Goal: Information Seeking & Learning: Learn about a topic

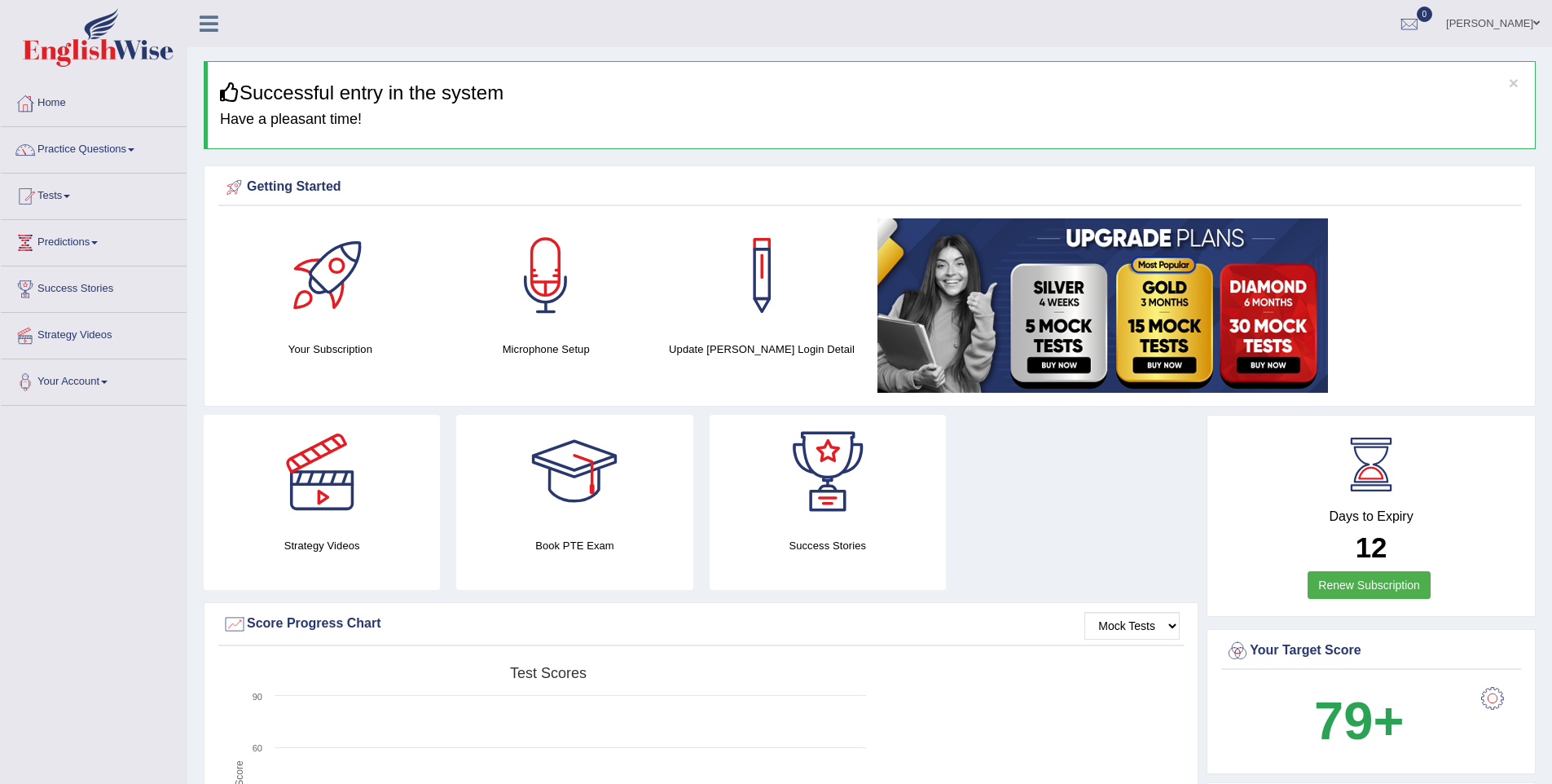
click at [110, 156] on link "Practice Questions" at bounding box center [93, 148] width 186 height 41
click at [110, 156] on link "Practice Questions" at bounding box center [92, 148] width 182 height 41
click at [132, 152] on link "Practice Questions" at bounding box center [93, 148] width 186 height 41
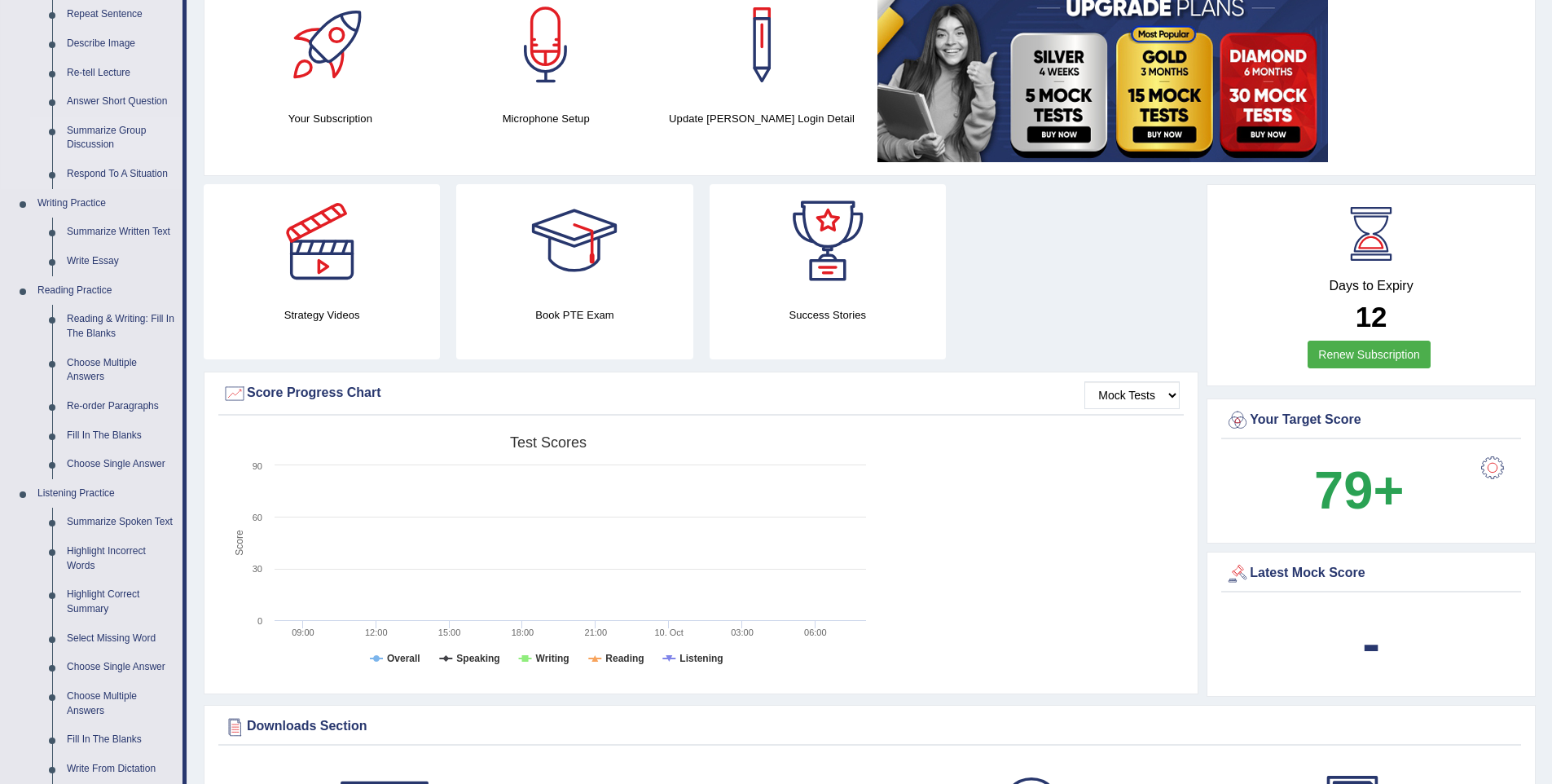
scroll to position [240, 0]
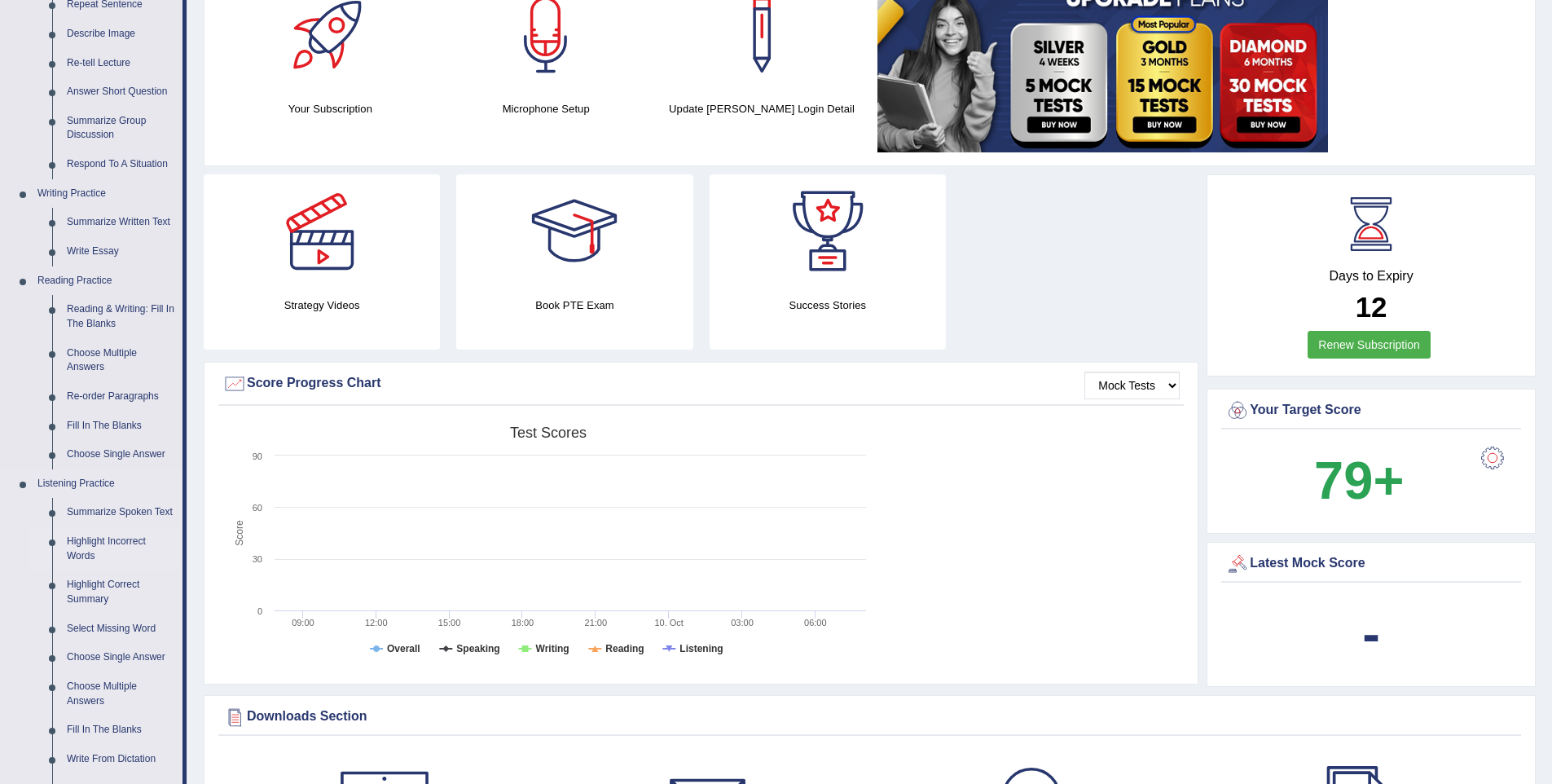
click at [84, 564] on link "Highlight Incorrect Words" at bounding box center [121, 549] width 123 height 43
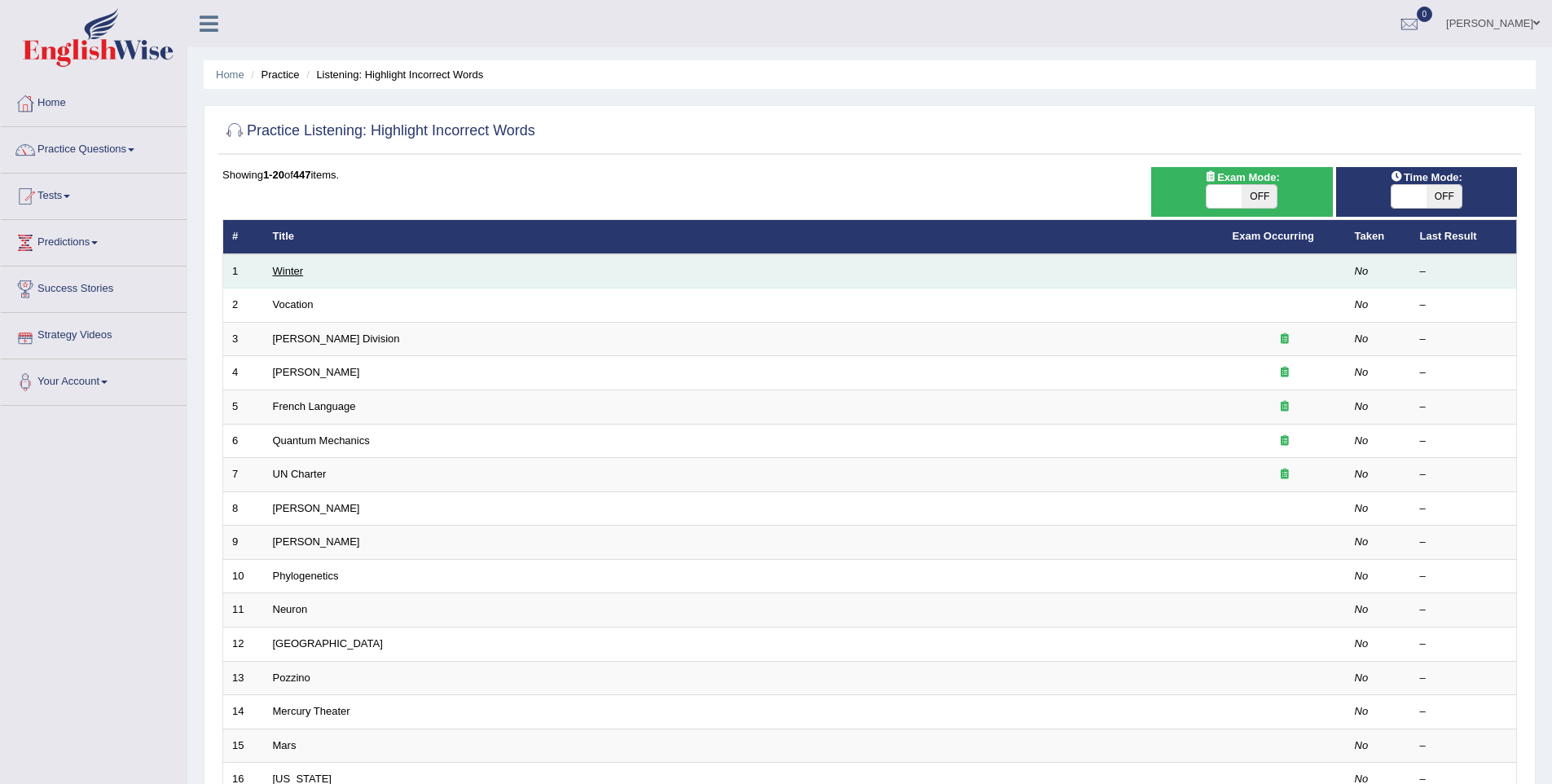
click at [287, 273] on link "Winter" at bounding box center [288, 271] width 31 height 12
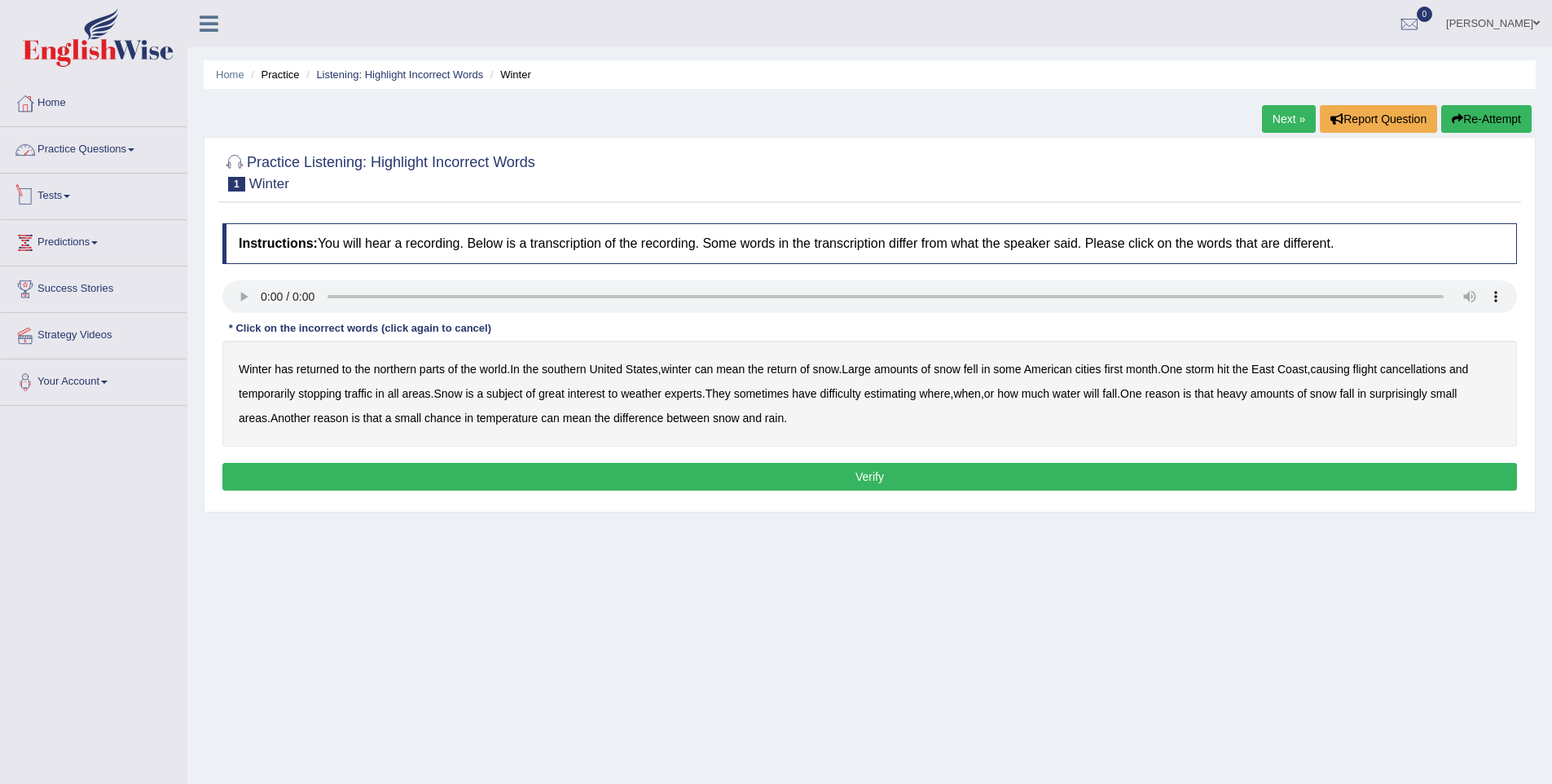
click at [71, 149] on link "Practice Questions" at bounding box center [93, 148] width 186 height 41
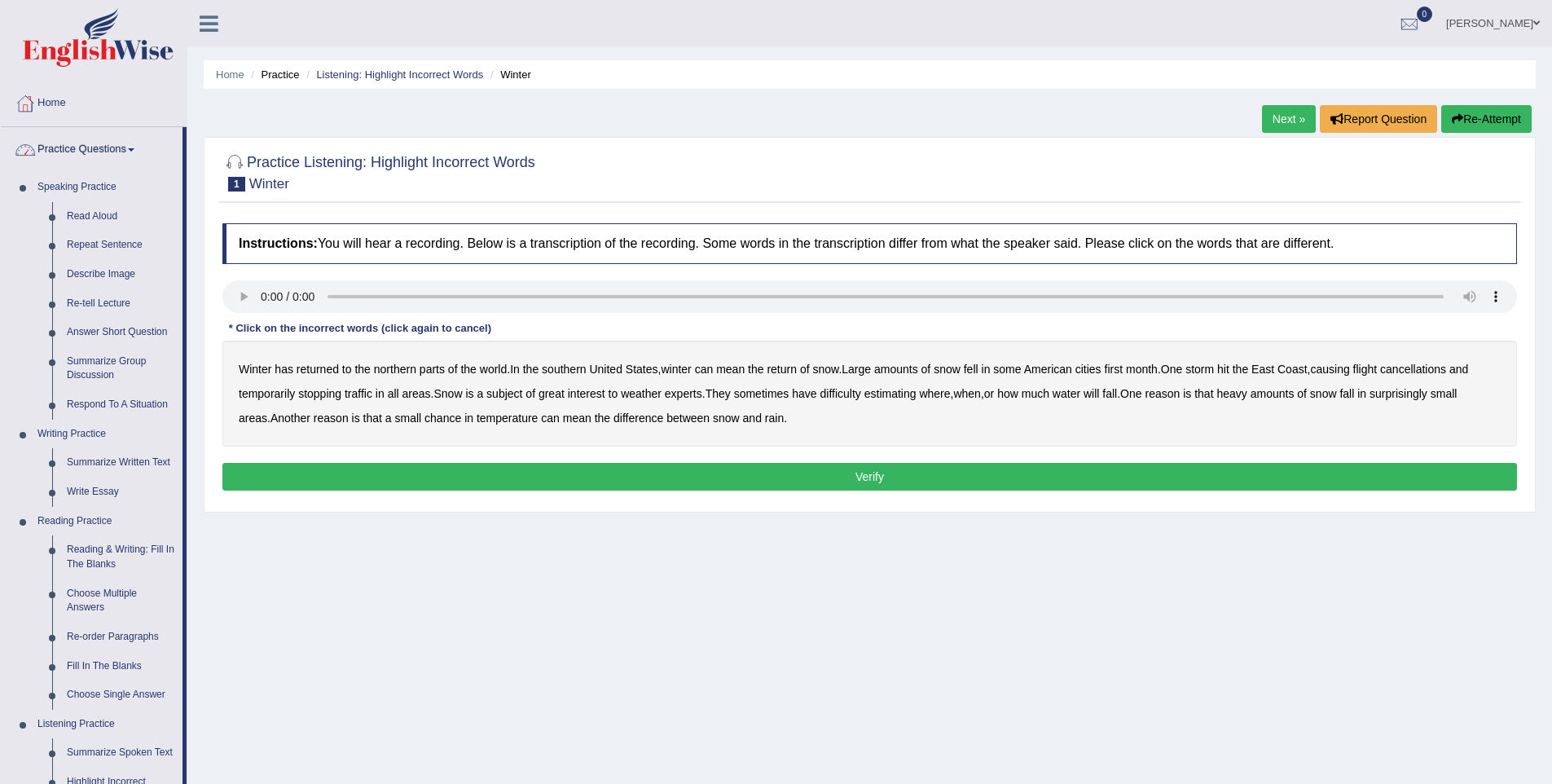
click at [142, 155] on link "Practice Questions" at bounding box center [92, 148] width 182 height 41
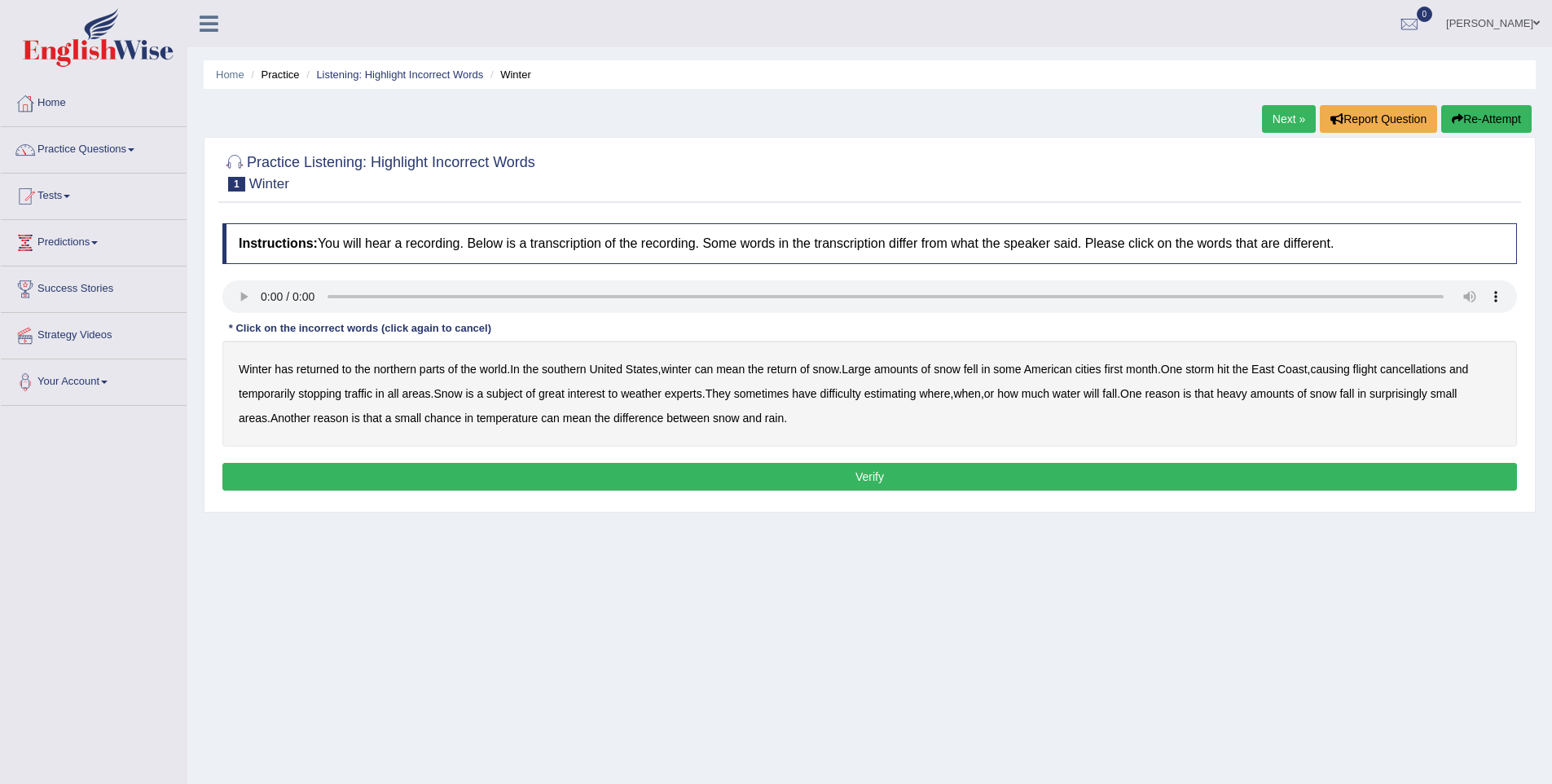
click at [581, 366] on b "southern" at bounding box center [564, 369] width 44 height 13
click at [1124, 373] on b "first" at bounding box center [1115, 369] width 19 height 13
click at [398, 396] on b "all" at bounding box center [393, 393] width 11 height 13
click at [1081, 393] on b "water" at bounding box center [1066, 393] width 28 height 13
click at [450, 416] on b "chance" at bounding box center [443, 417] width 37 height 13
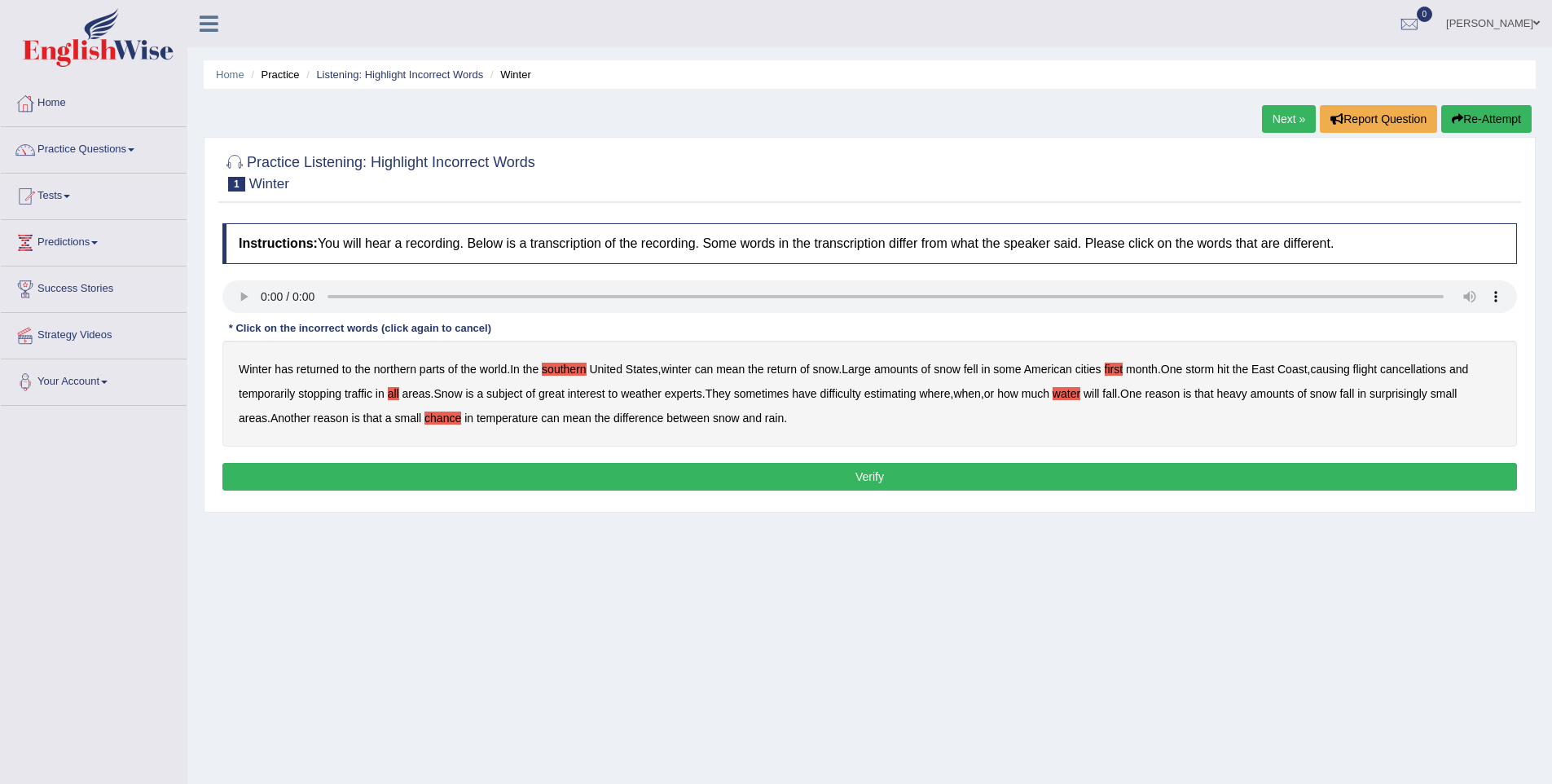
click at [785, 471] on button "Verify" at bounding box center [870, 477] width 1295 height 28
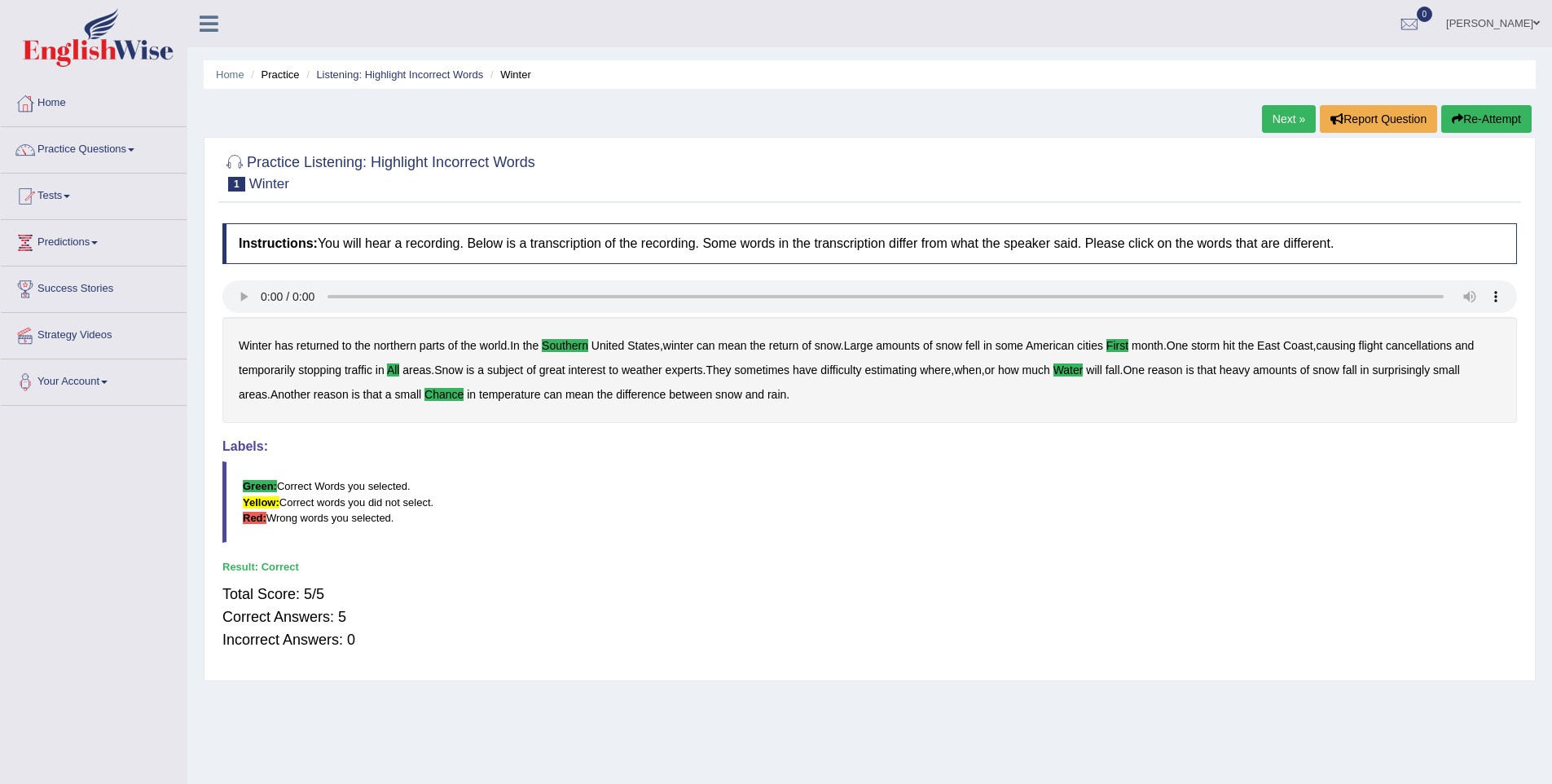
click at [1270, 118] on link "Next »" at bounding box center [1289, 119] width 54 height 28
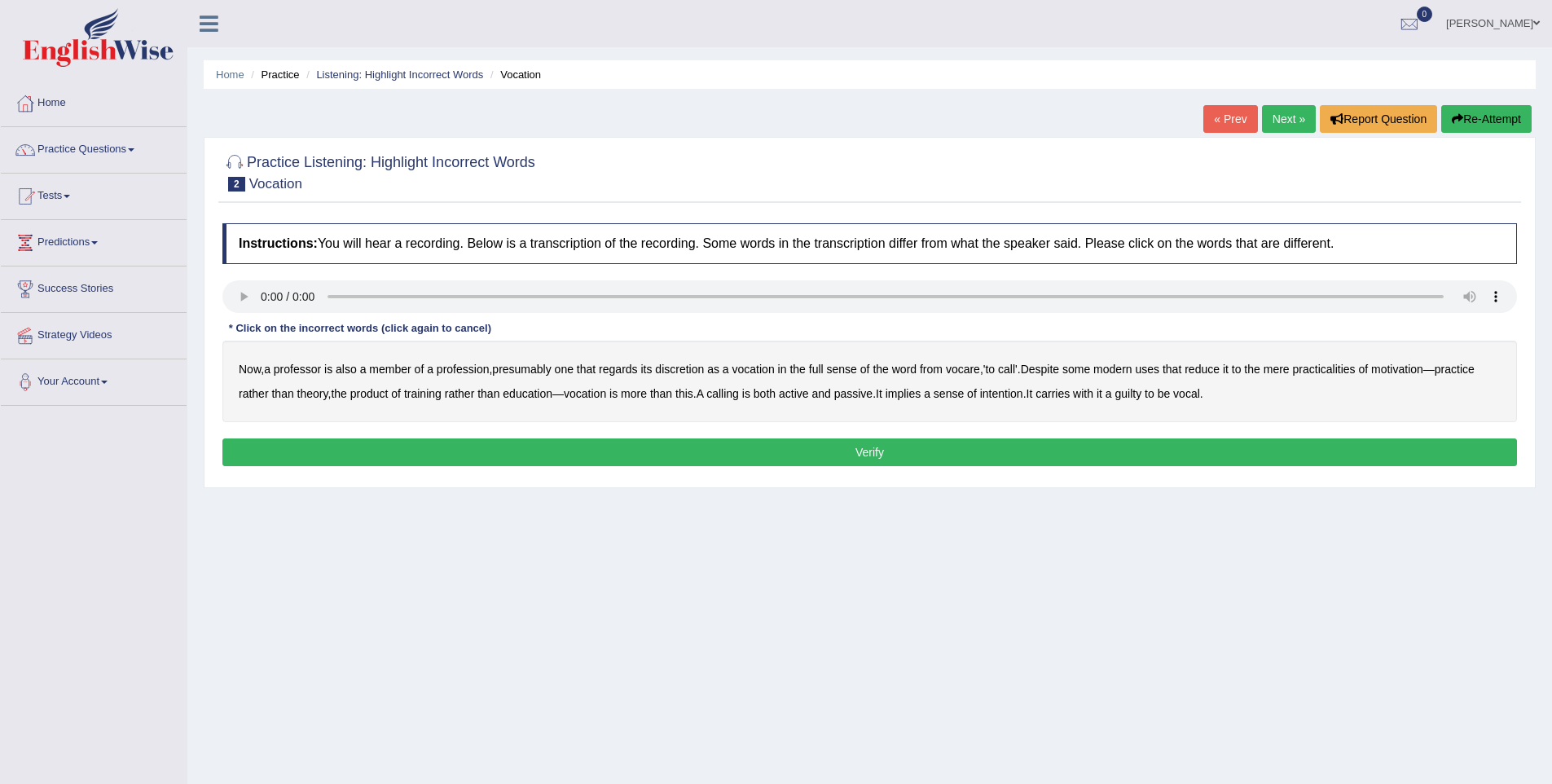
click at [696, 370] on b "discretion" at bounding box center [680, 369] width 49 height 13
click at [1413, 373] on b "motivation" at bounding box center [1397, 369] width 52 height 13
click at [1024, 397] on b "intention" at bounding box center [1002, 393] width 43 height 13
click at [1142, 395] on b "guilty" at bounding box center [1128, 393] width 27 height 13
click at [1208, 452] on button "Verify" at bounding box center [870, 452] width 1295 height 28
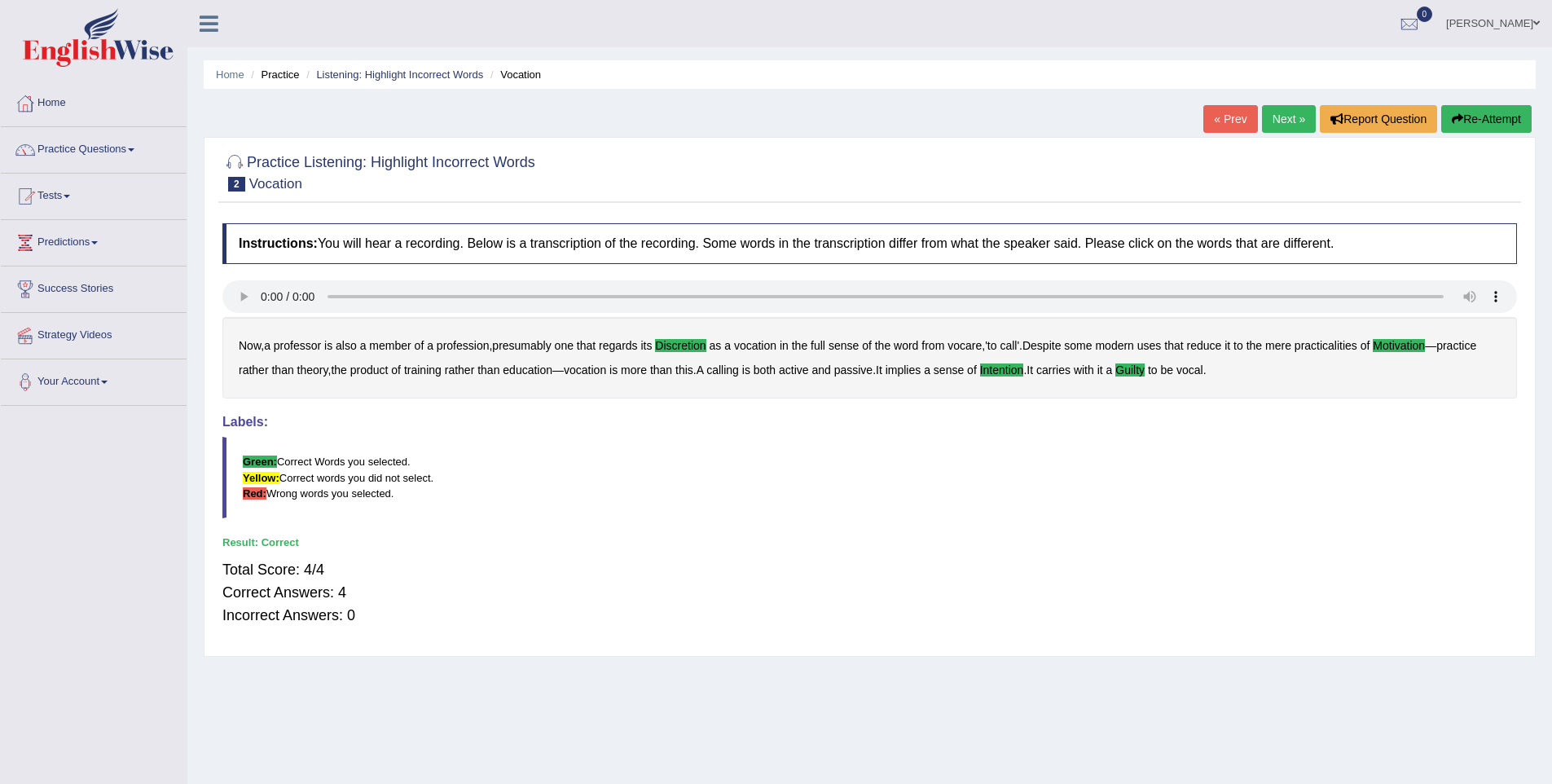
click at [1290, 131] on link "Next »" at bounding box center [1289, 119] width 54 height 28
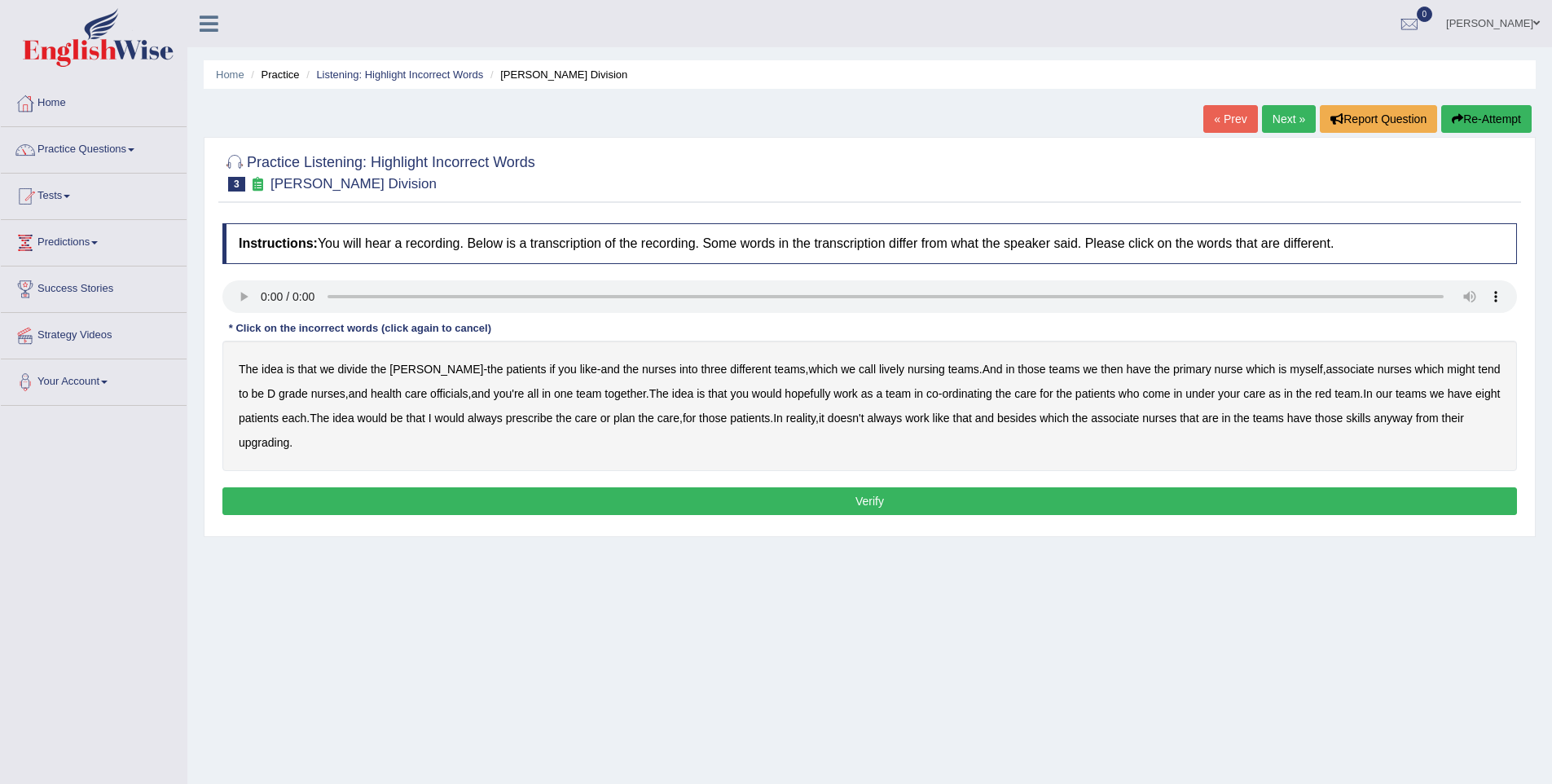
click at [879, 372] on b "lively" at bounding box center [892, 369] width 25 height 13
click at [438, 399] on b "officials" at bounding box center [449, 393] width 37 height 13
click at [496, 421] on b "always" at bounding box center [485, 417] width 35 height 13
click at [268, 443] on b "upgrading" at bounding box center [263, 442] width 50 height 13
click at [802, 503] on button "Verify" at bounding box center [870, 501] width 1295 height 28
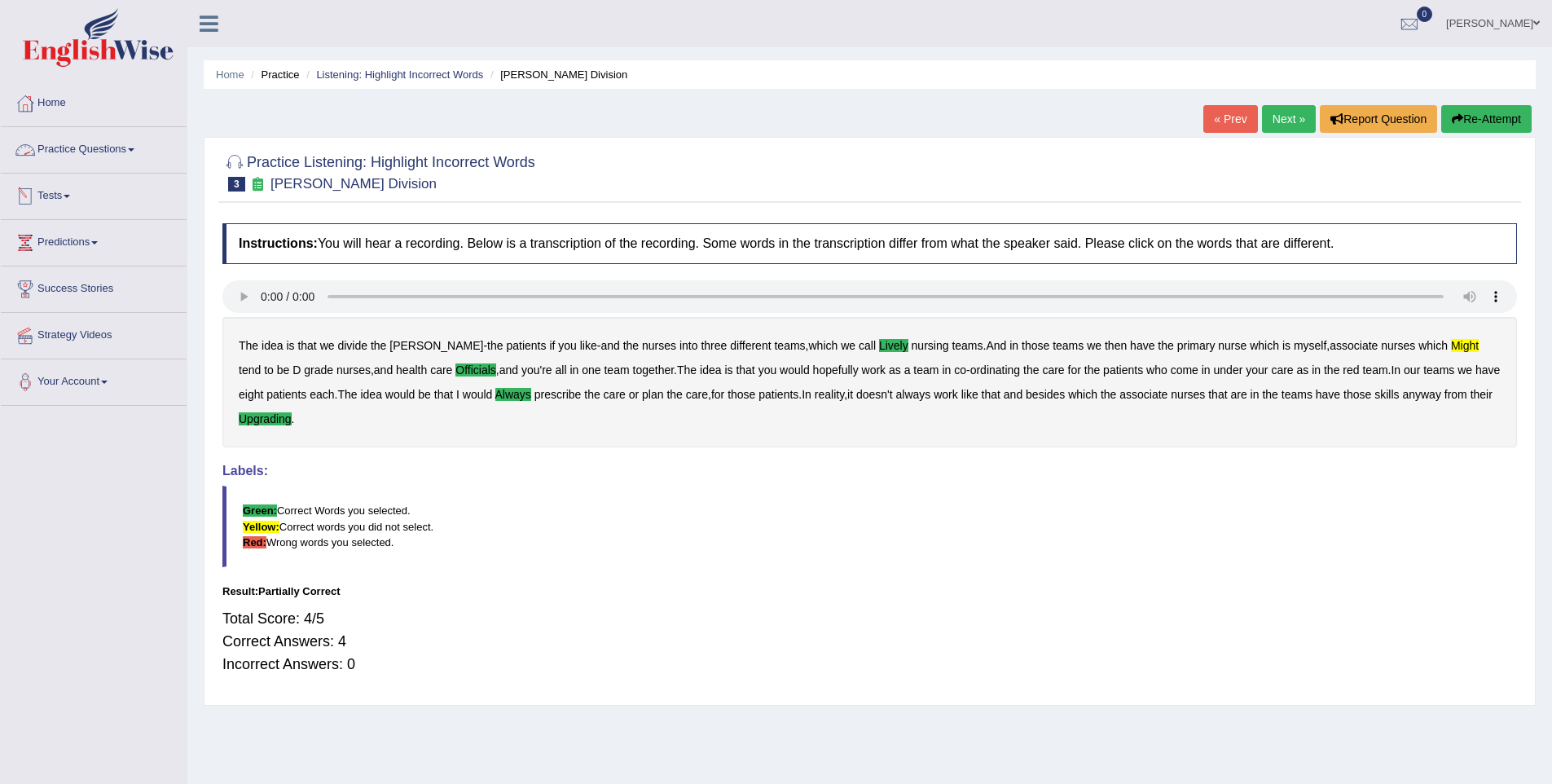
click at [76, 140] on link "Practice Questions" at bounding box center [93, 148] width 186 height 41
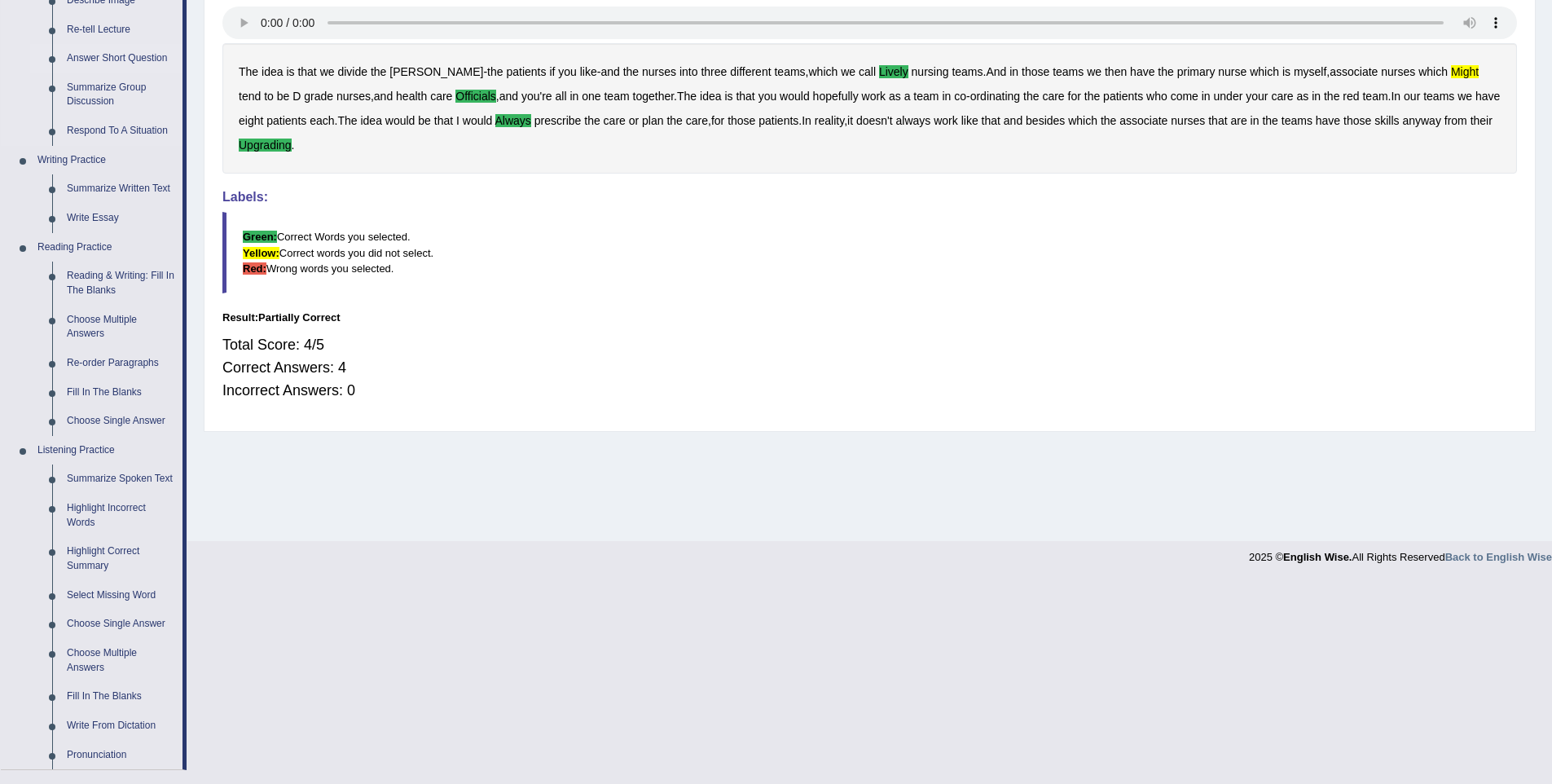
scroll to position [410, 0]
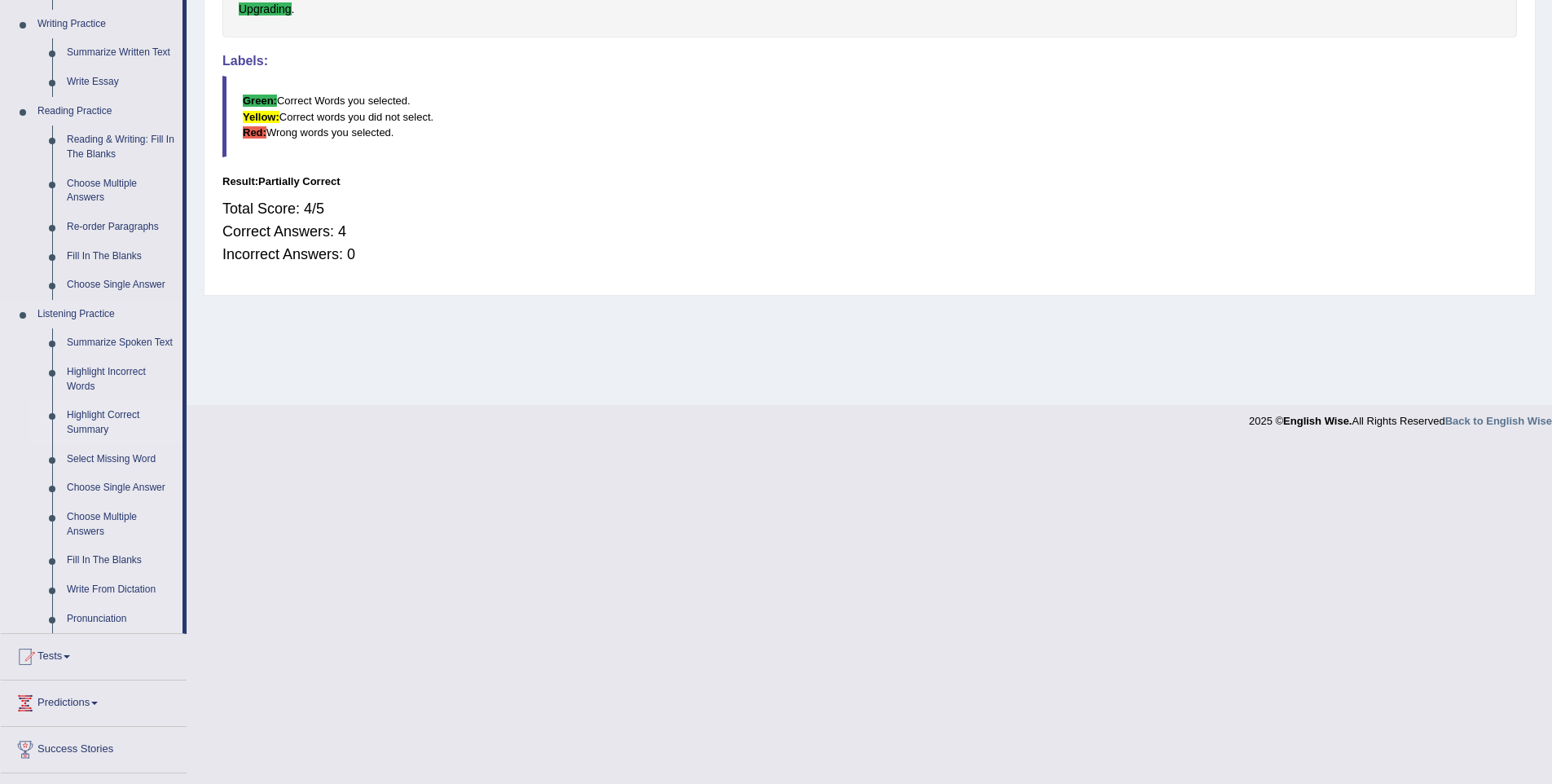
click at [87, 433] on link "Highlight Correct Summary" at bounding box center [121, 422] width 123 height 43
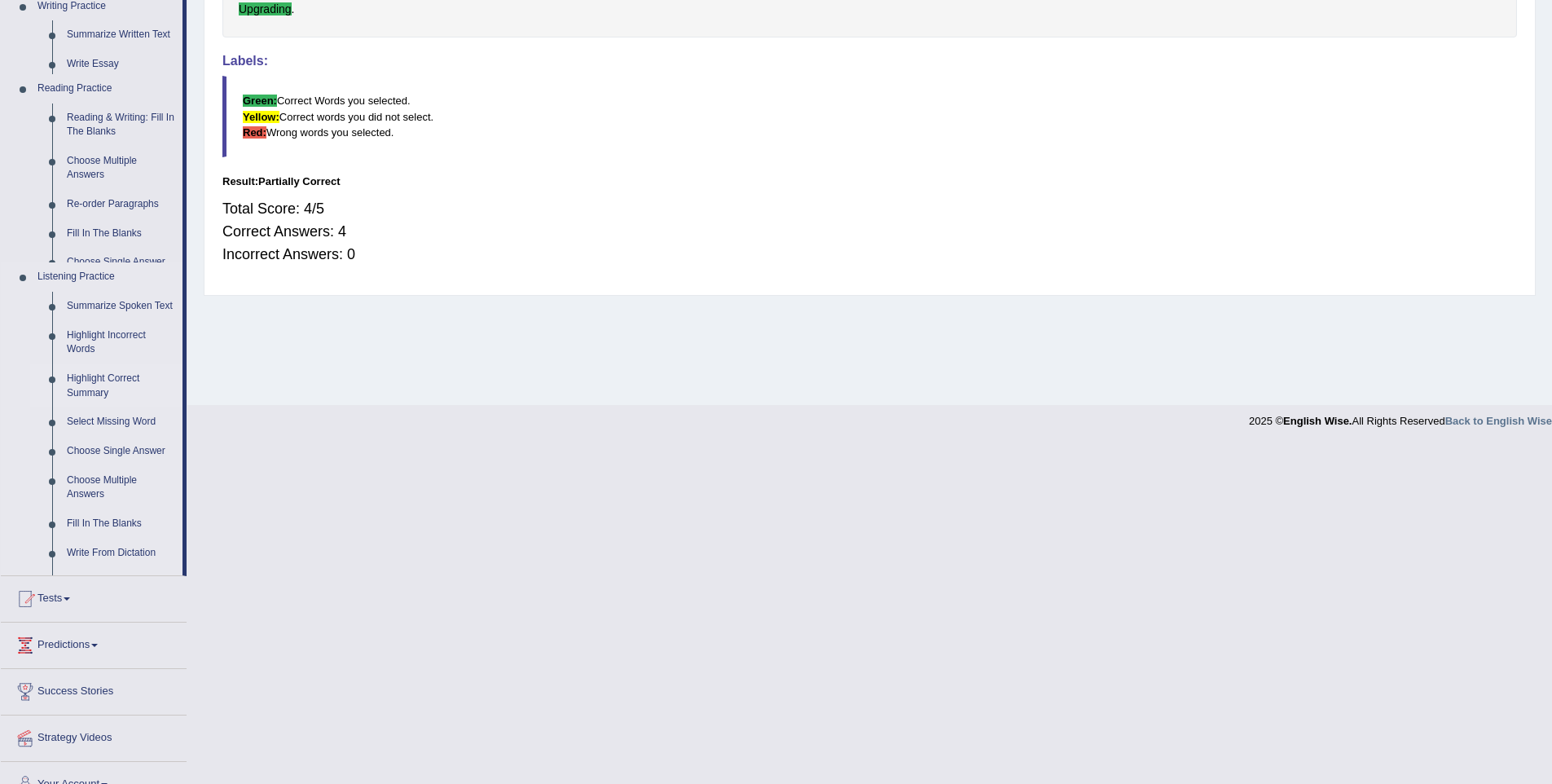
scroll to position [71, 0]
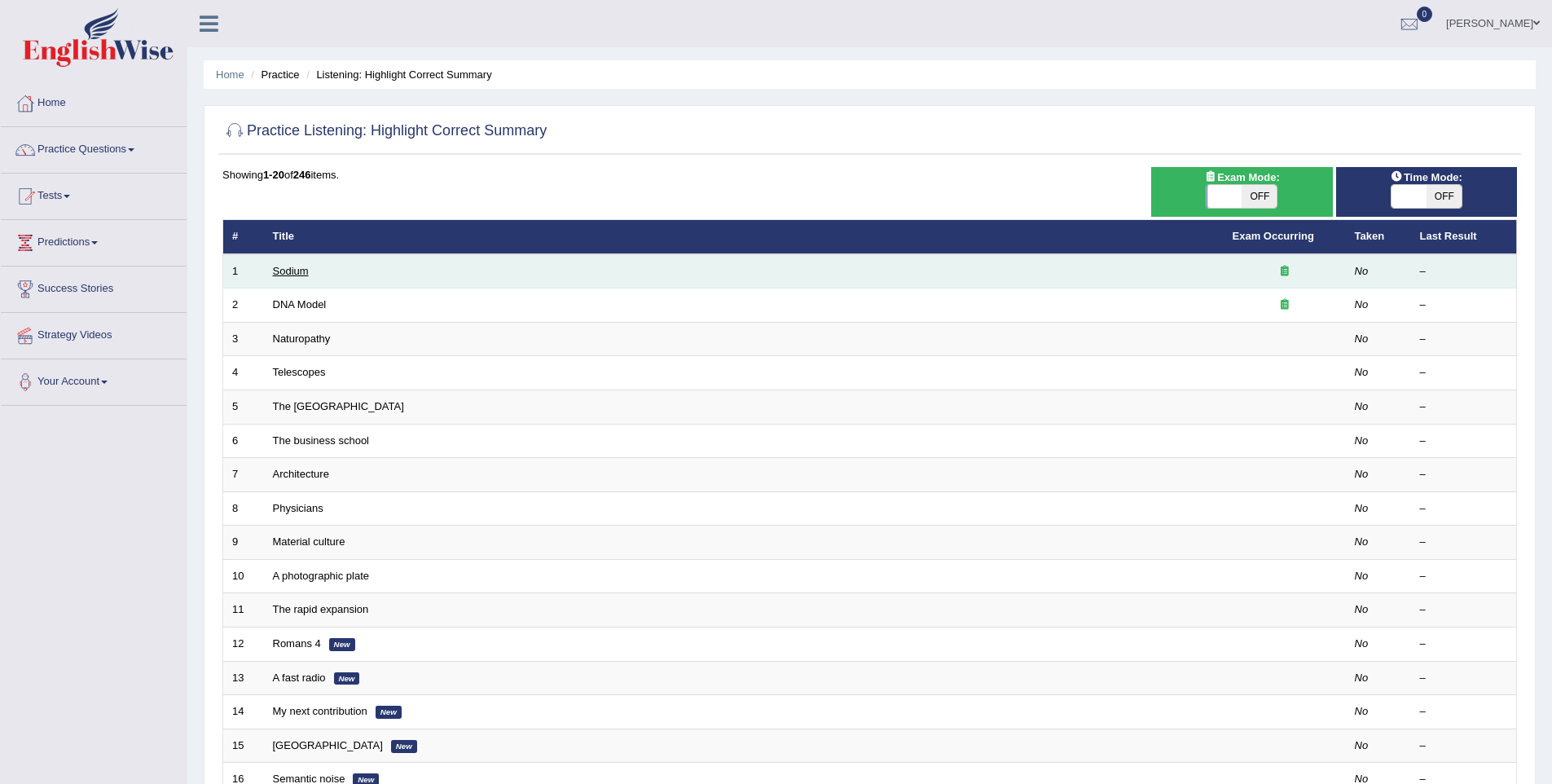
click at [284, 270] on link "Sodium" at bounding box center [291, 271] width 36 height 12
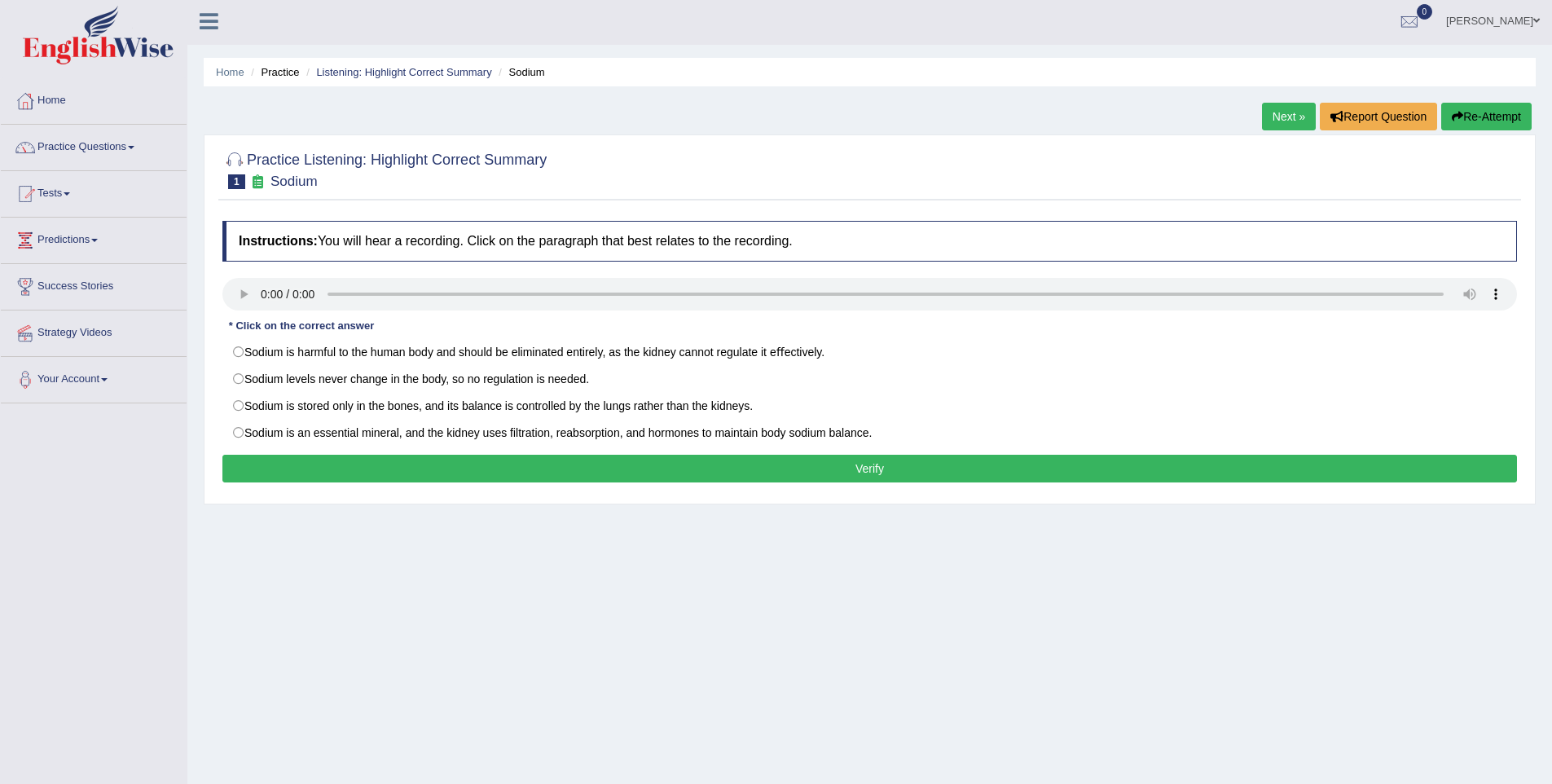
scroll to position [3, 0]
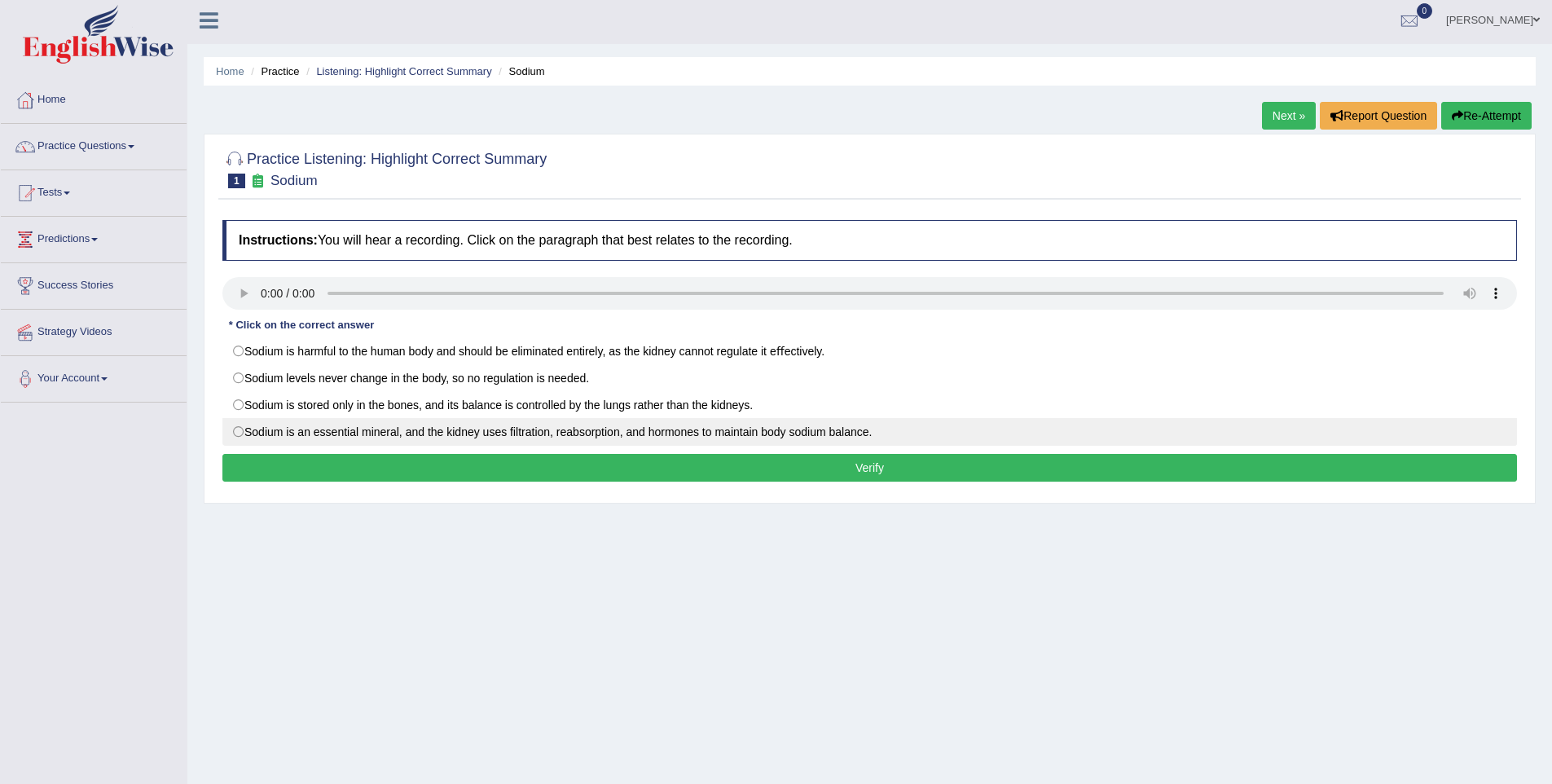
click at [246, 431] on label "Sodium is an essential mineral, and the kidney uses ﬁltration, reabsorption, an…" at bounding box center [870, 431] width 1295 height 28
radio input "true"
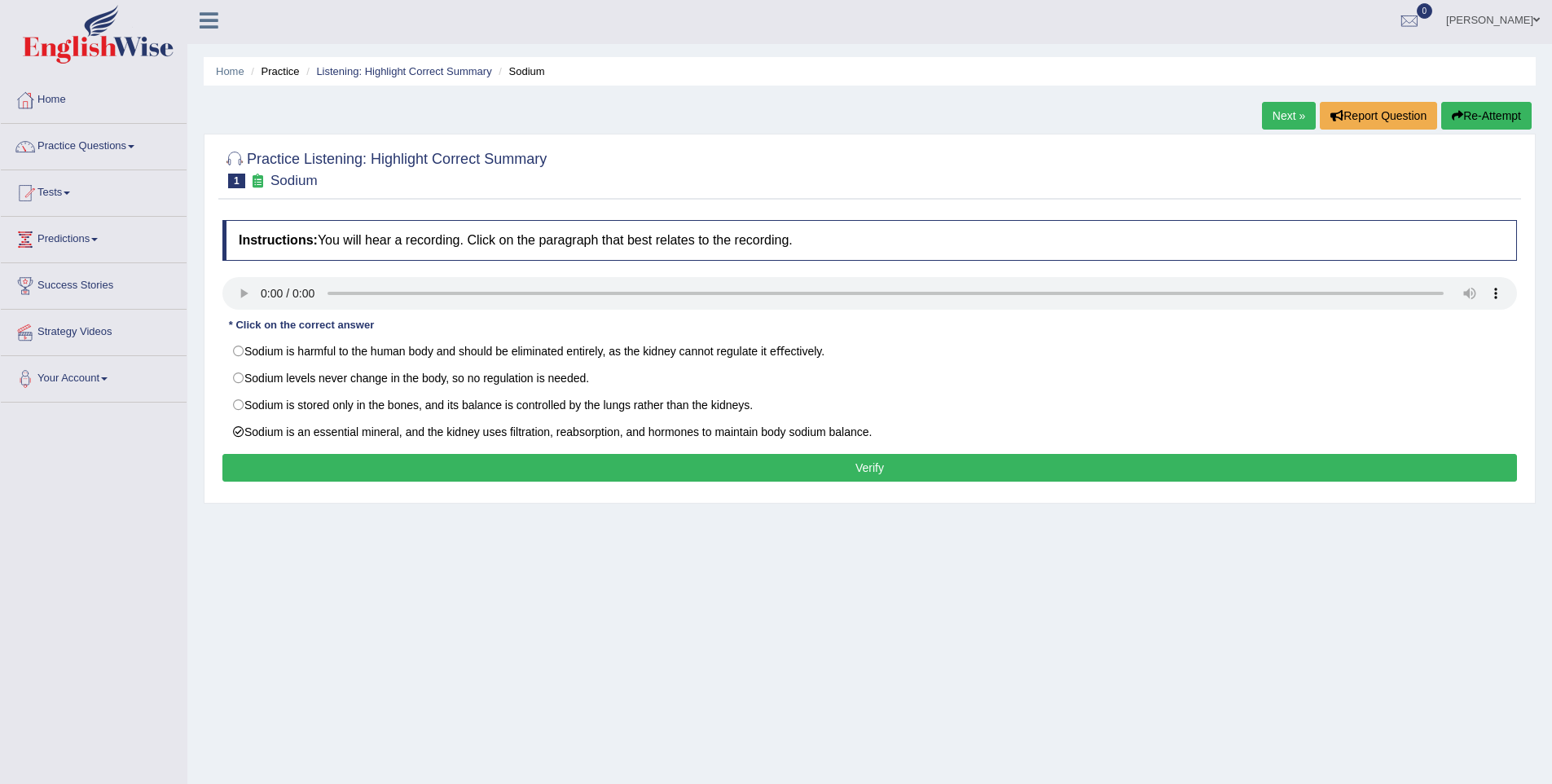
click at [330, 472] on button "Verify" at bounding box center [870, 467] width 1295 height 28
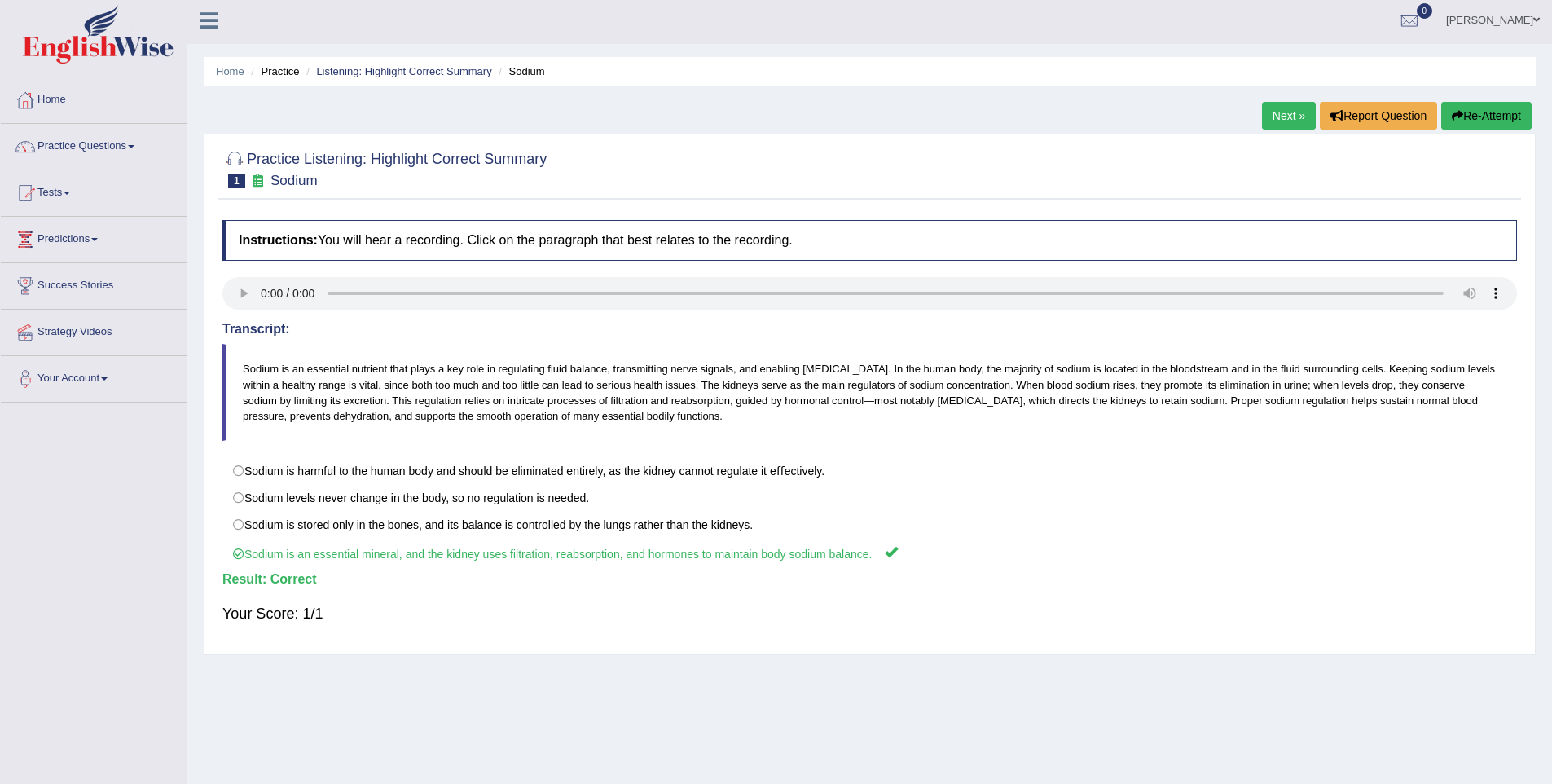
click at [1274, 113] on link "Next »" at bounding box center [1289, 116] width 54 height 28
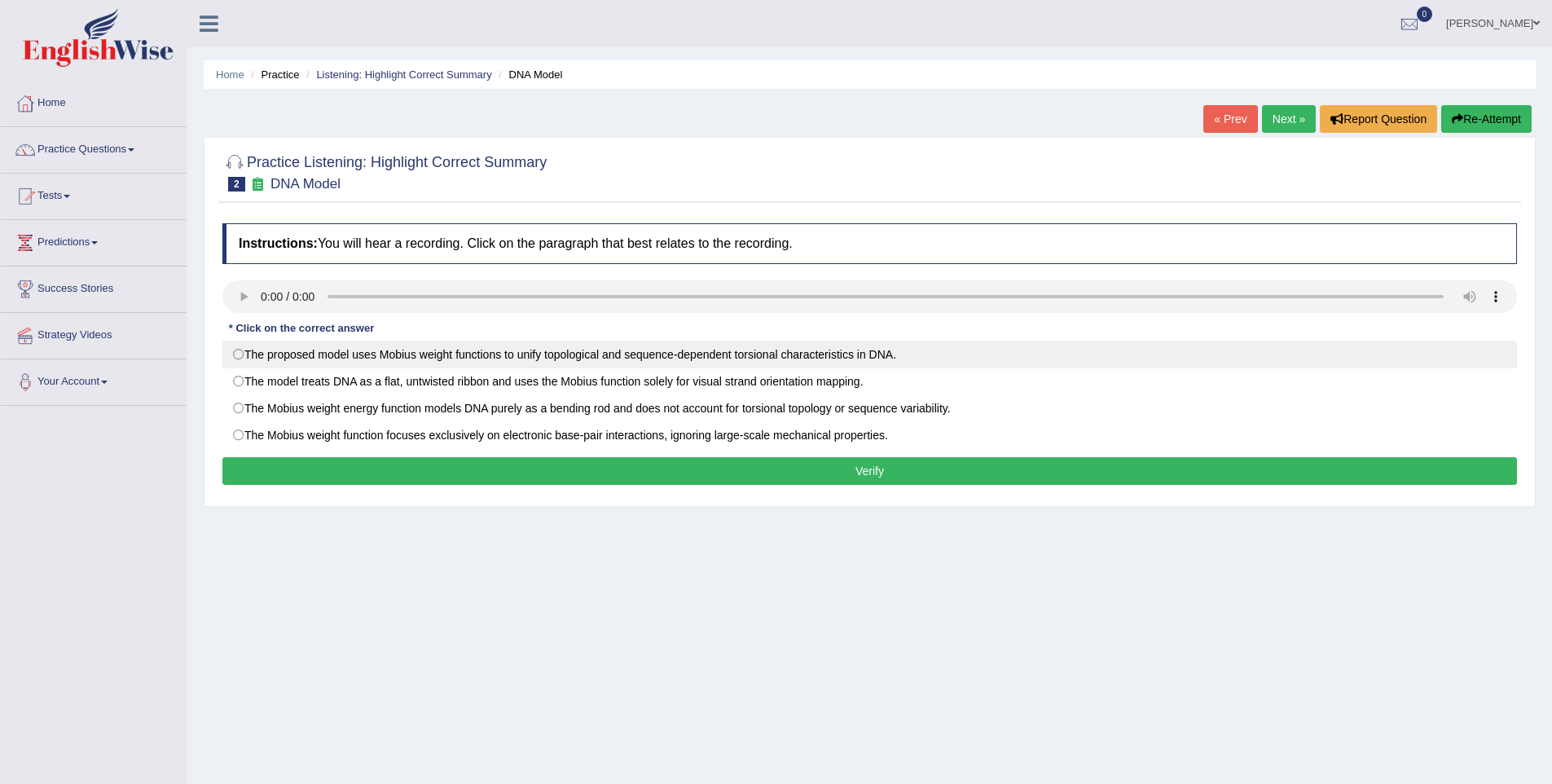
click at [244, 348] on label "The proposed model uses Mobius weight functions to unify topological and sequen…" at bounding box center [870, 354] width 1295 height 28
radio input "true"
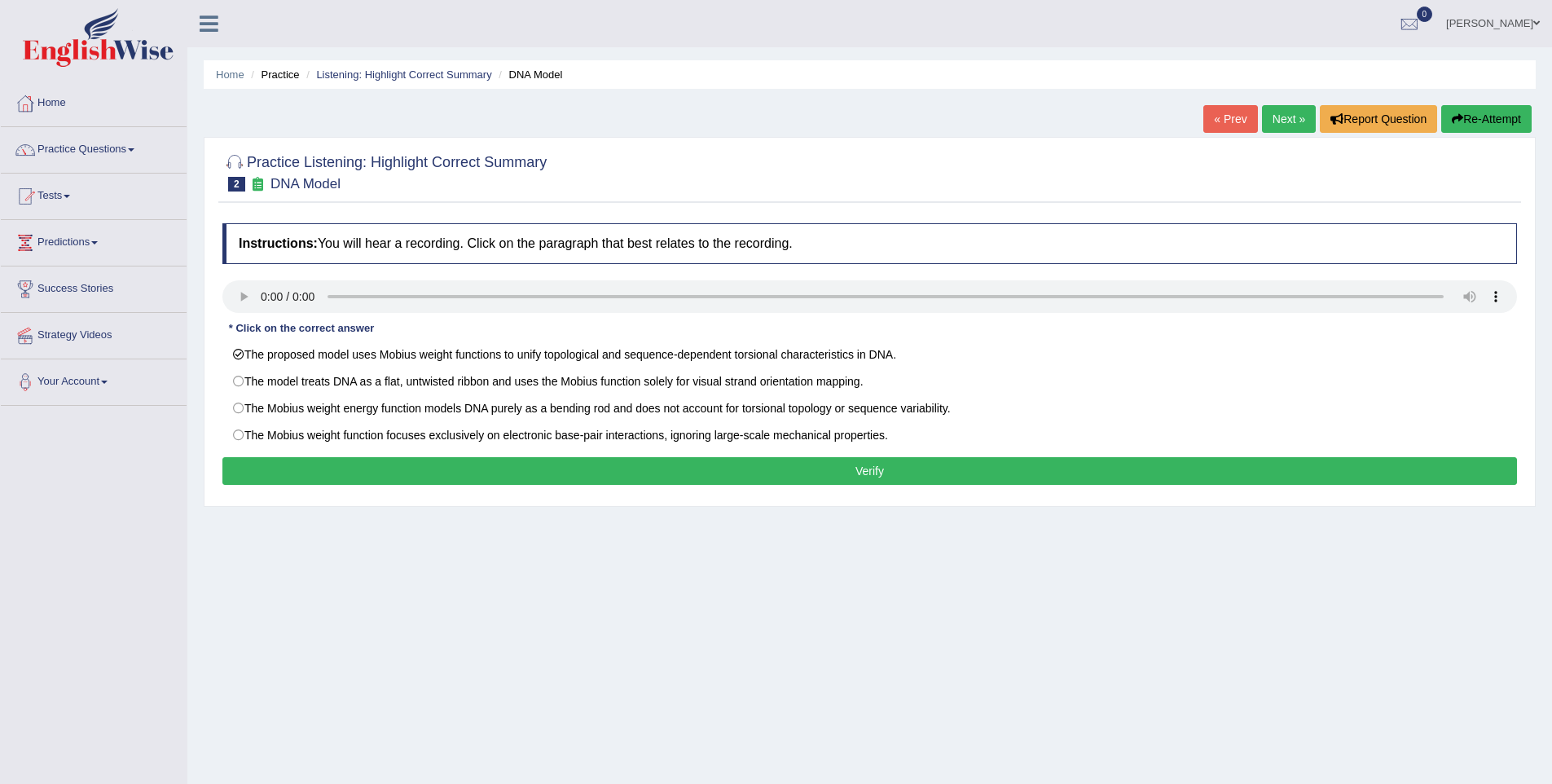
click at [375, 477] on button "Verify" at bounding box center [870, 471] width 1295 height 28
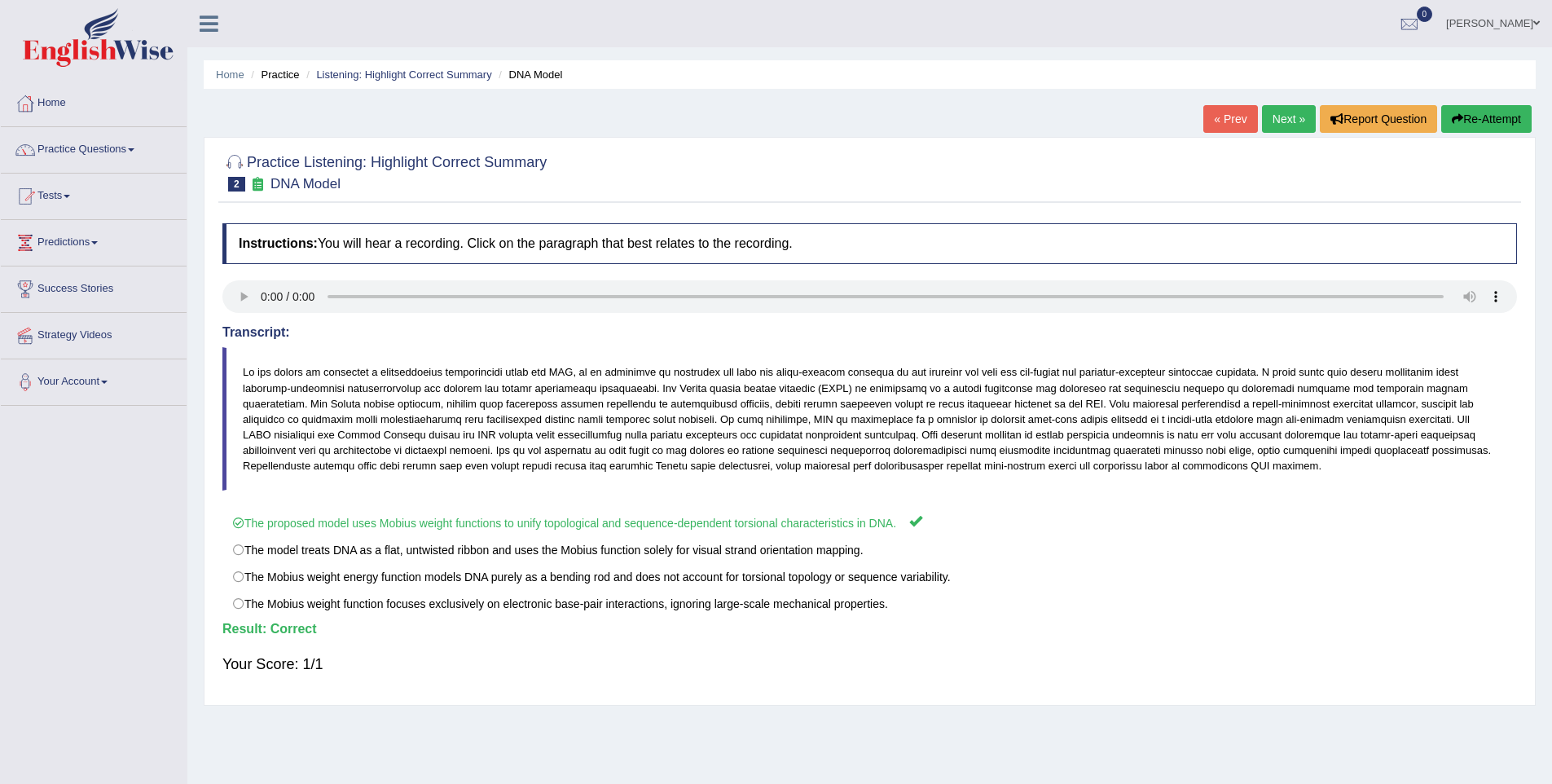
click at [1275, 122] on link "Next »" at bounding box center [1289, 119] width 54 height 28
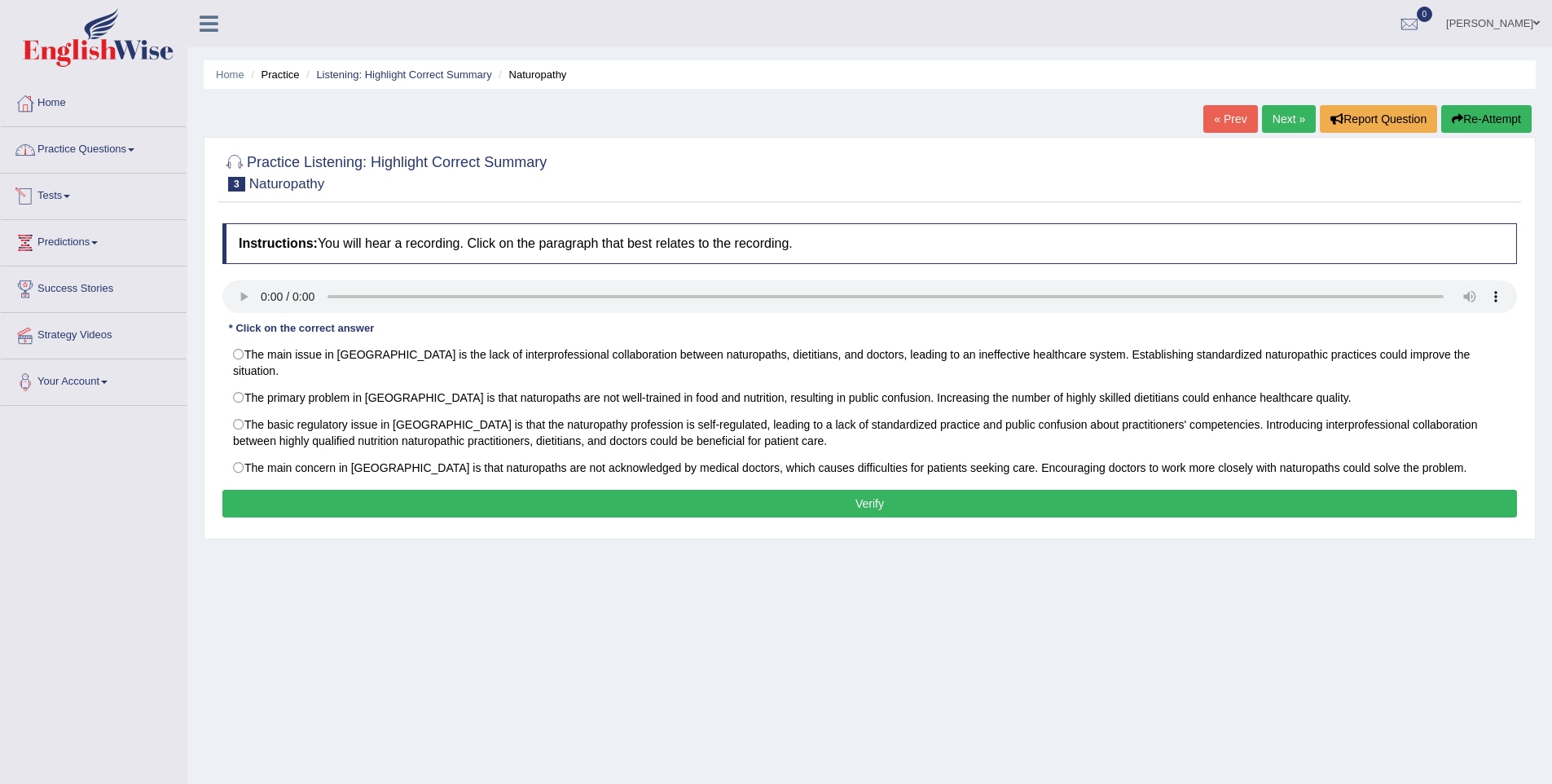
click at [82, 155] on link "Practice Questions" at bounding box center [93, 148] width 186 height 41
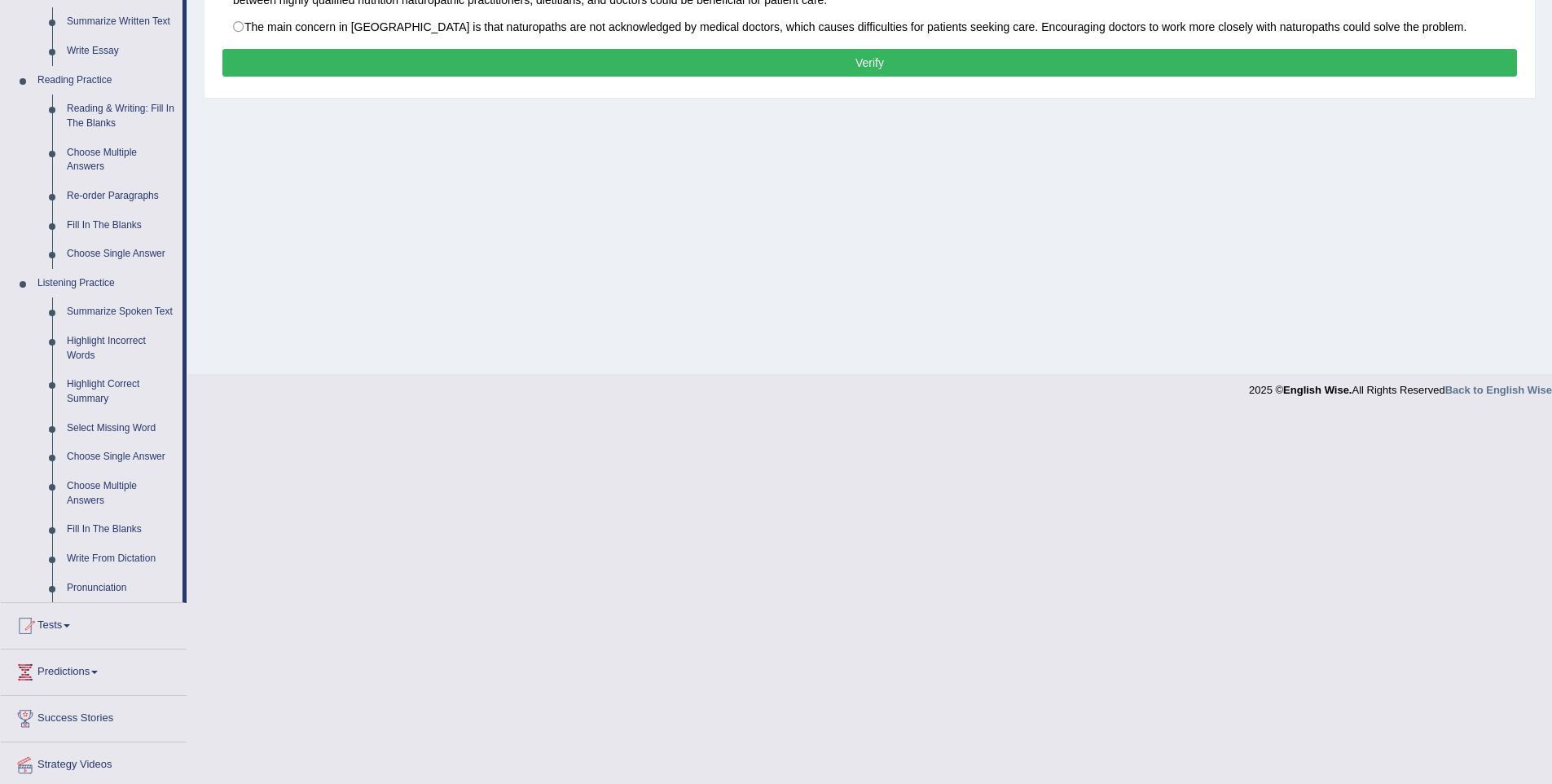
scroll to position [477, 0]
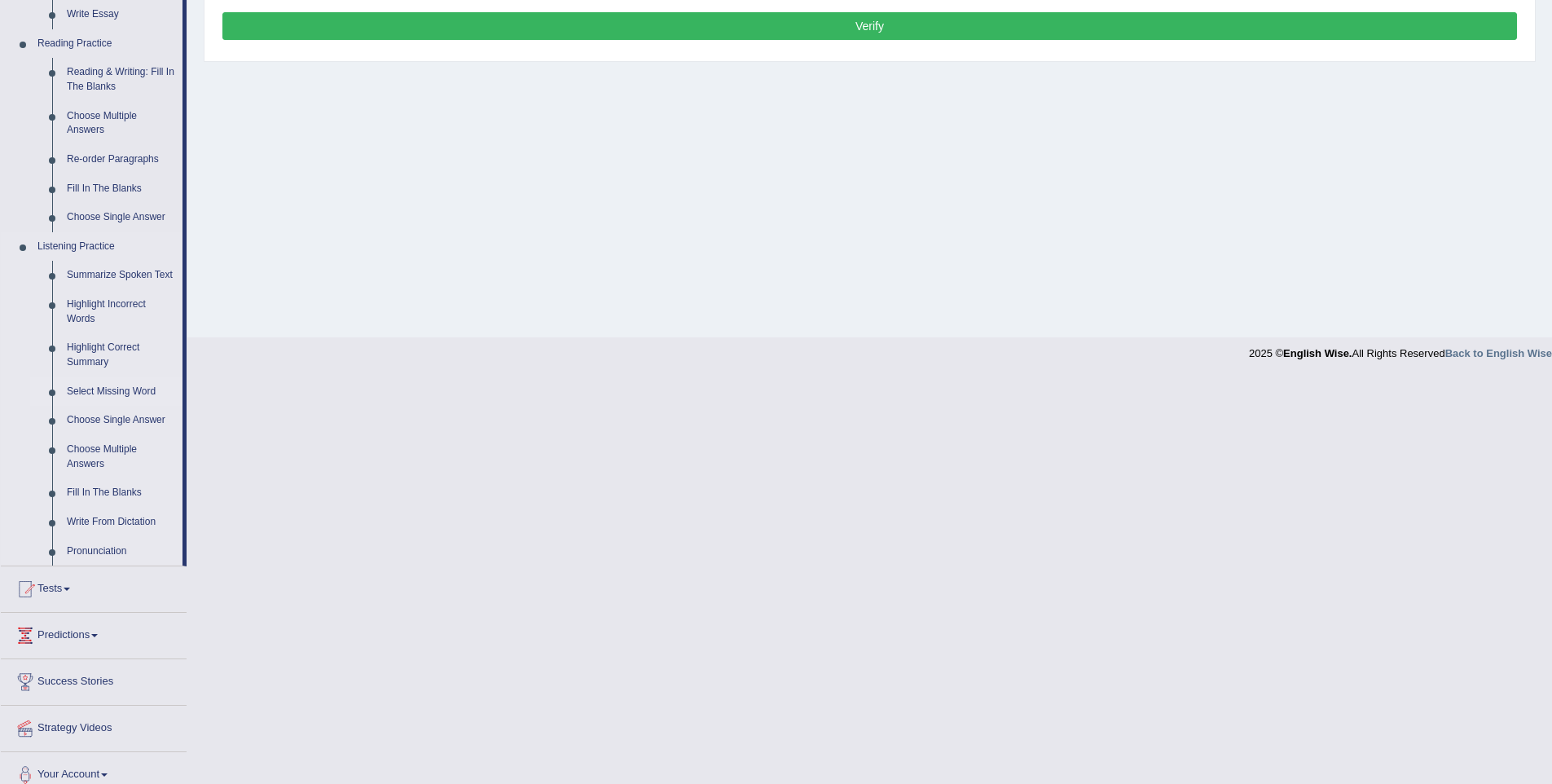
click at [104, 407] on link "Select Missing Word" at bounding box center [121, 392] width 123 height 30
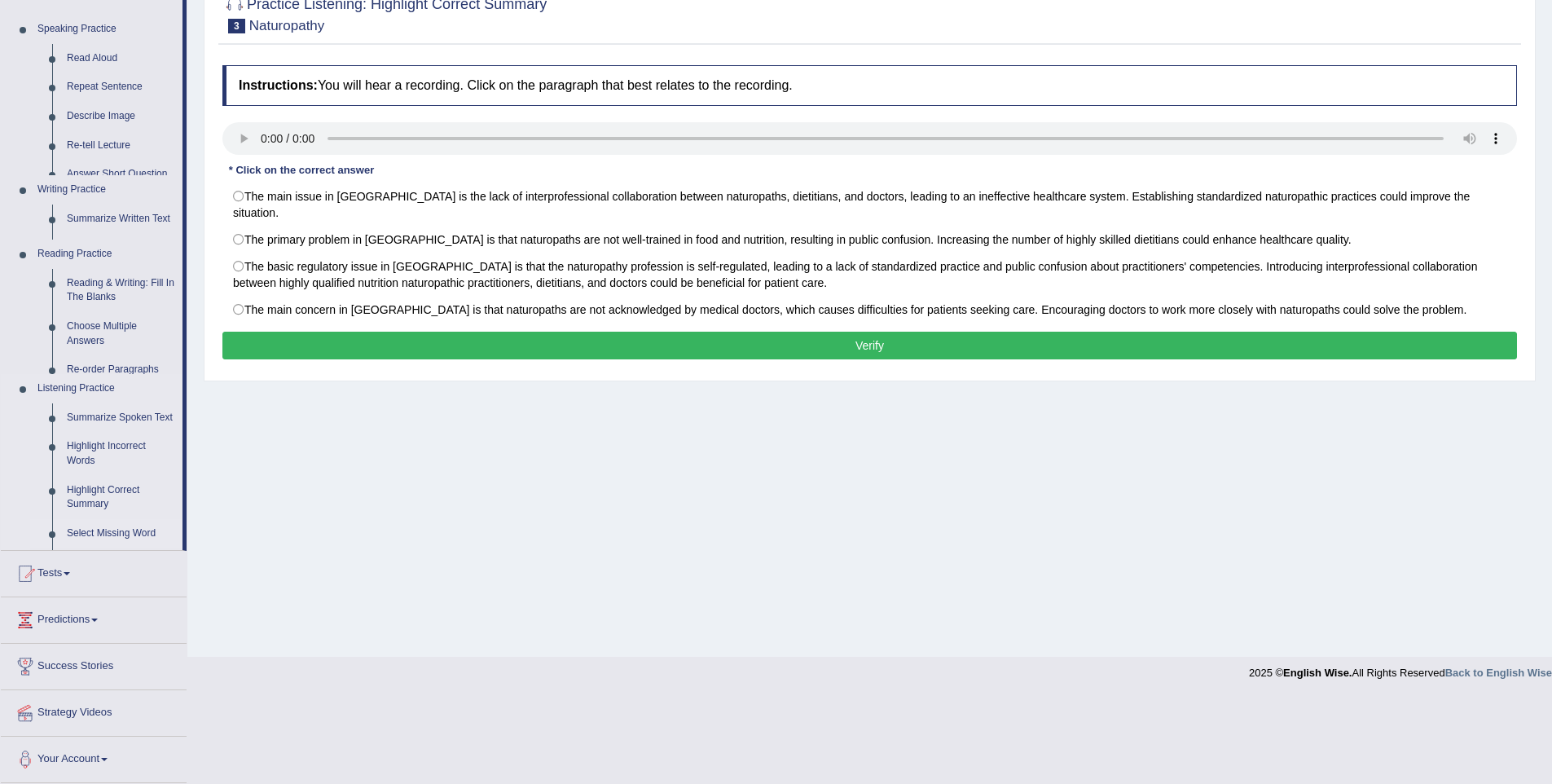
scroll to position [71, 0]
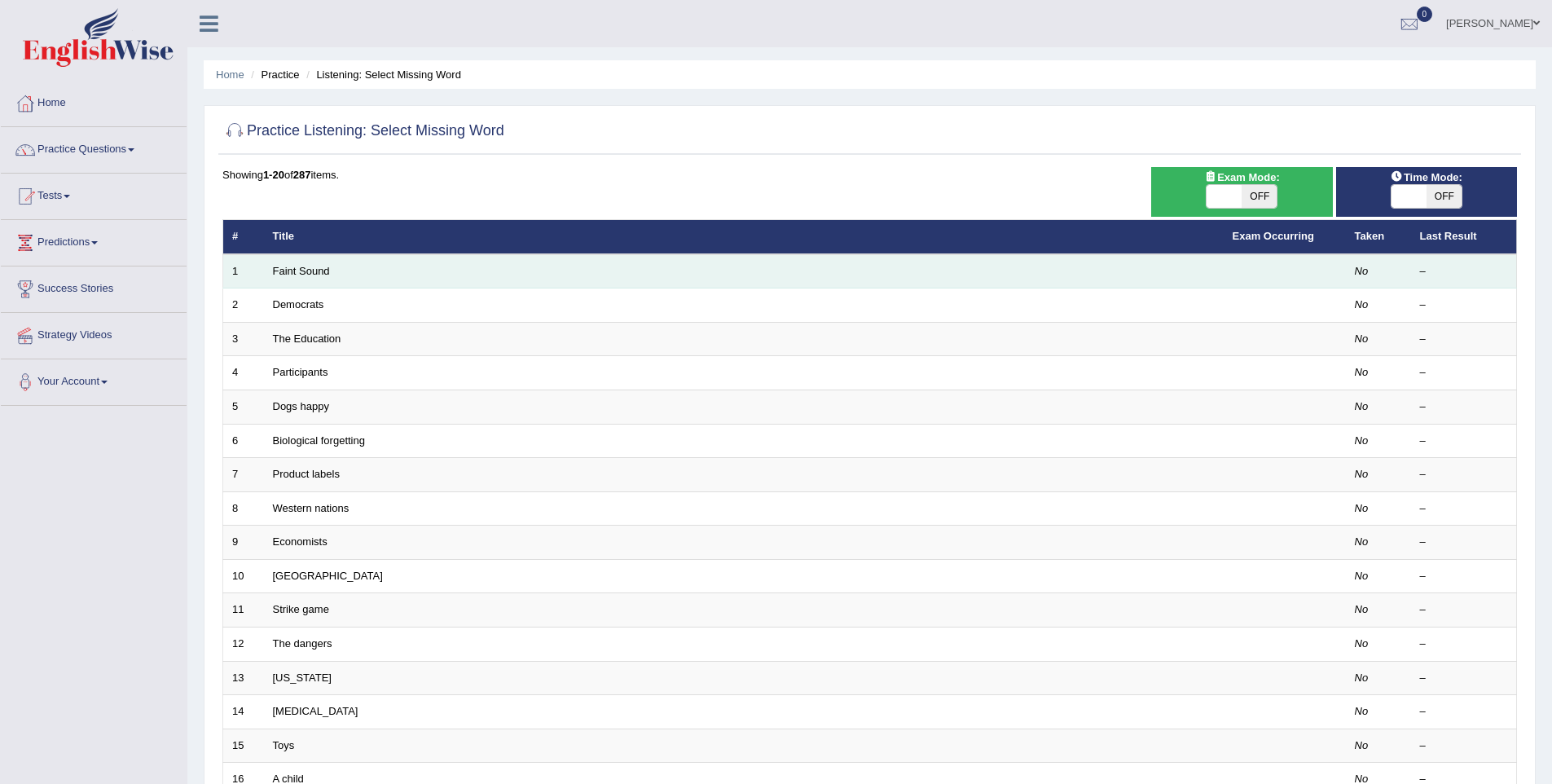
click at [308, 279] on td "Faint Sound" at bounding box center [744, 271] width 960 height 34
click at [310, 273] on link "Faint Sound" at bounding box center [301, 271] width 57 height 12
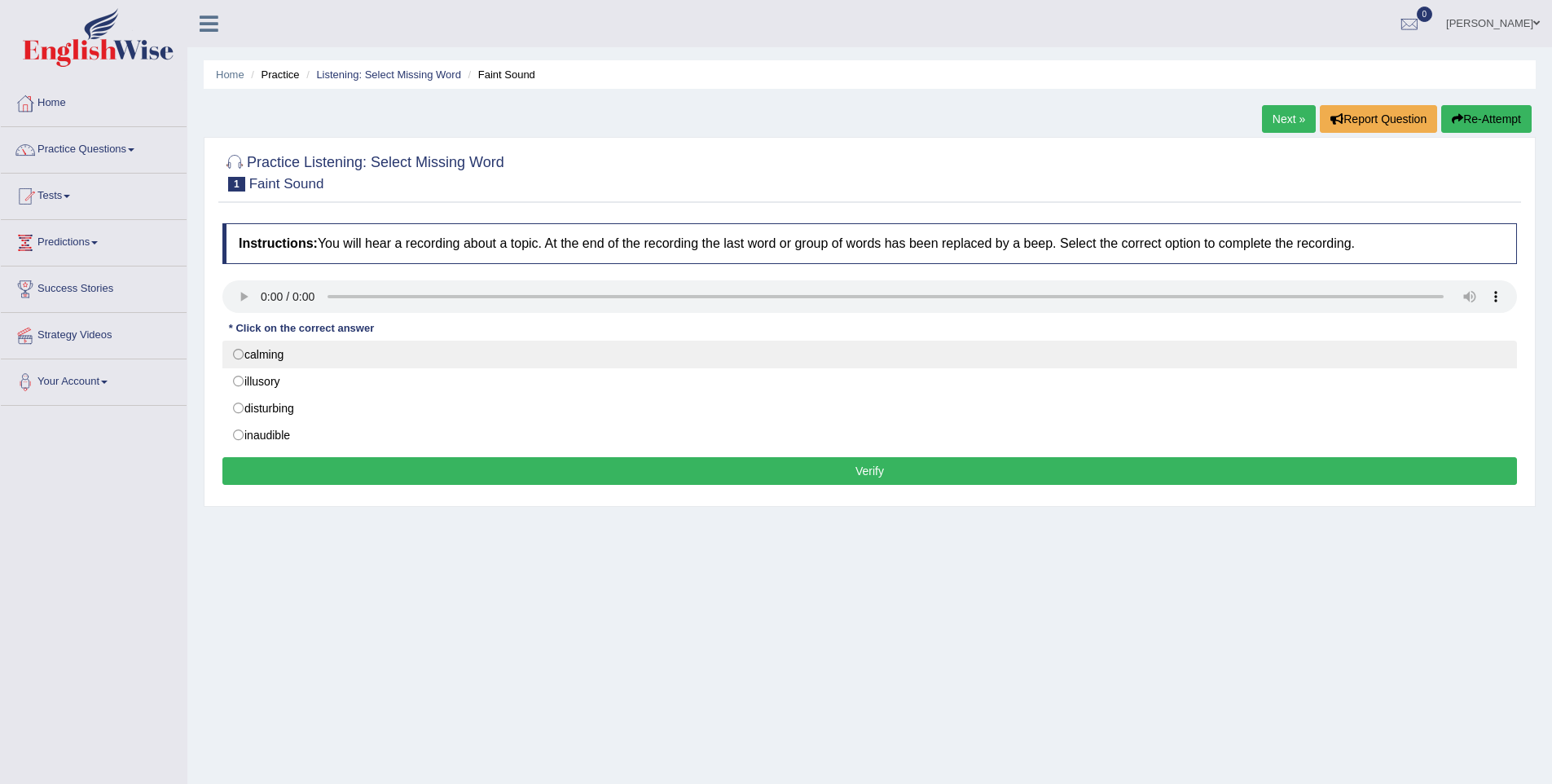
click at [240, 344] on label "calming" at bounding box center [870, 354] width 1295 height 28
radio input "true"
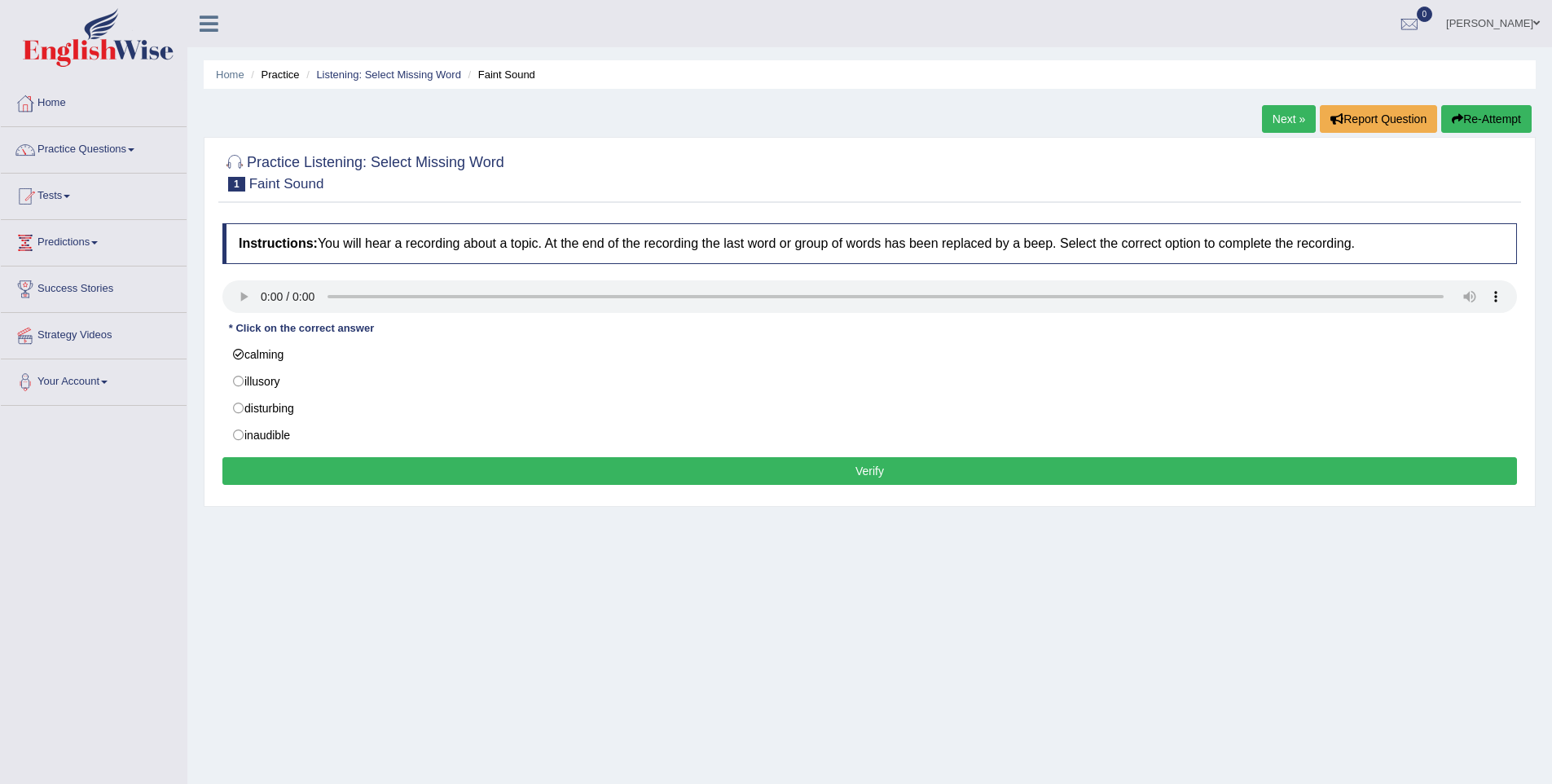
click at [341, 465] on button "Verify" at bounding box center [870, 471] width 1295 height 28
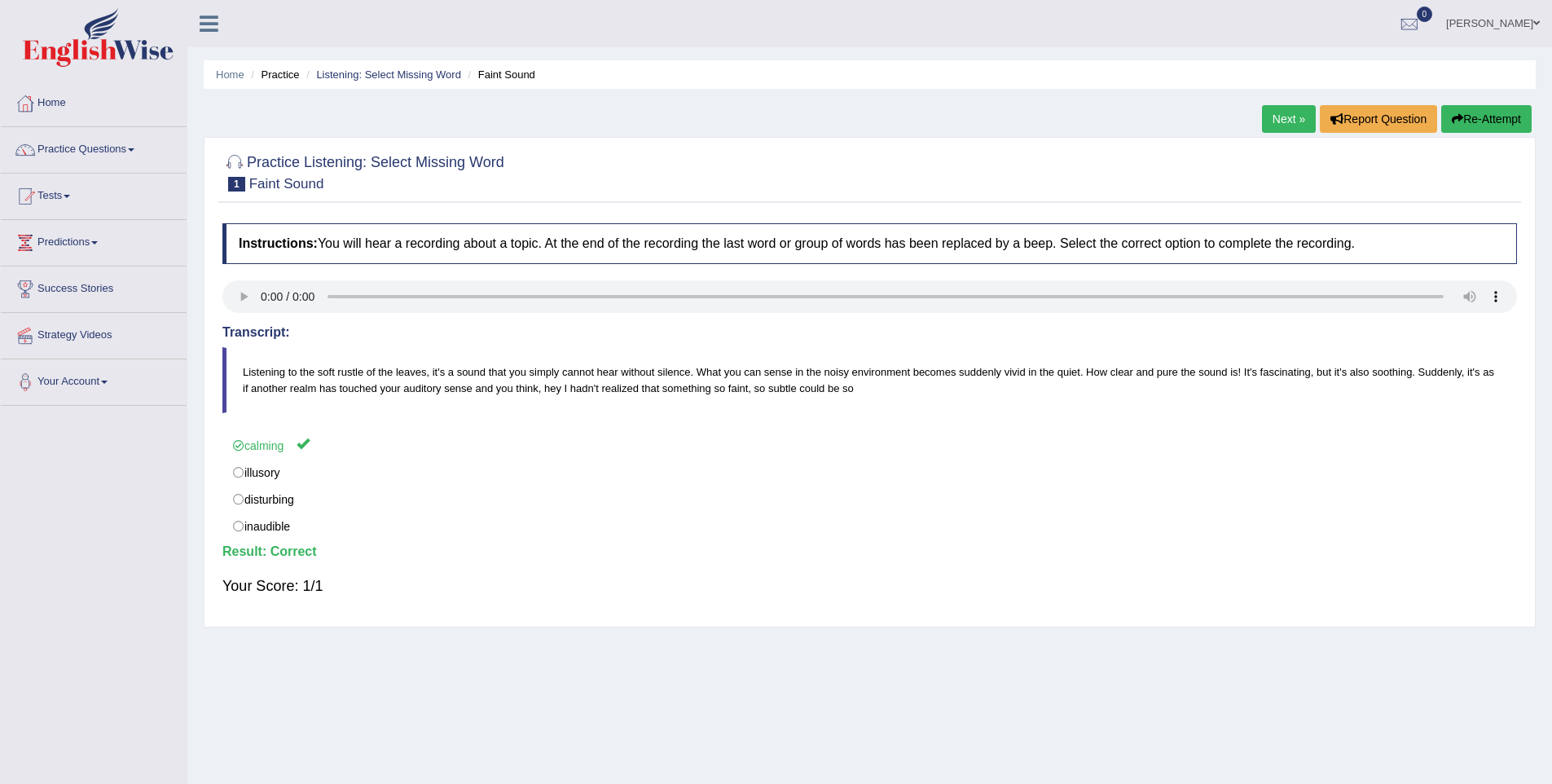
click at [1278, 127] on link "Next »" at bounding box center [1289, 119] width 54 height 28
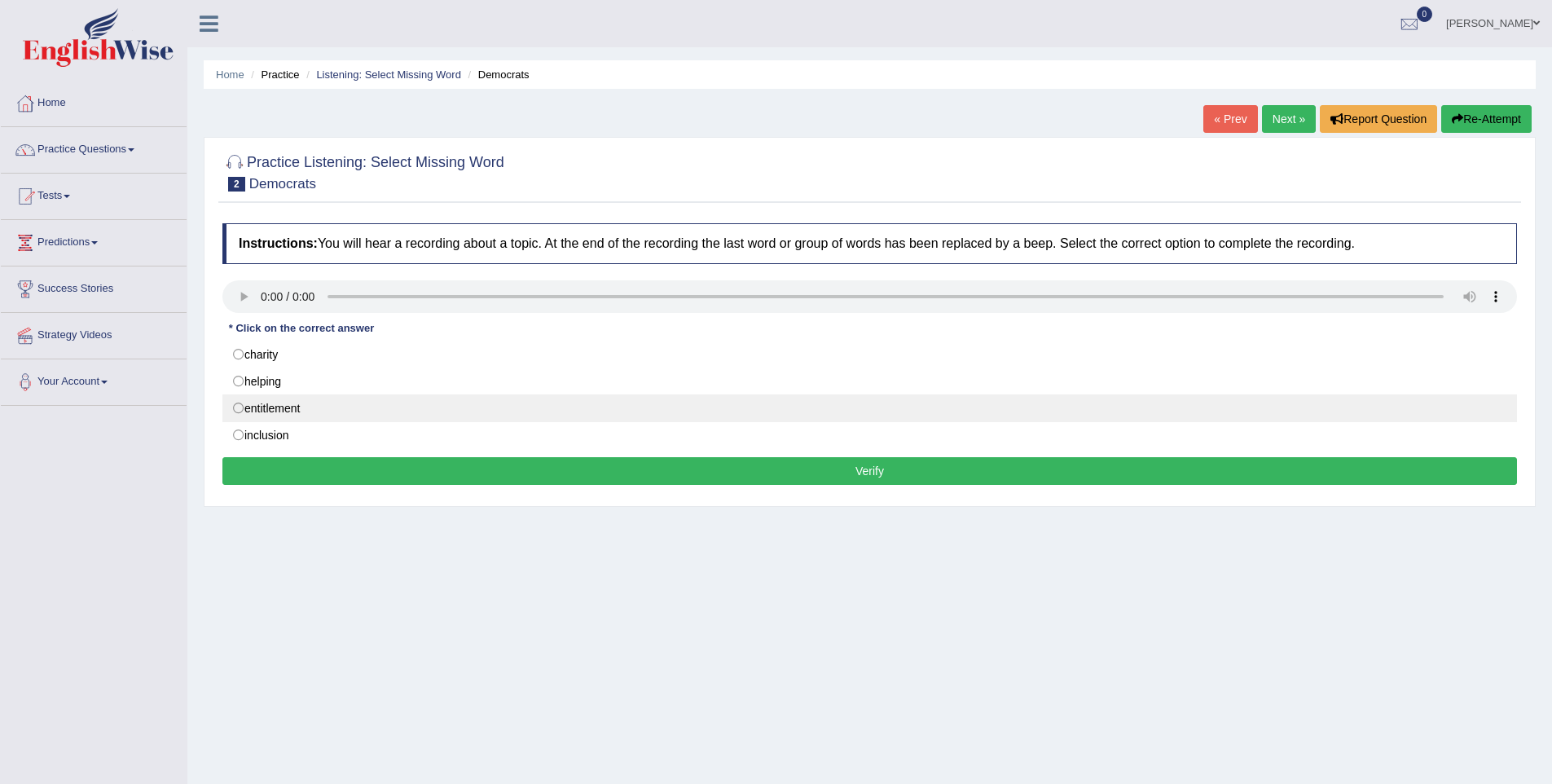
click at [248, 403] on label "entitlement" at bounding box center [870, 408] width 1295 height 28
radio input "true"
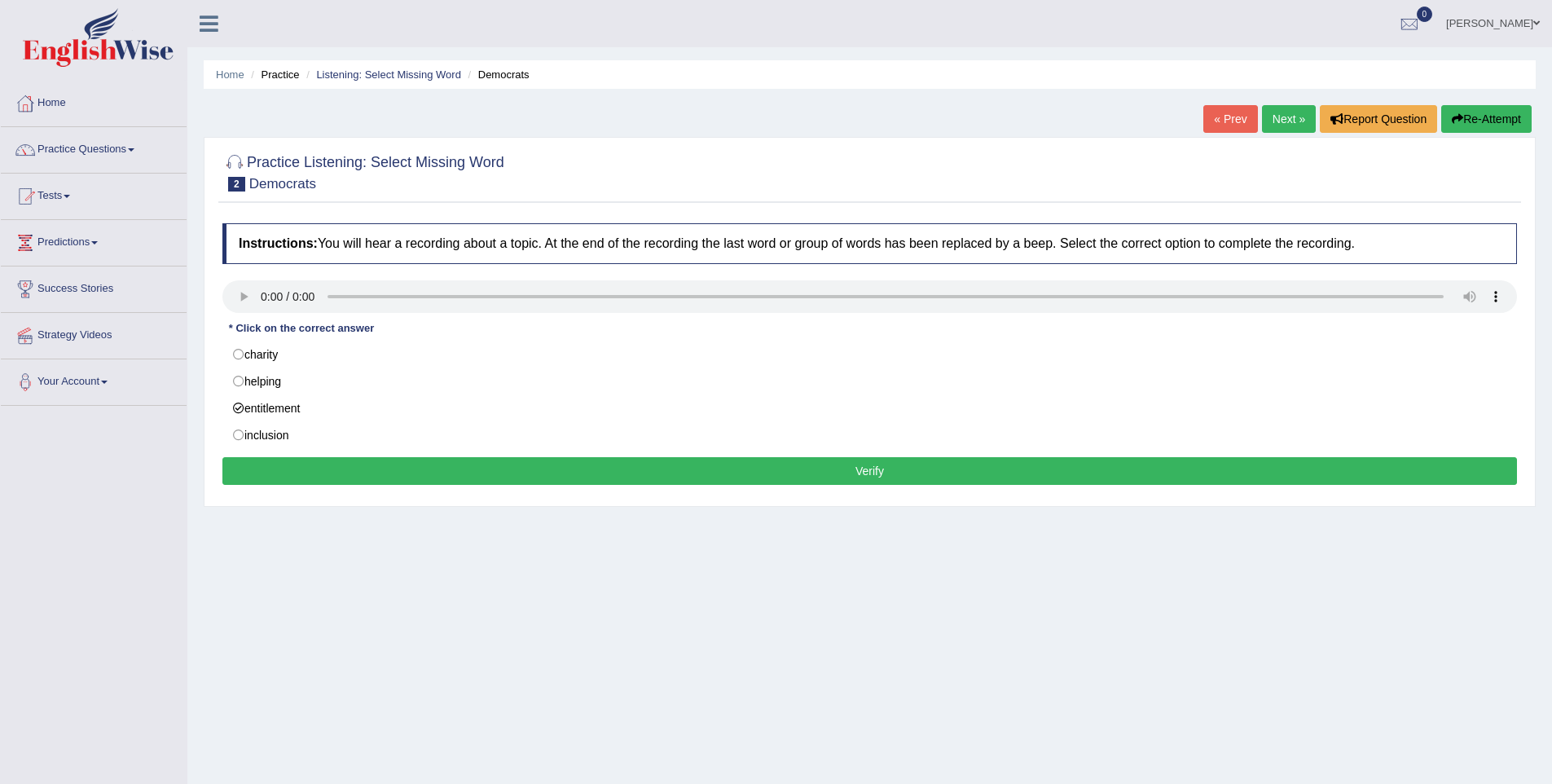
click at [276, 462] on button "Verify" at bounding box center [870, 471] width 1295 height 28
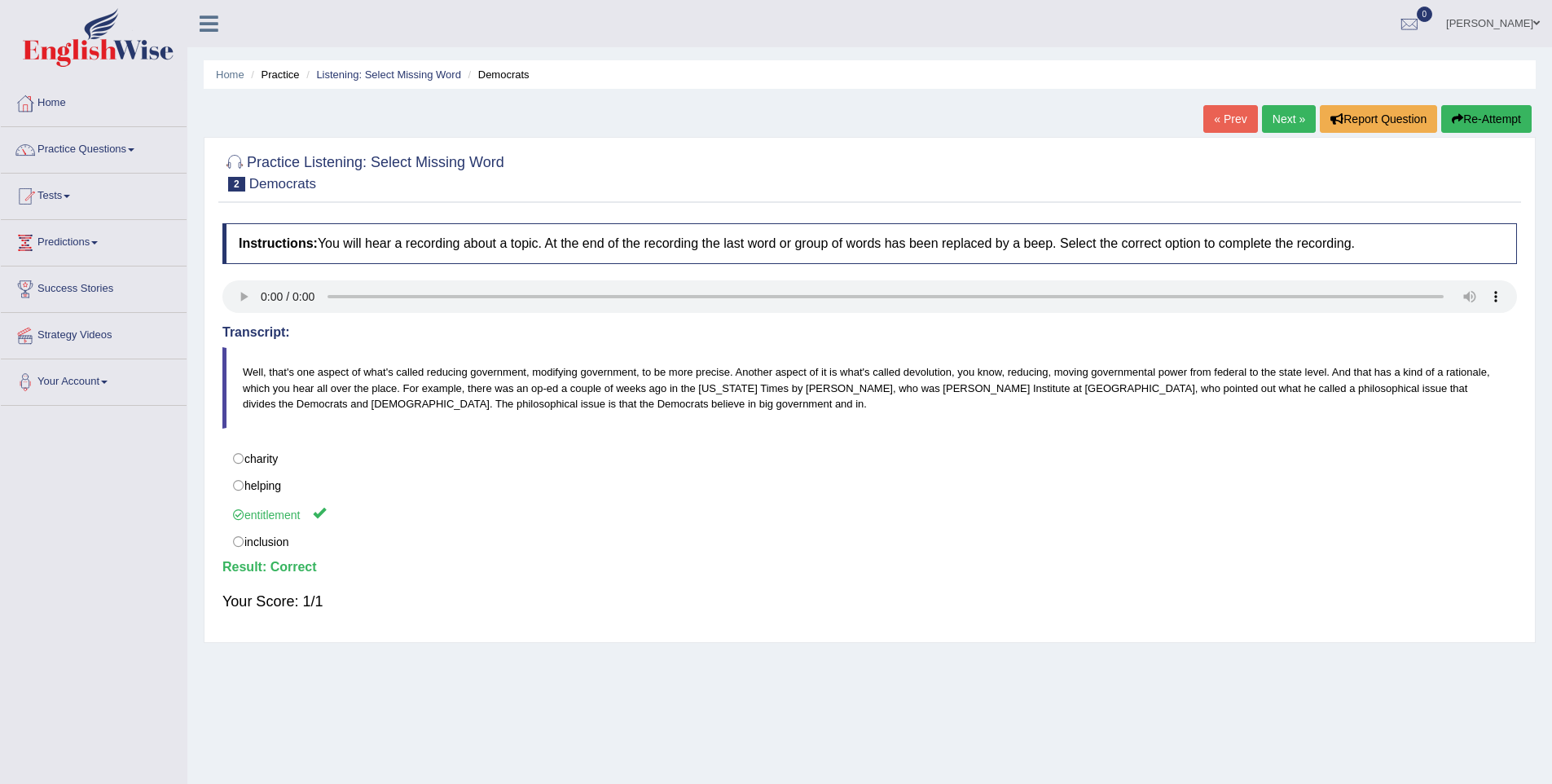
click at [1288, 120] on link "Next »" at bounding box center [1289, 119] width 54 height 28
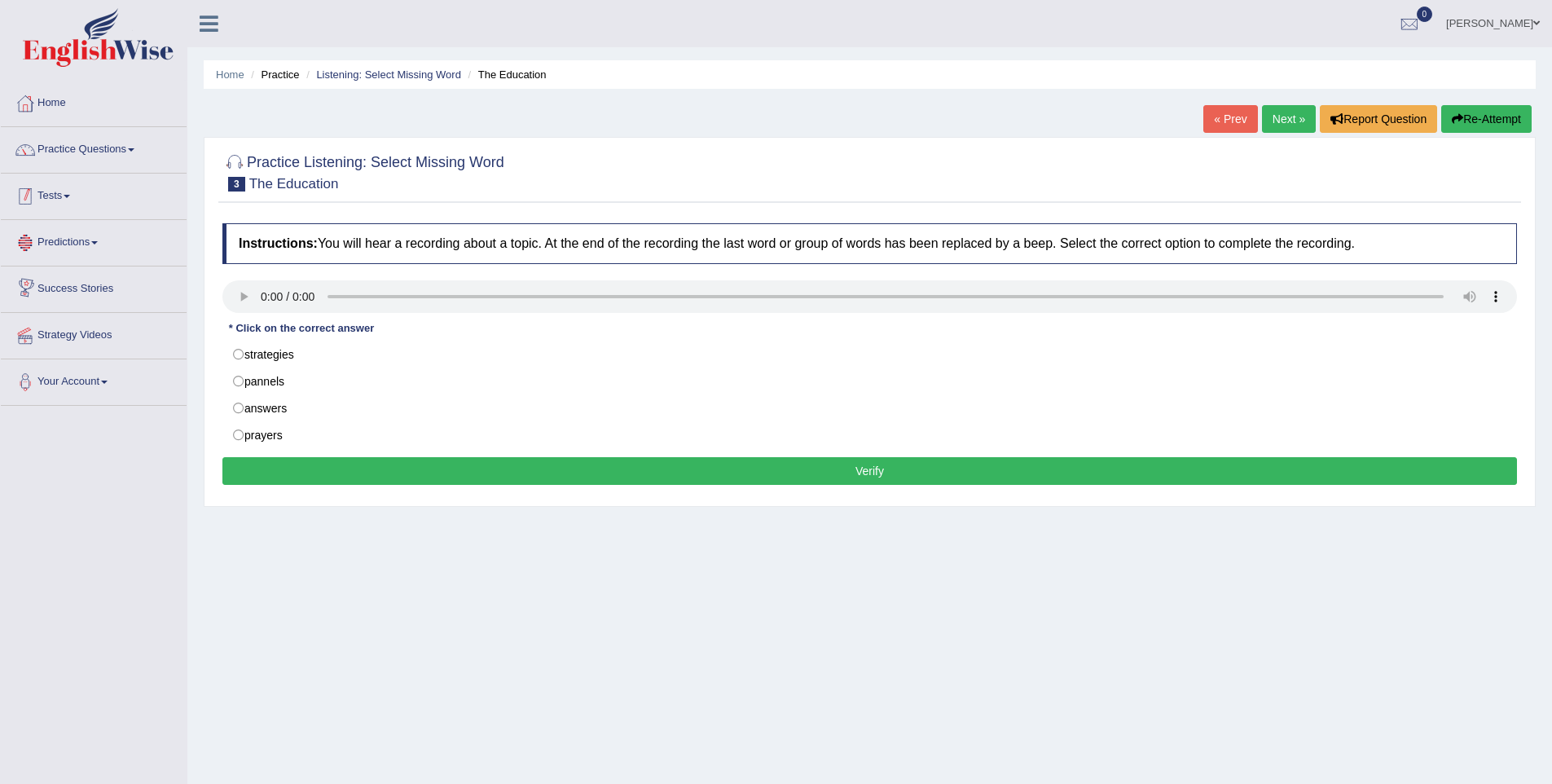
click at [70, 197] on link "Tests" at bounding box center [93, 194] width 186 height 41
click at [70, 197] on link "Tests" at bounding box center [92, 194] width 182 height 41
click at [93, 144] on link "Practice Questions" at bounding box center [93, 148] width 186 height 41
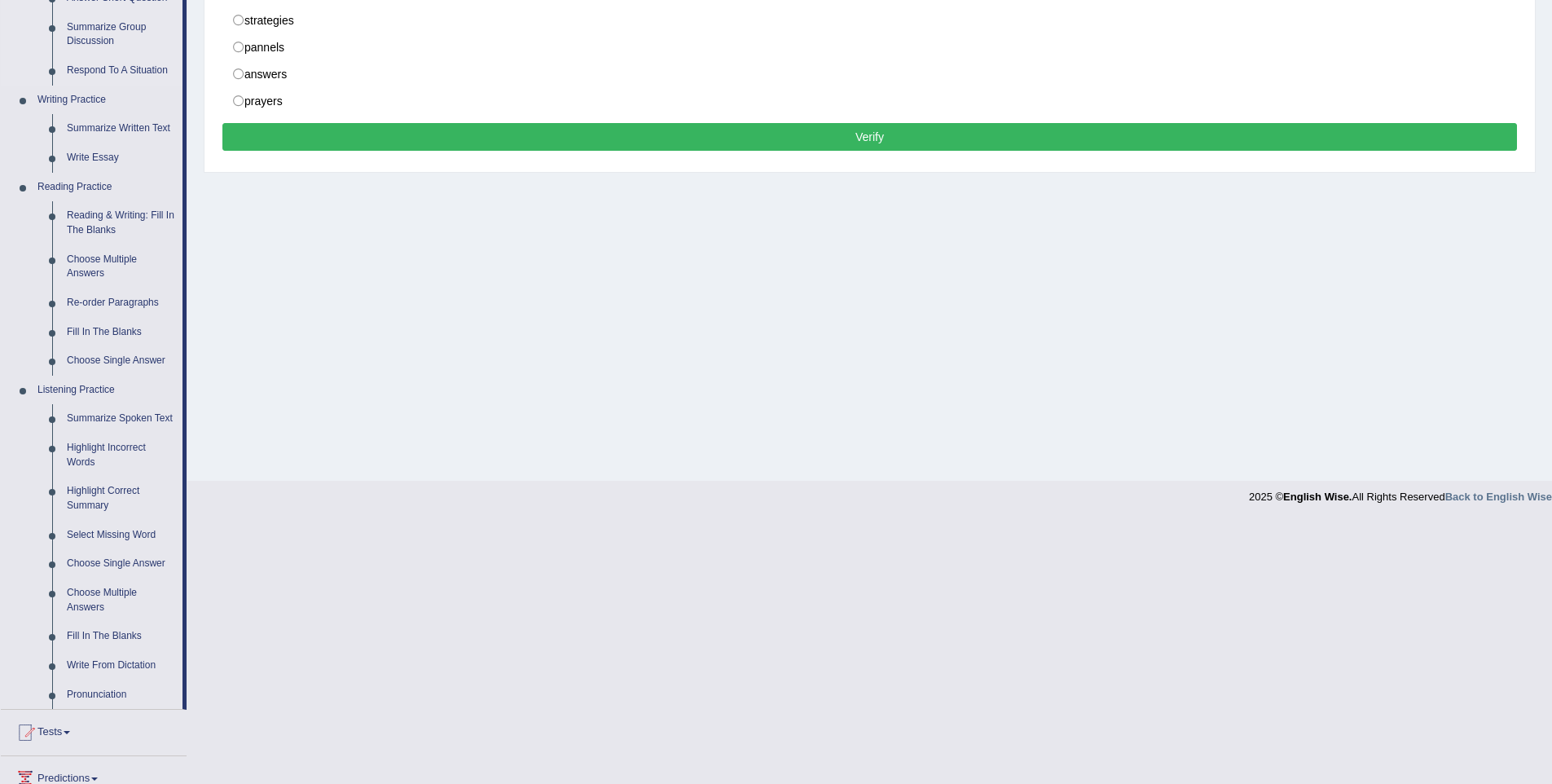
scroll to position [349, 0]
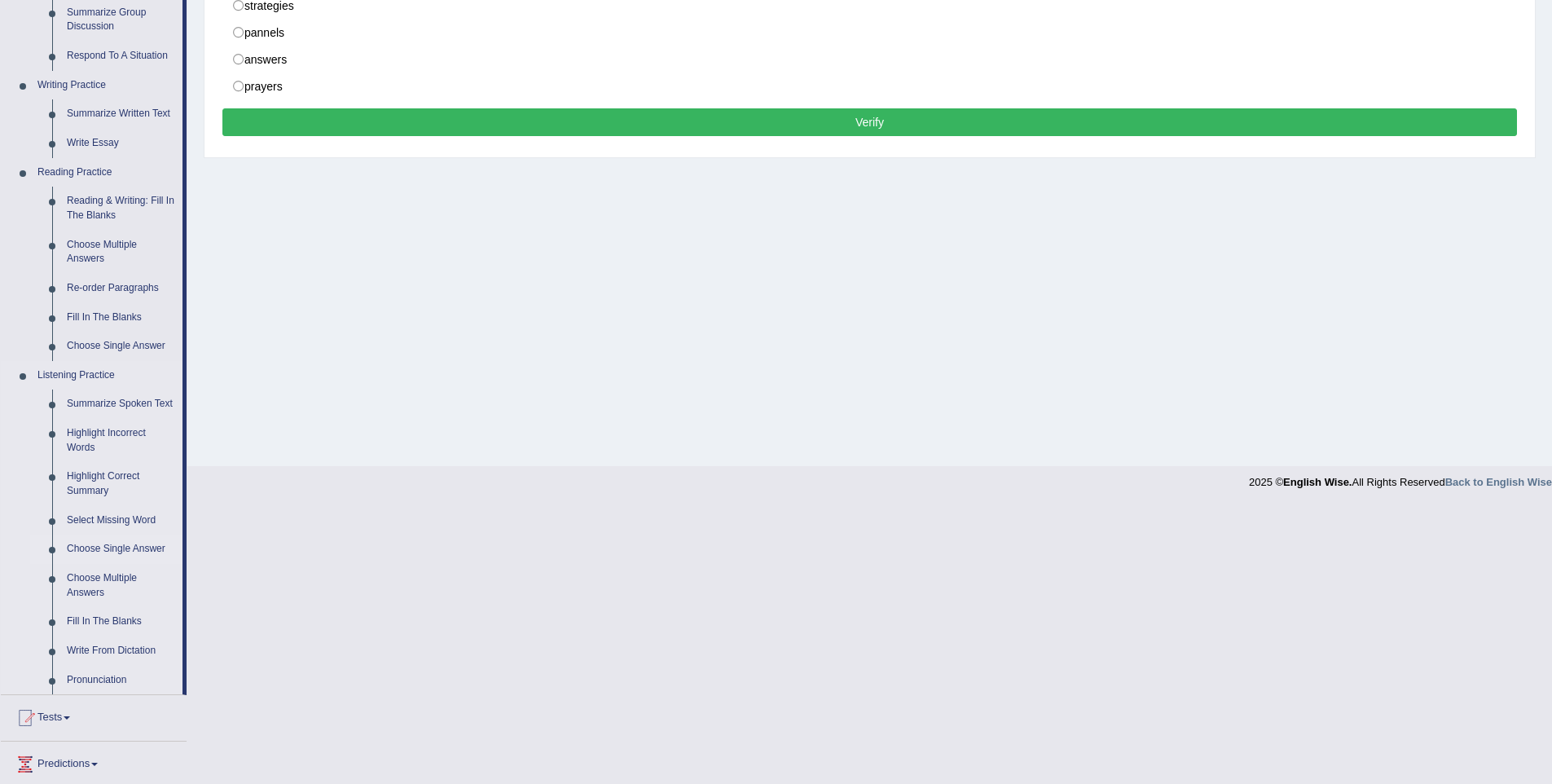
click at [110, 564] on link "Choose Single Answer" at bounding box center [121, 549] width 123 height 30
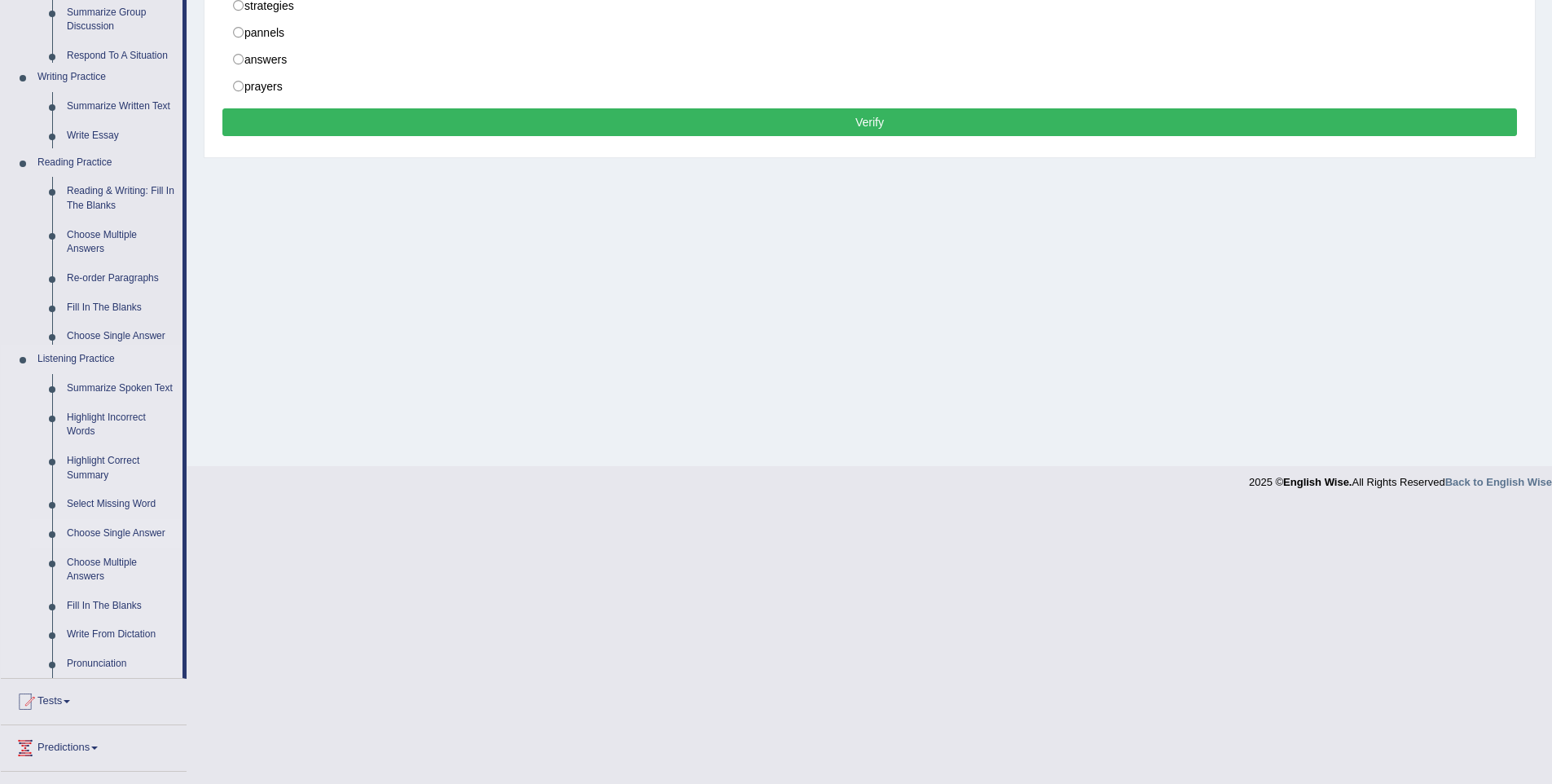
scroll to position [71, 0]
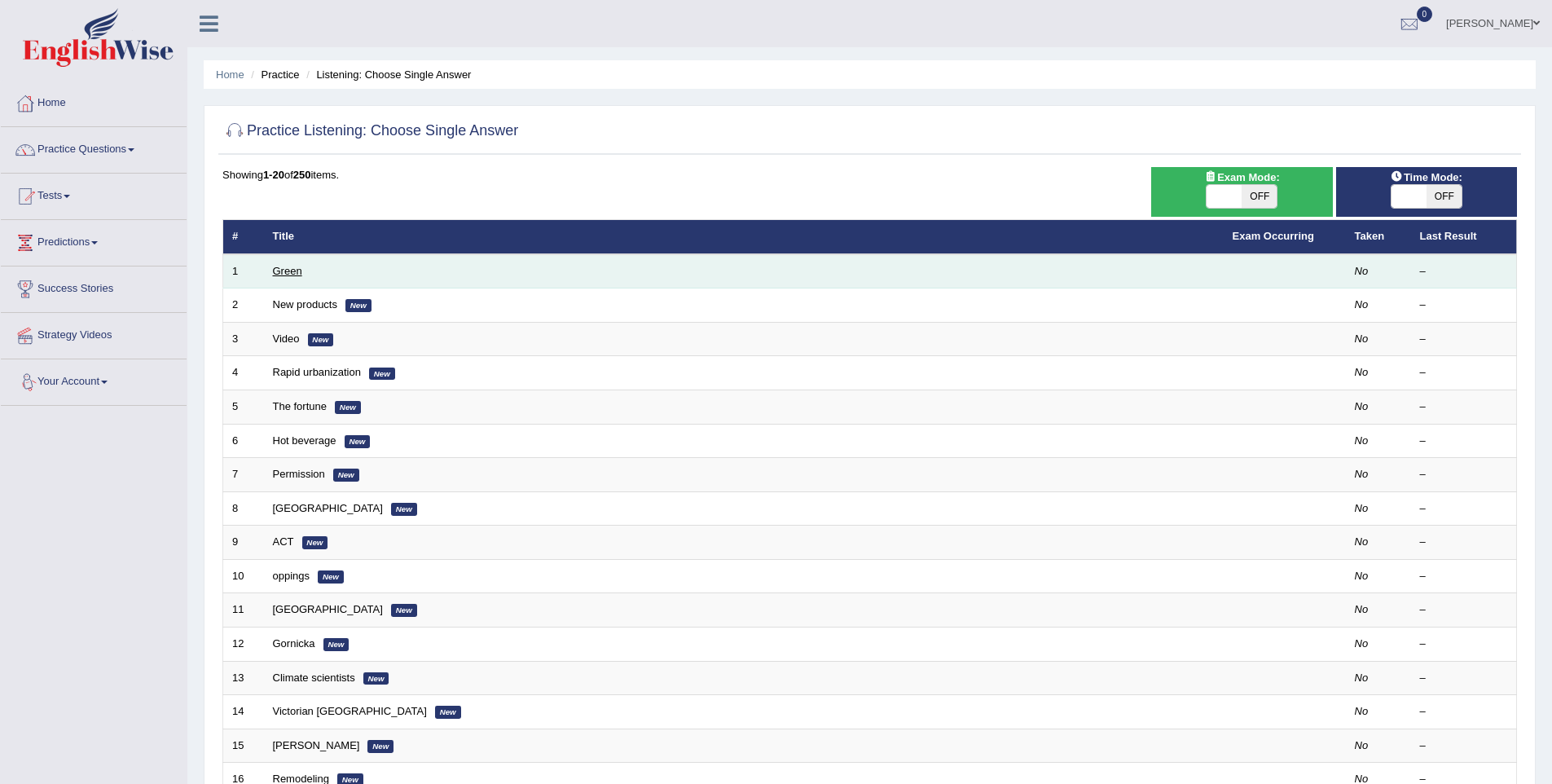
click at [296, 268] on link "Green" at bounding box center [287, 271] width 30 height 12
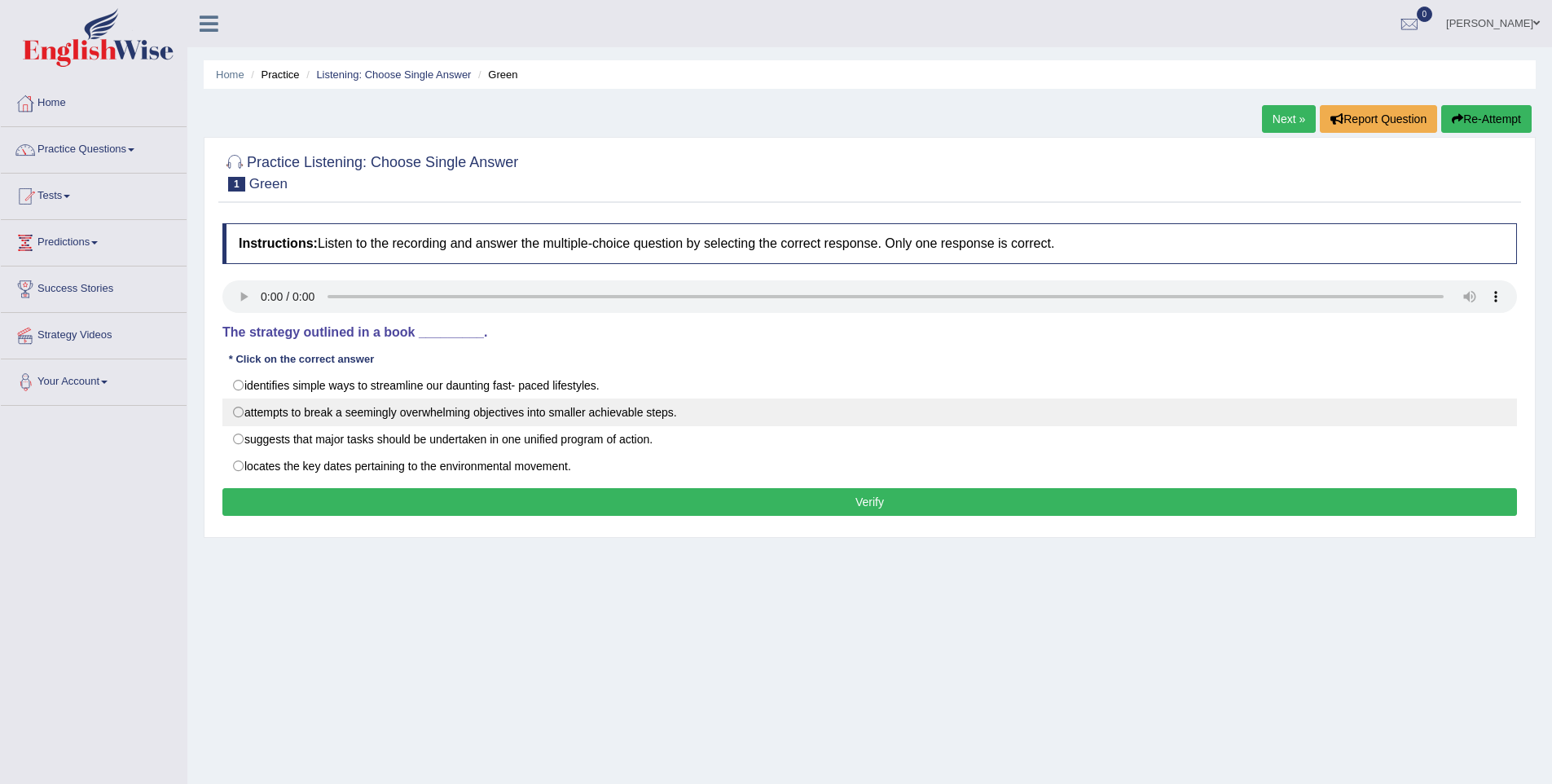
click at [236, 409] on label "attempts to break a seemingly overwhelming objectives into smaller achievable s…" at bounding box center [870, 412] width 1295 height 28
radio input "true"
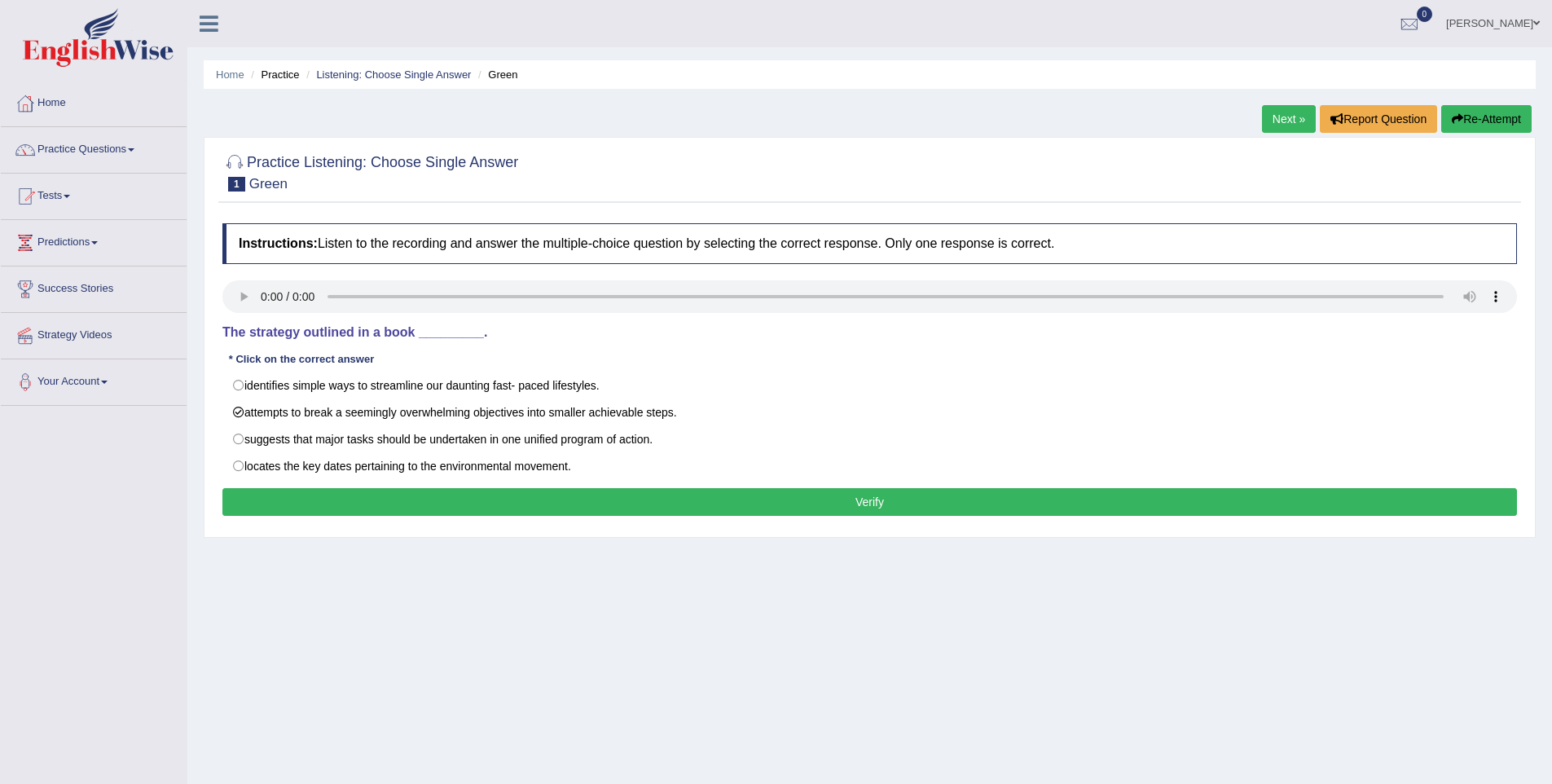
click at [262, 500] on button "Verify" at bounding box center [870, 502] width 1295 height 28
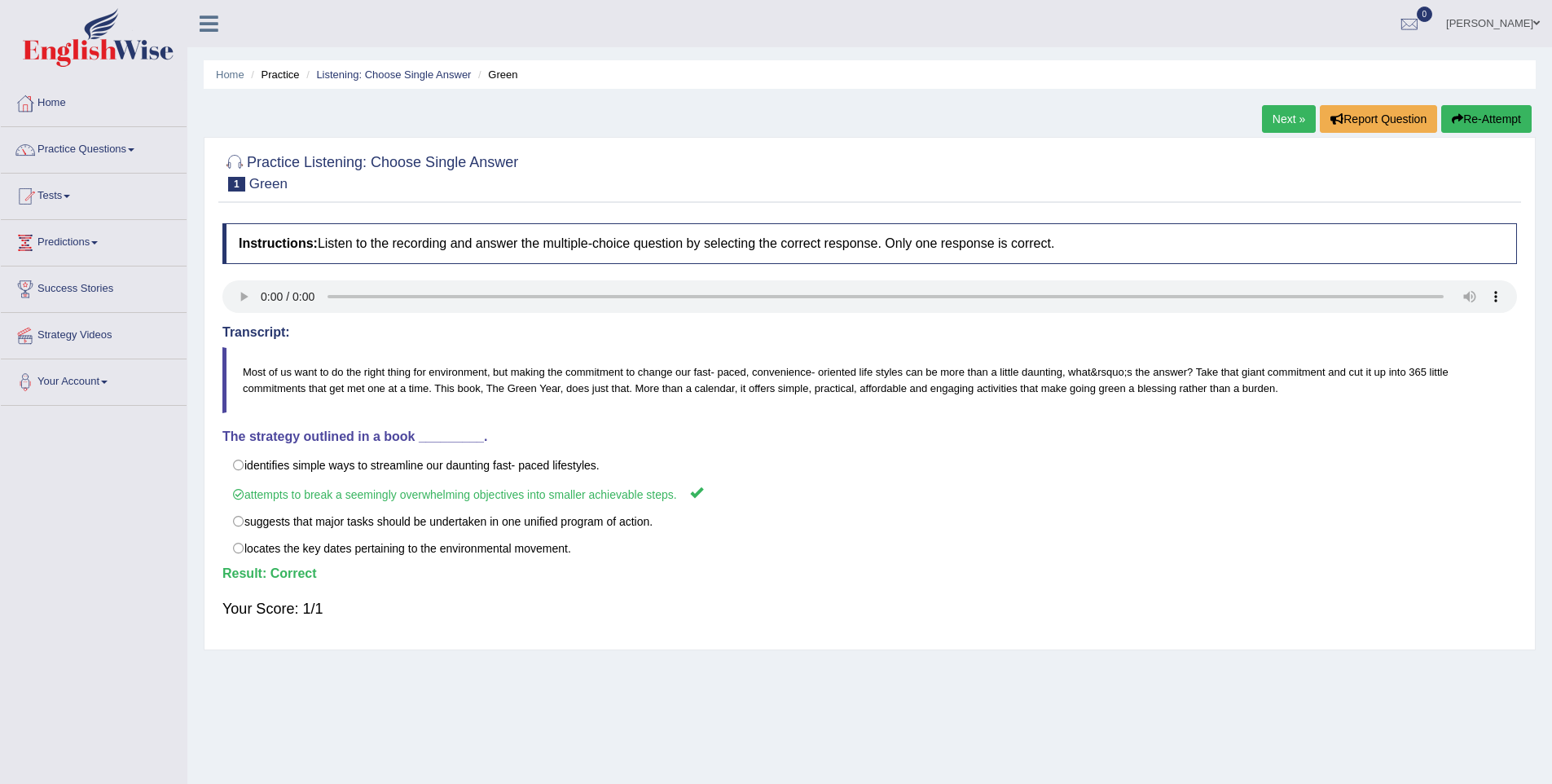
click at [1291, 120] on link "Next »" at bounding box center [1289, 119] width 54 height 28
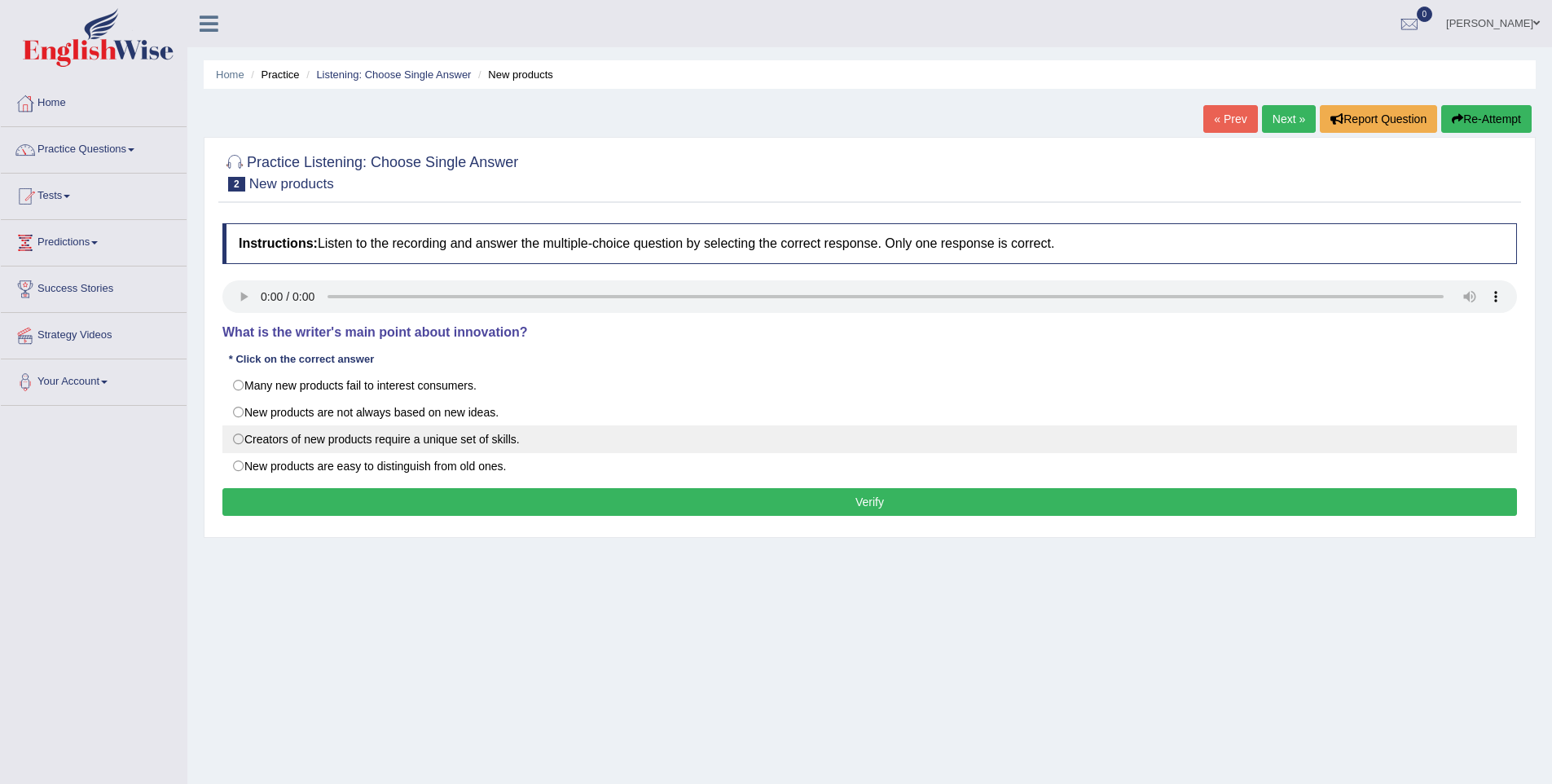
click at [245, 434] on label "Creators of new products require a unique set of skills." at bounding box center [870, 439] width 1295 height 28
radio input "true"
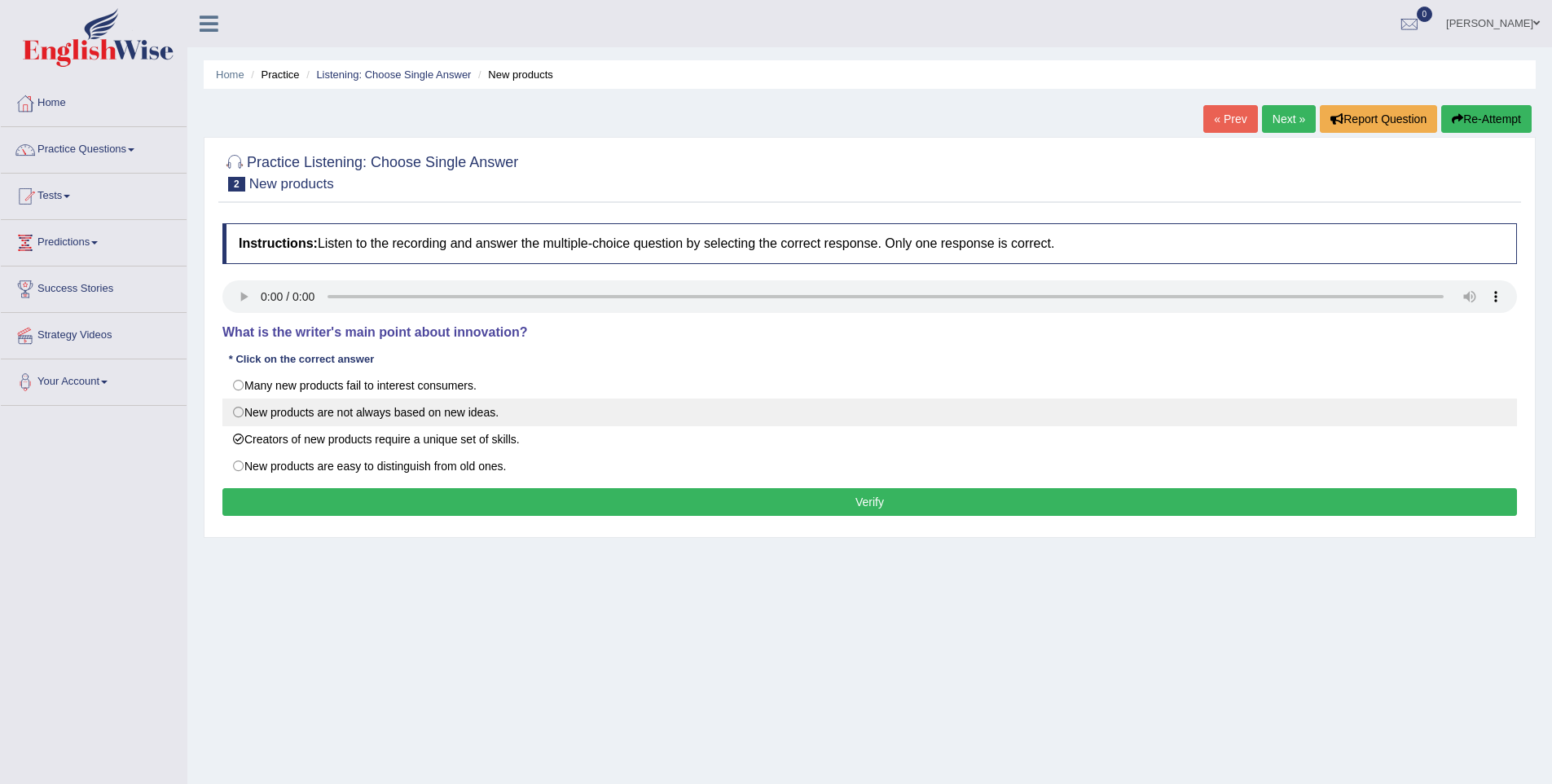
click at [244, 416] on label "New products are not always based on new ideas." at bounding box center [870, 412] width 1295 height 28
radio input "true"
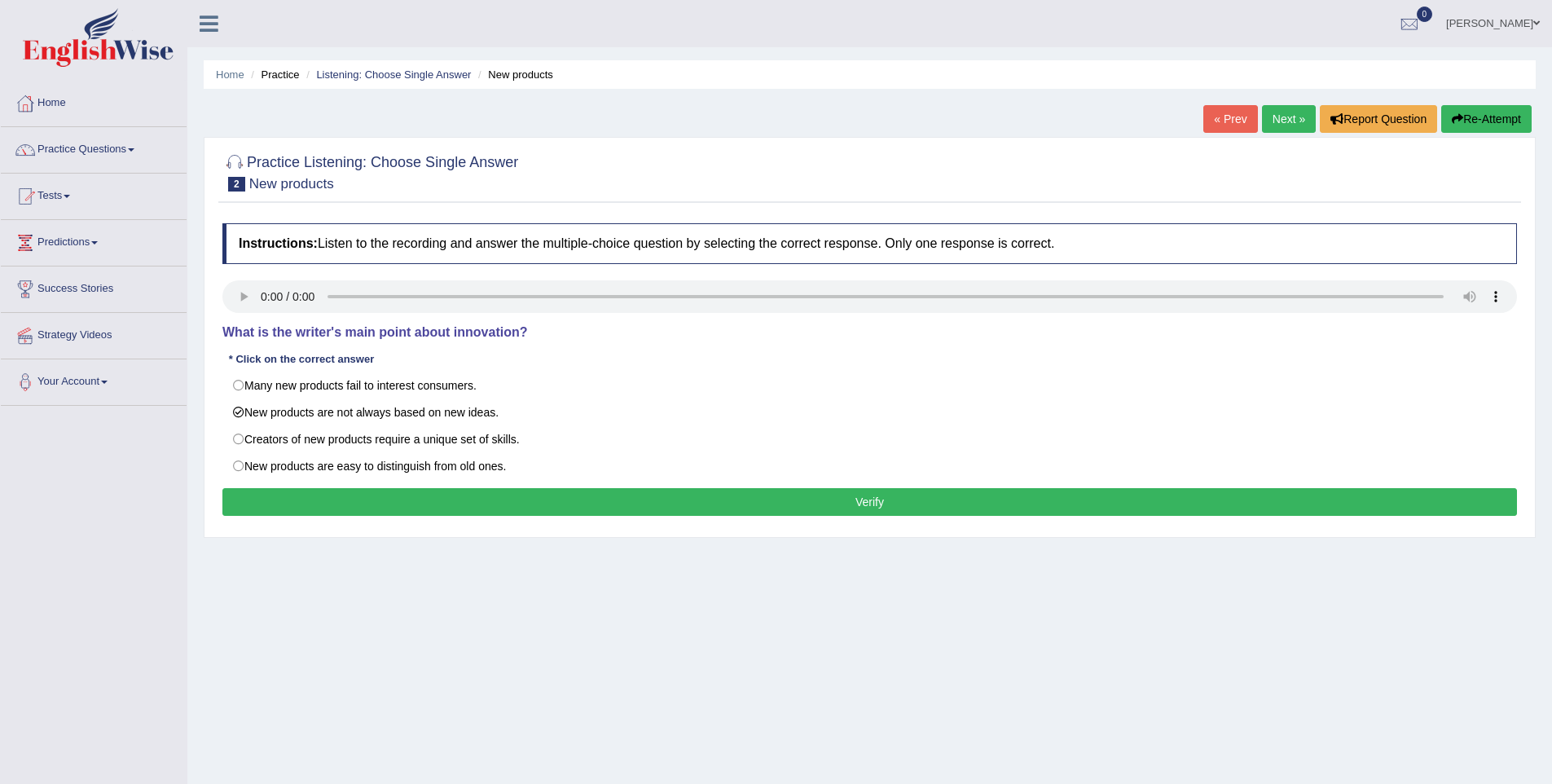
click at [398, 511] on button "Verify" at bounding box center [870, 502] width 1295 height 28
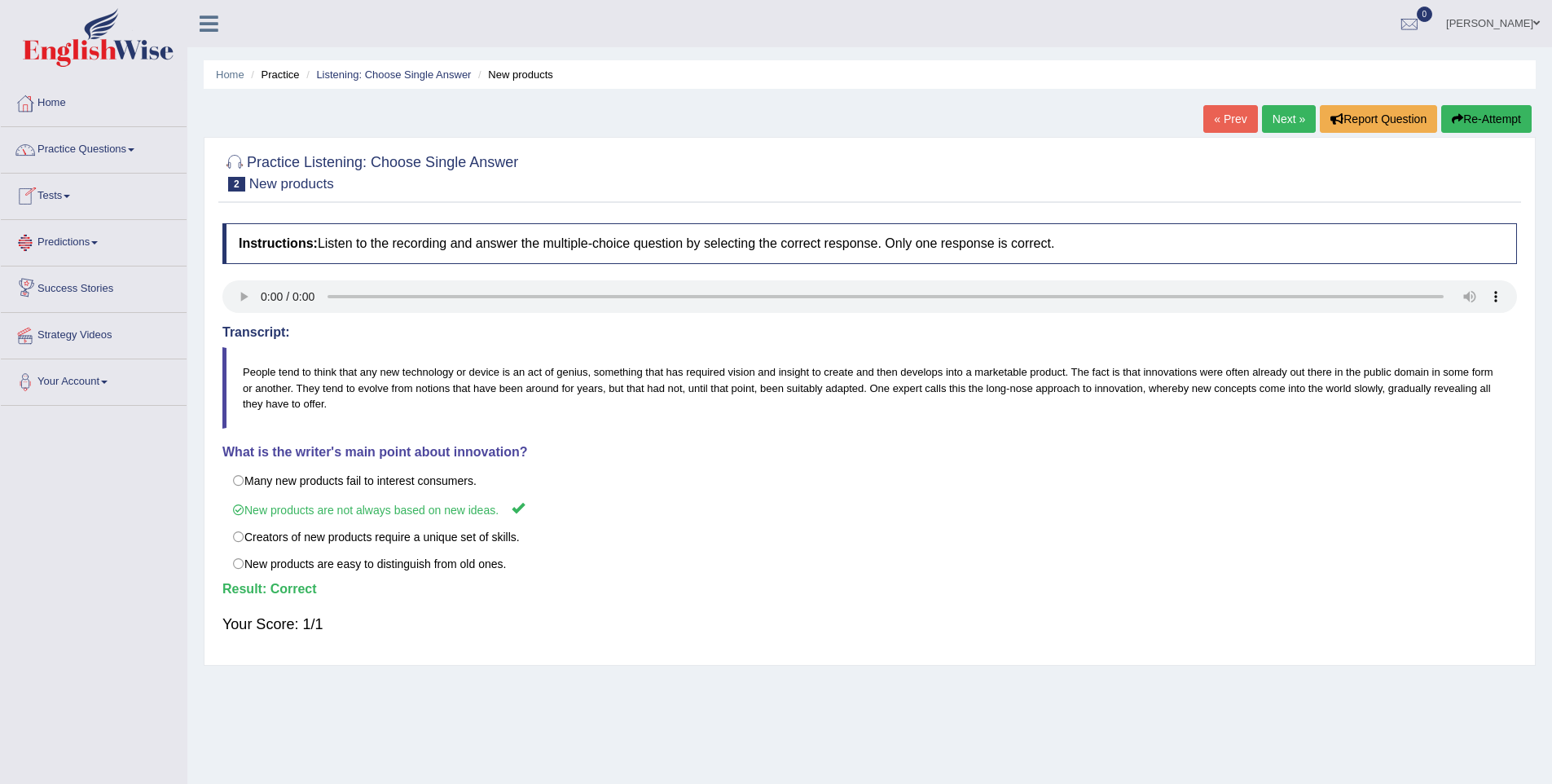
click at [105, 154] on link "Practice Questions" at bounding box center [93, 148] width 186 height 41
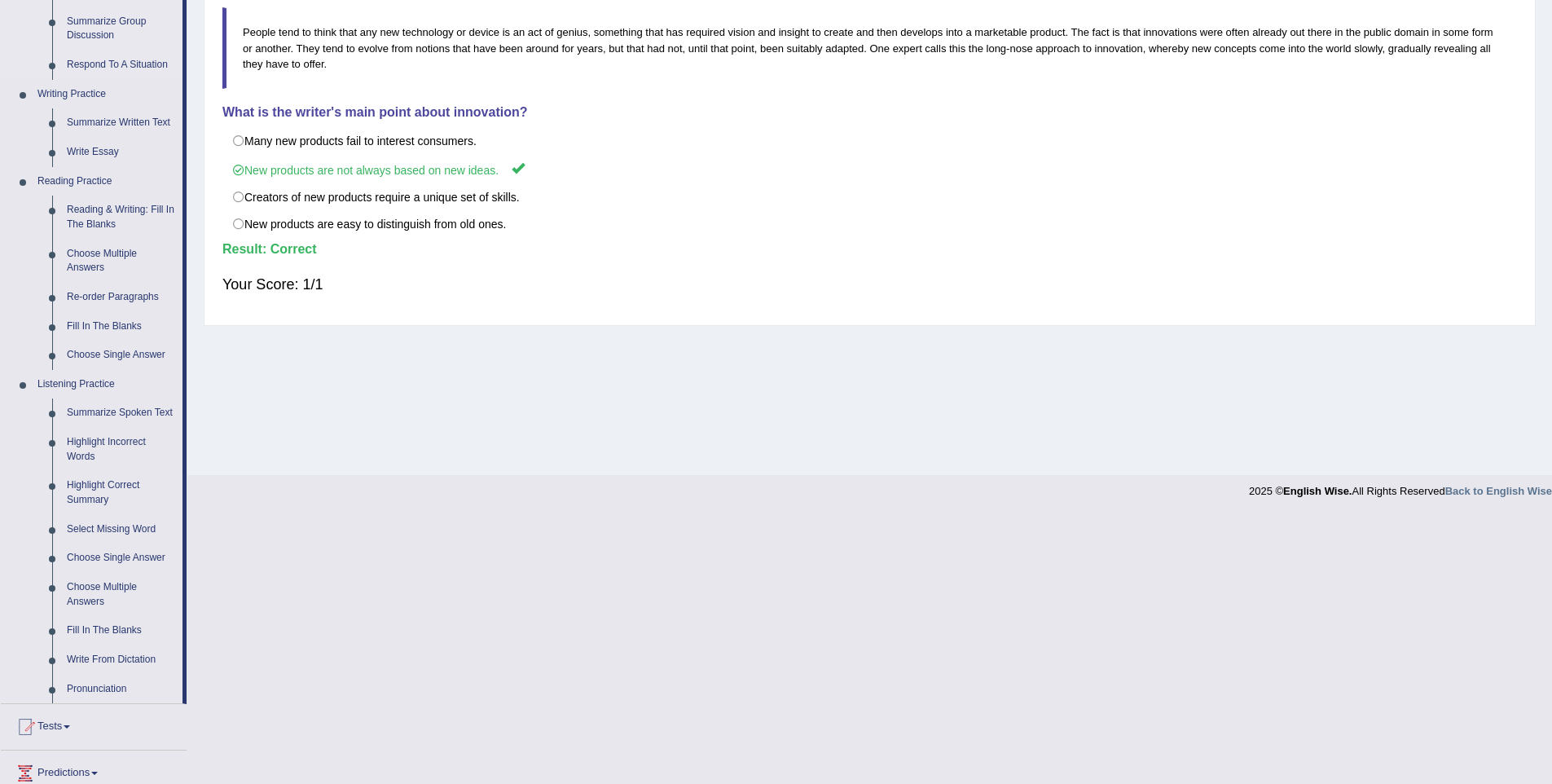
scroll to position [343, 0]
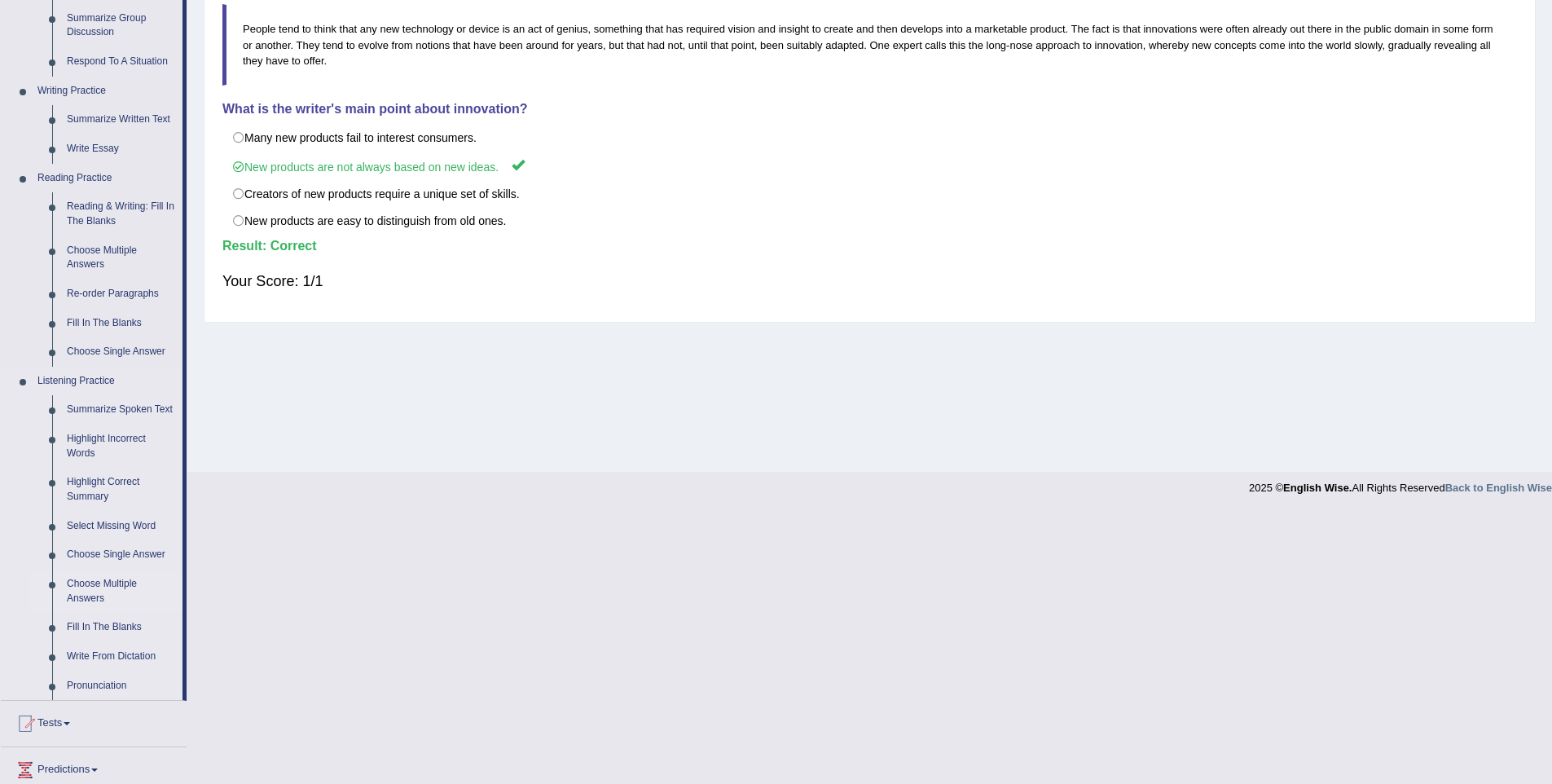
click at [94, 600] on link "Choose Multiple Answers" at bounding box center [121, 591] width 123 height 43
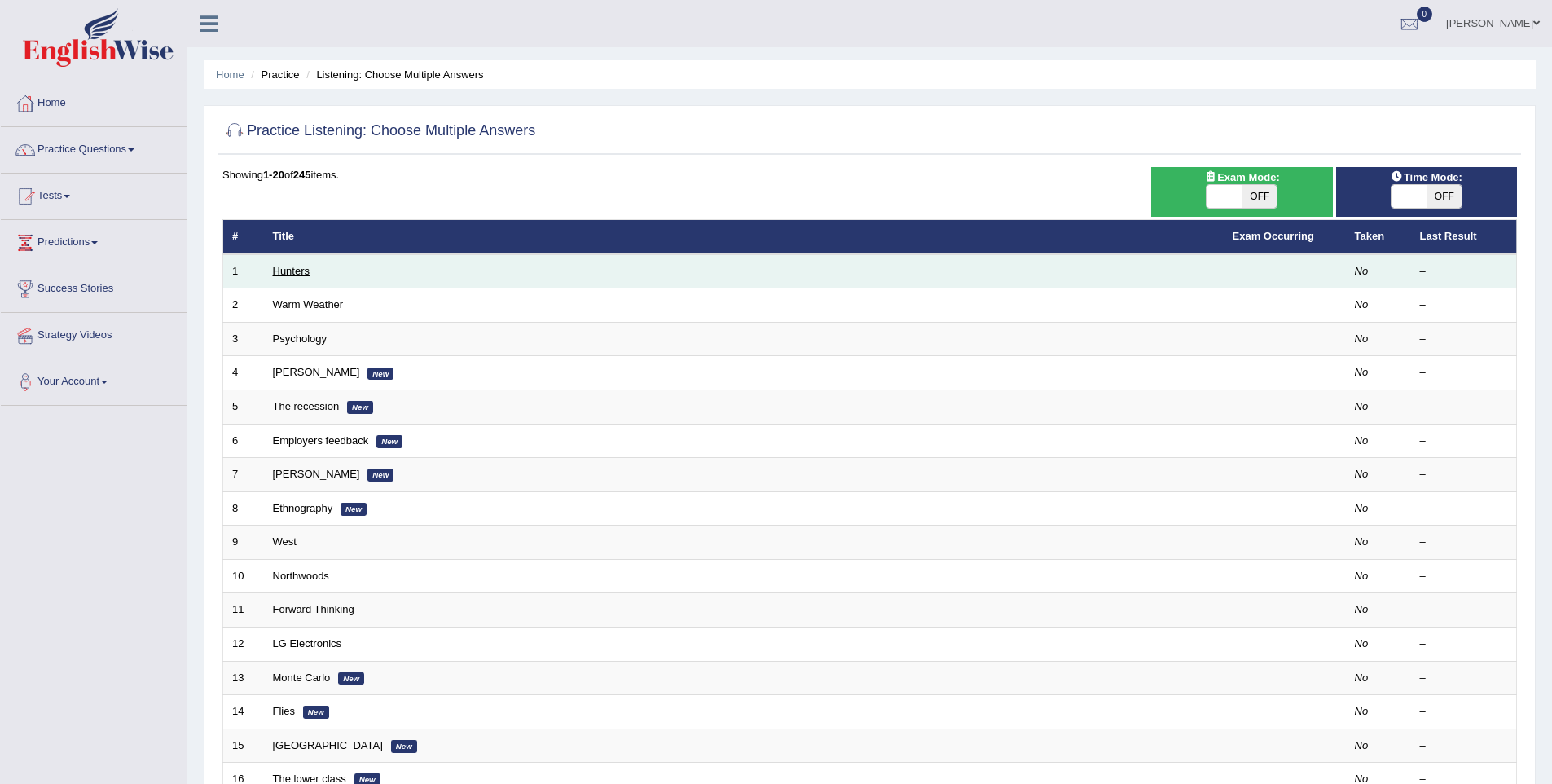
click at [273, 265] on link "Hunters" at bounding box center [291, 271] width 37 height 12
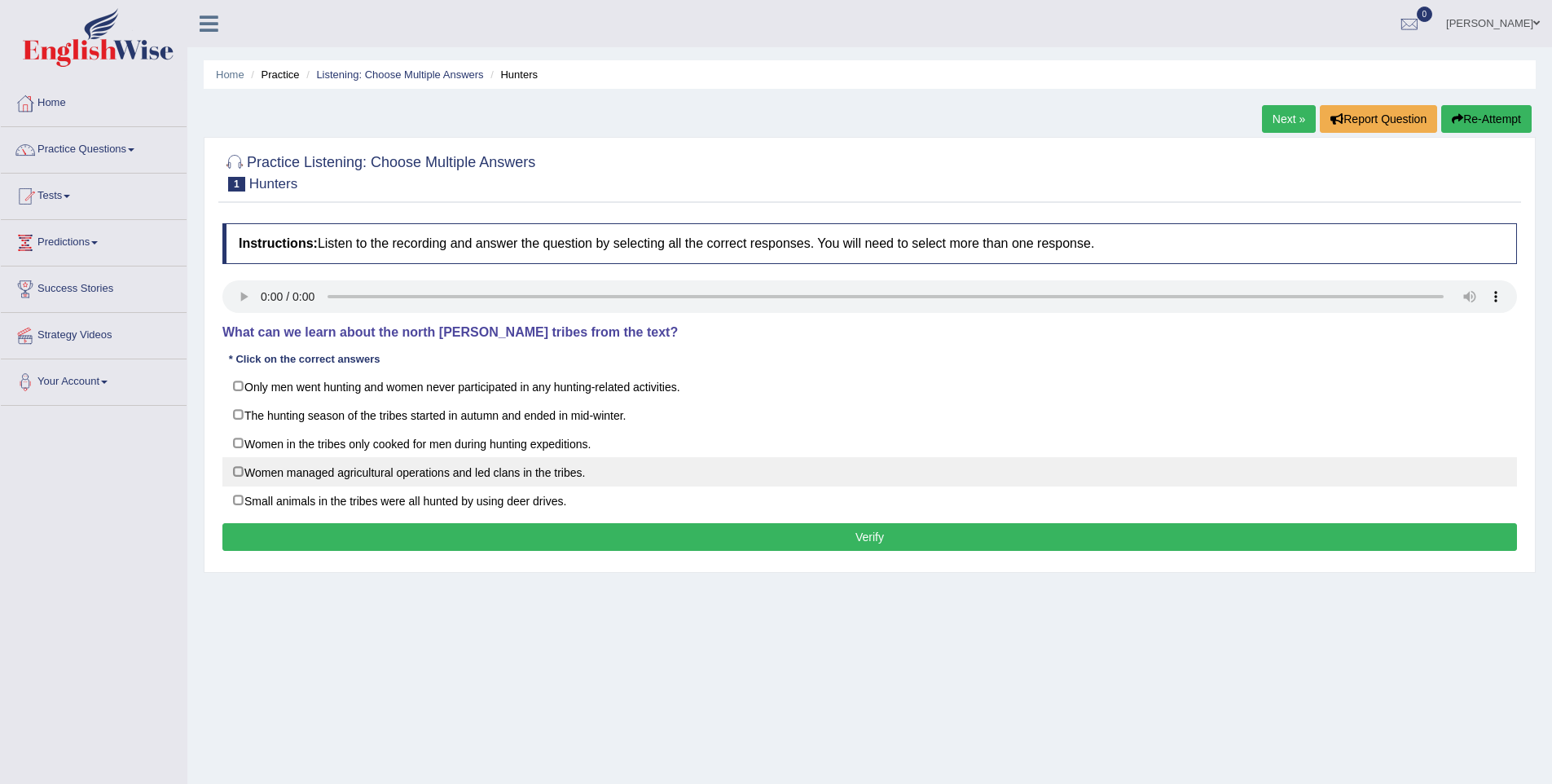
click at [240, 468] on label "Women managed agricultural operations and led clans in the tribes." at bounding box center [870, 471] width 1295 height 30
checkbox input "true"
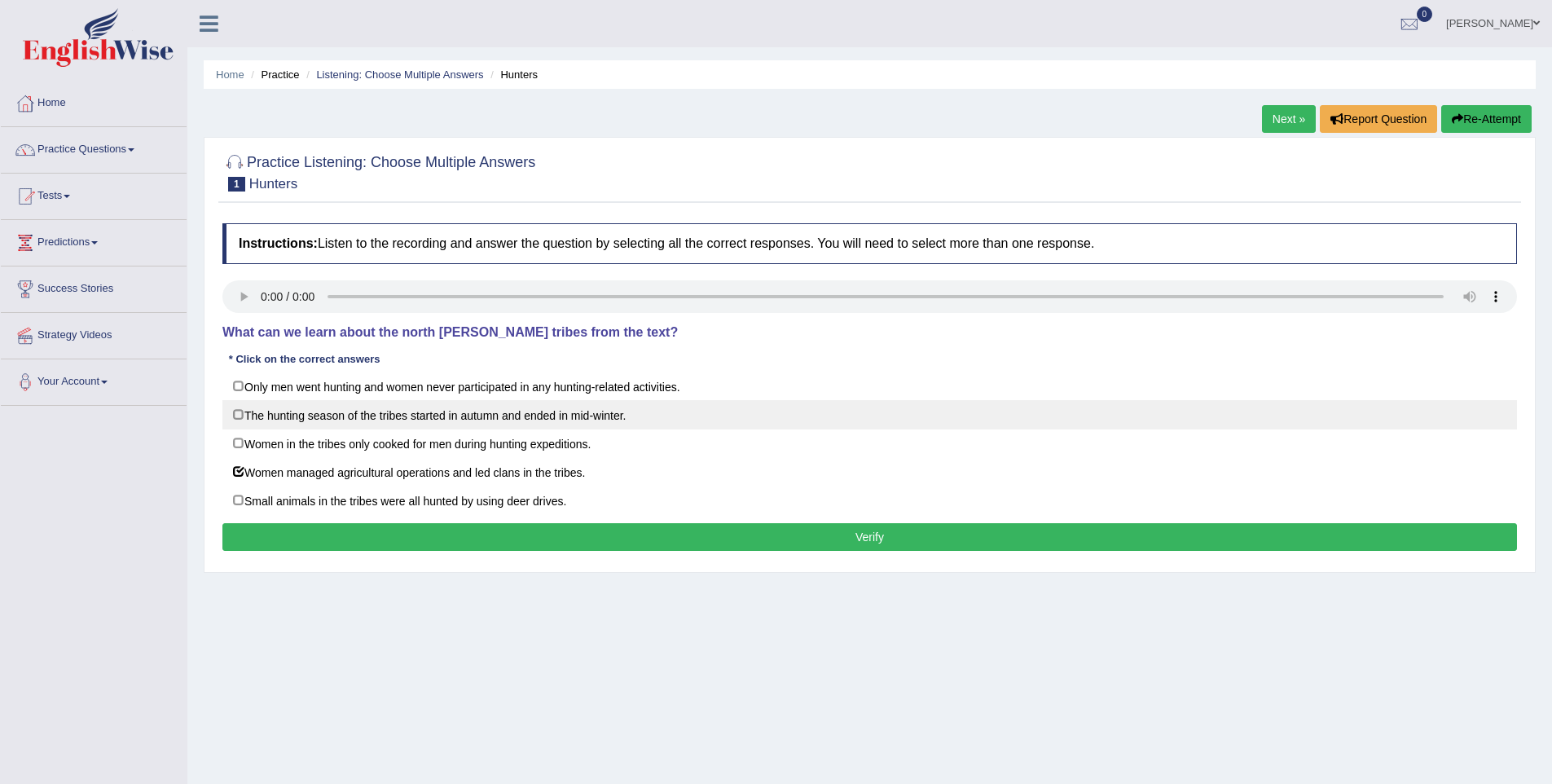
click at [270, 417] on label "The hunting season of the tribes started in autumn and ended in mid-winter." at bounding box center [870, 415] width 1295 height 30
click at [271, 410] on label "The hunting season of the tribes started in autumn and ended in mid-winter." at bounding box center [870, 415] width 1295 height 30
checkbox input "false"
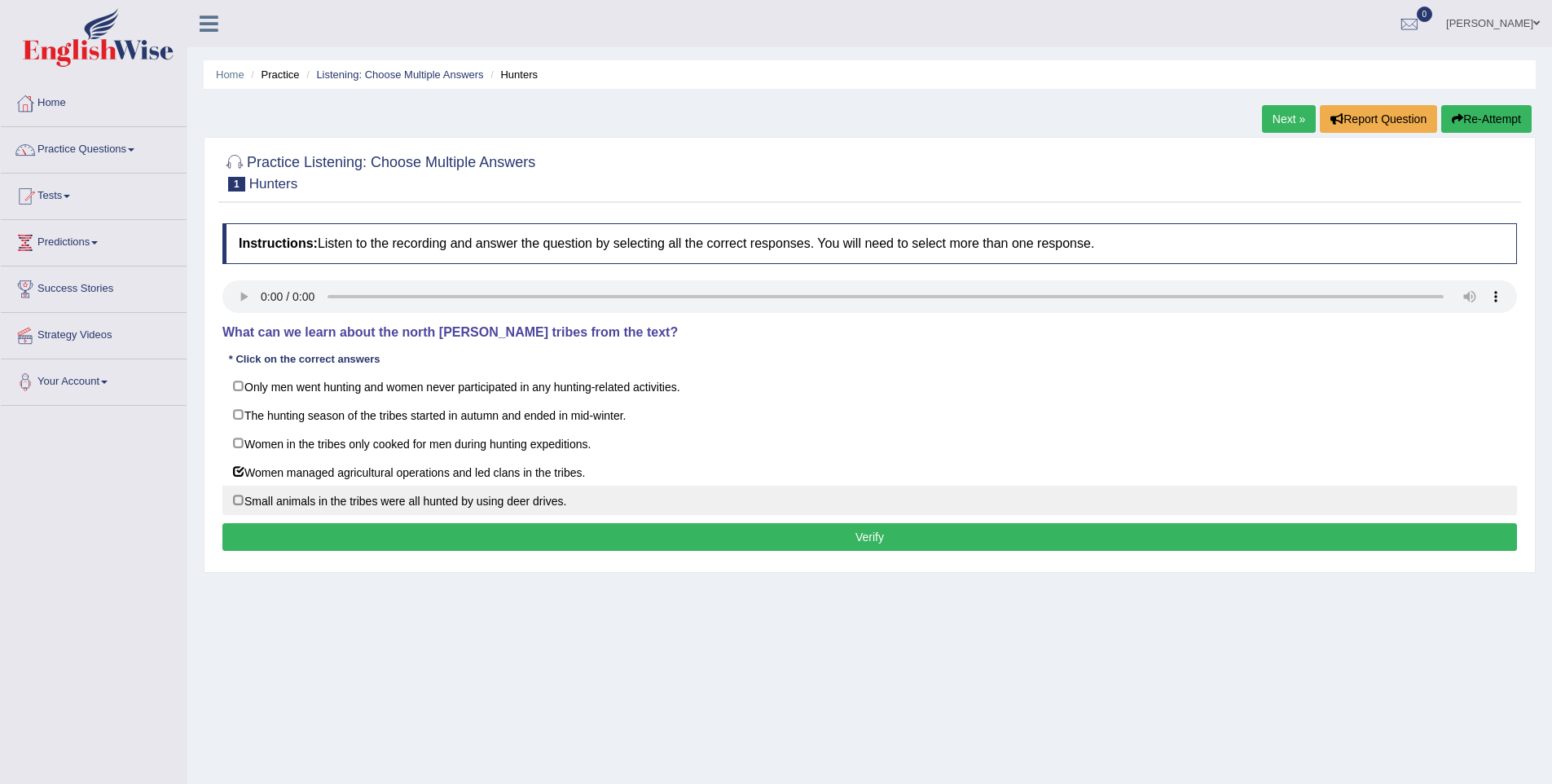
click at [230, 499] on label "Small animals in the tribes were all hunted by using deer drives." at bounding box center [870, 500] width 1295 height 30
checkbox input "true"
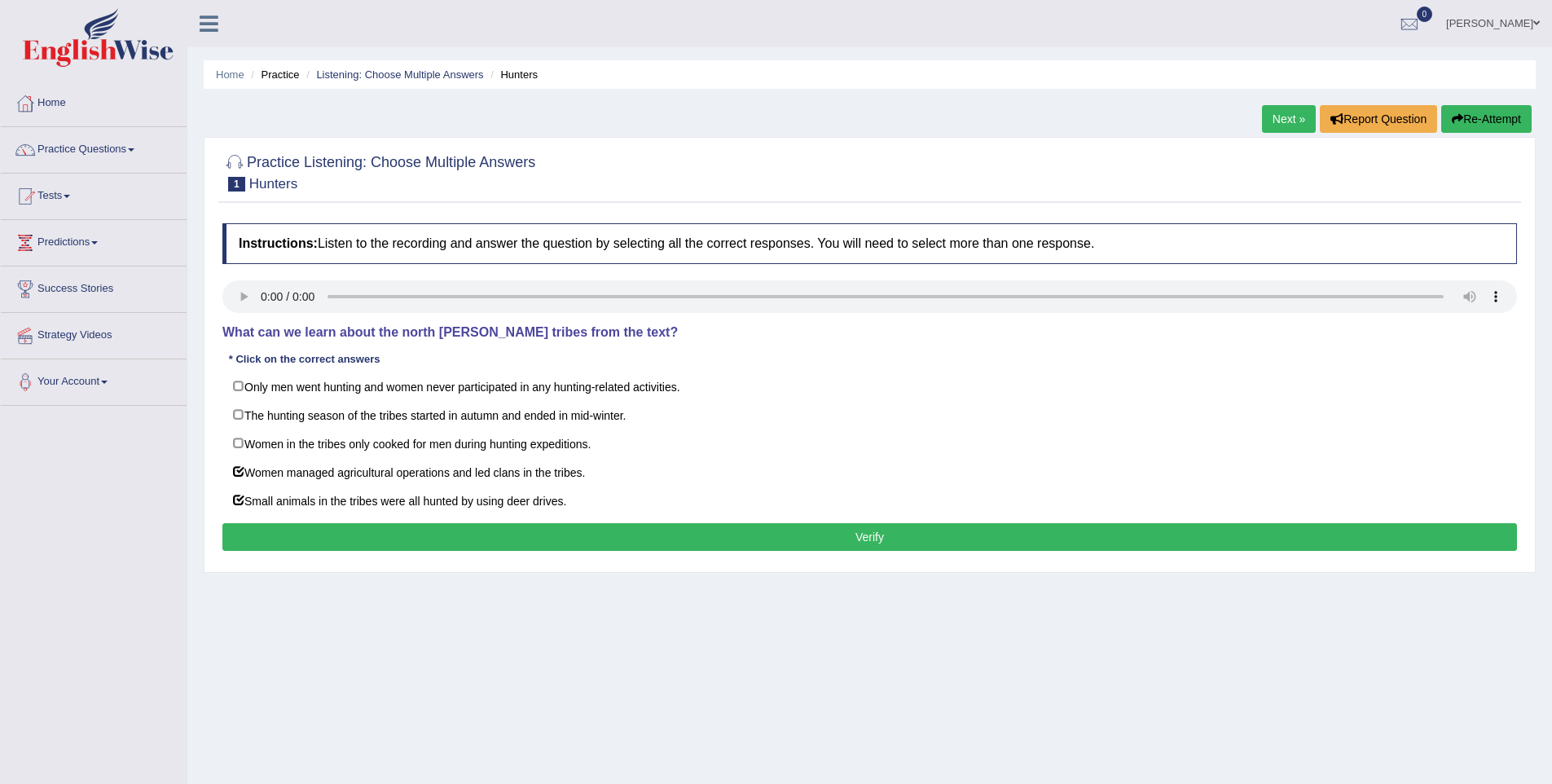
click at [247, 536] on button "Verify" at bounding box center [870, 537] width 1295 height 28
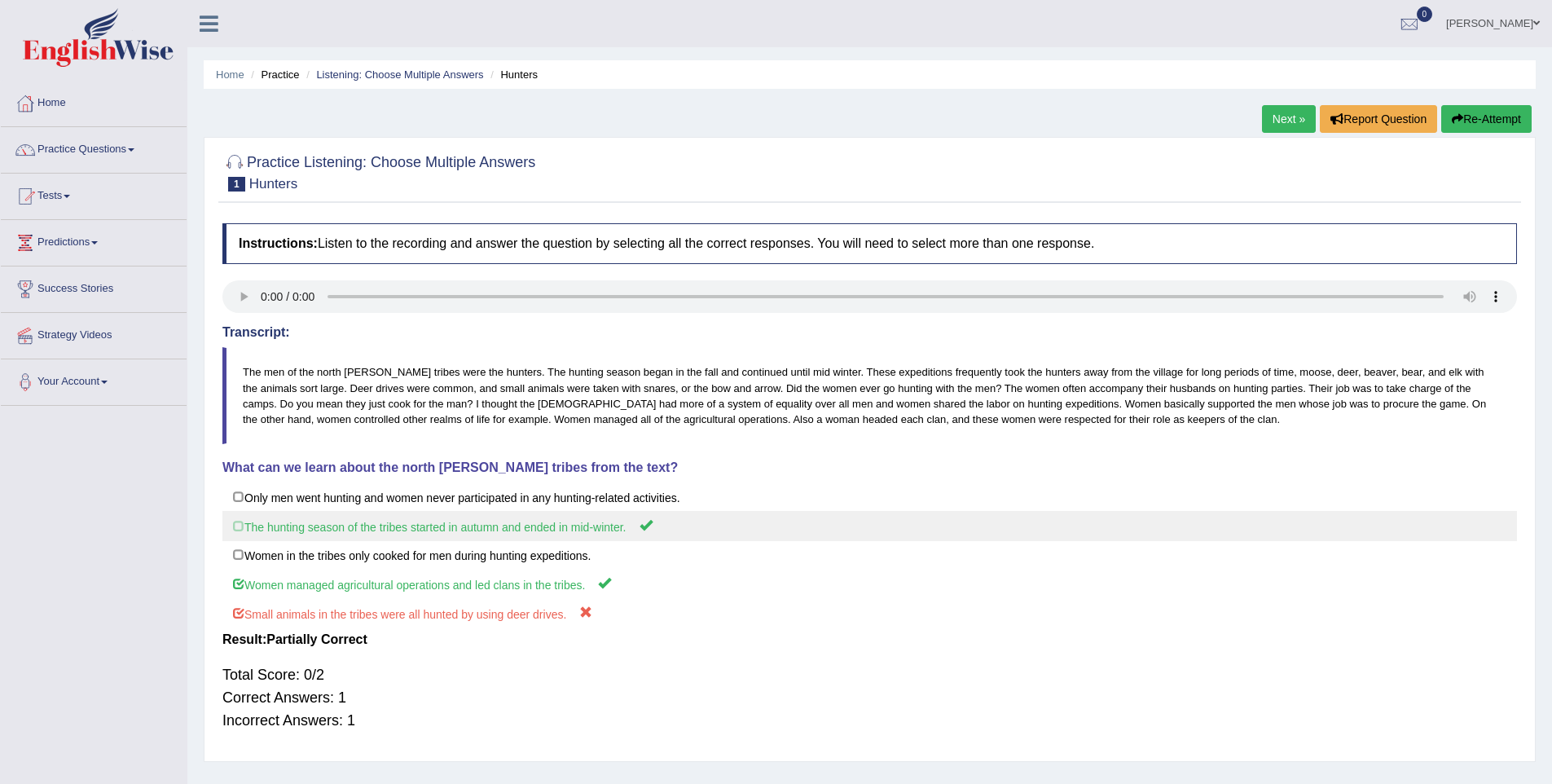
click at [241, 522] on label "The hunting season of the tribes started in autumn and ended in mid-winter." at bounding box center [870, 525] width 1295 height 30
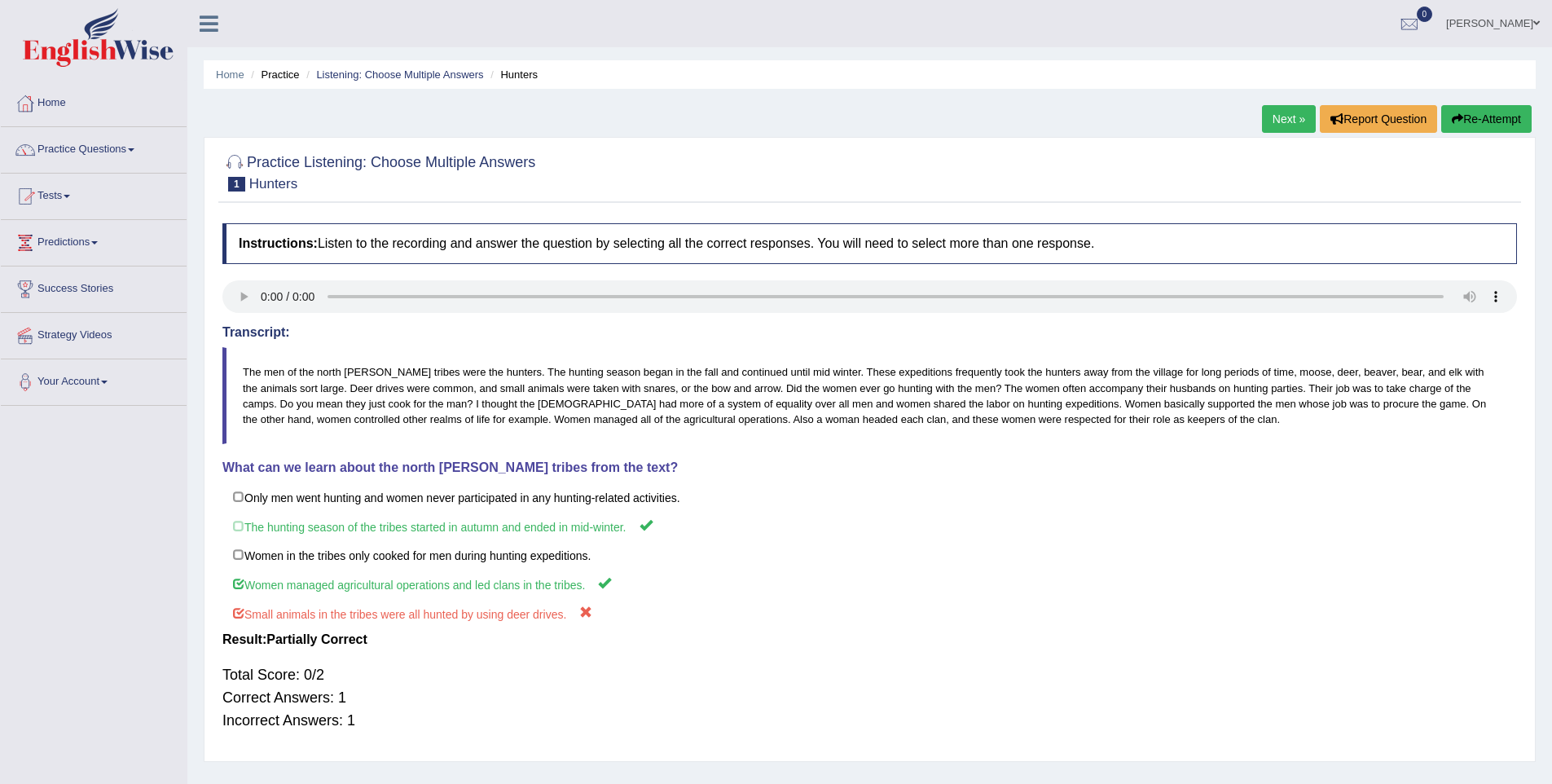
click at [1289, 132] on link "Next »" at bounding box center [1289, 119] width 54 height 28
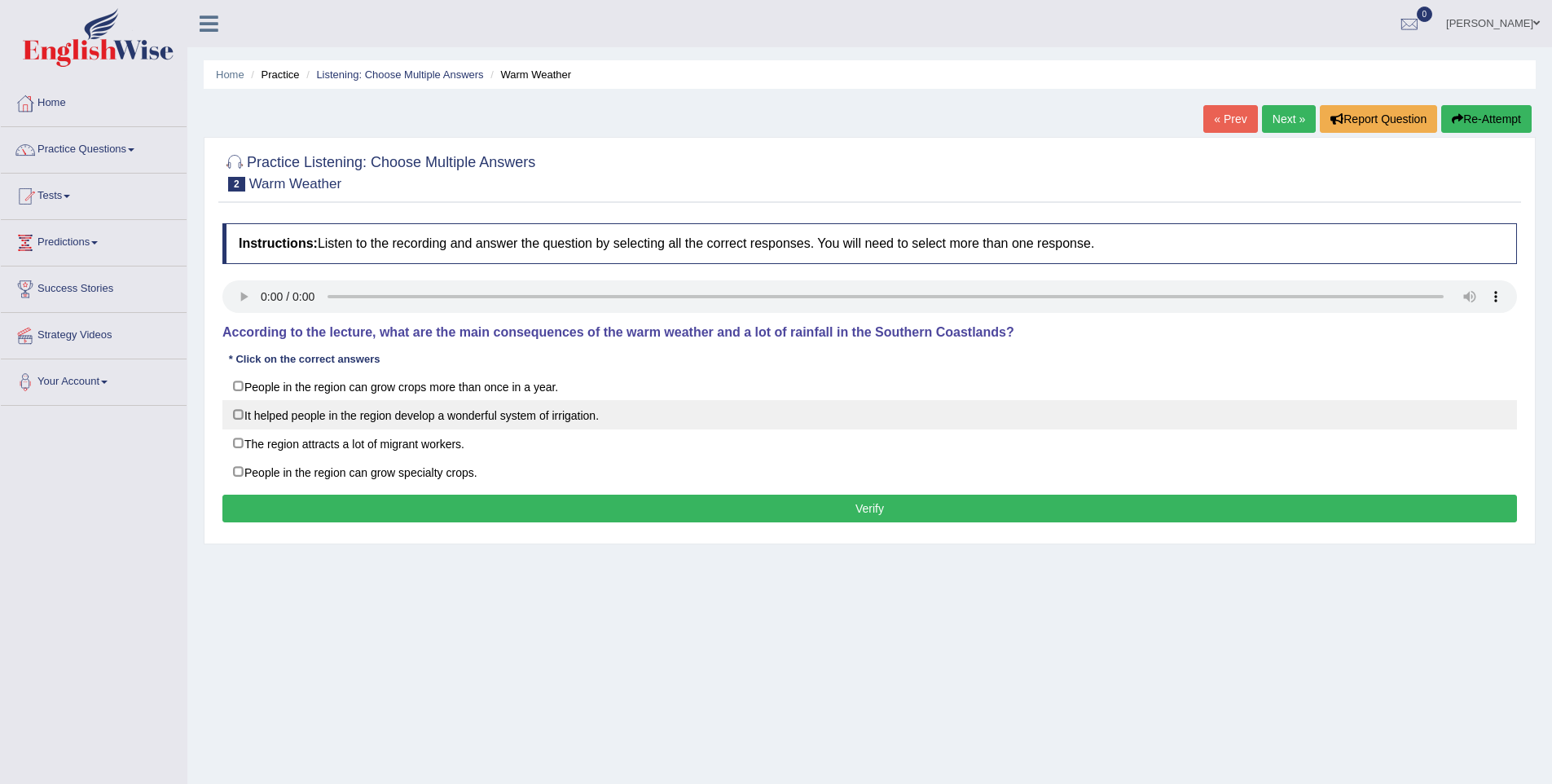
click at [233, 413] on label "It helped people in the region develop a wonderful system of irrigation." at bounding box center [870, 415] width 1295 height 30
checkbox input "true"
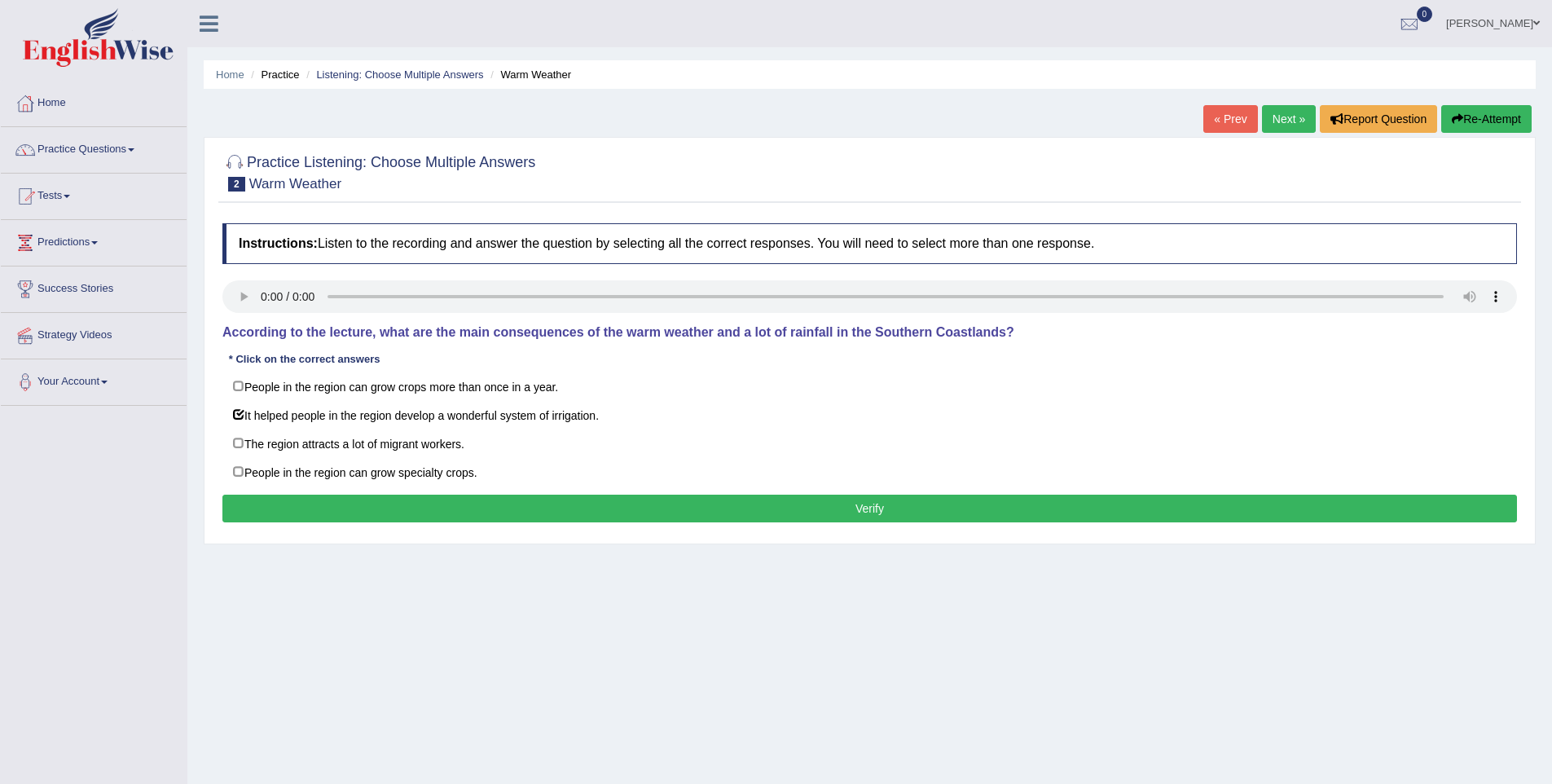
click at [218, 421] on div "Instructions: Listen to the recording and answer the question by selecting all …" at bounding box center [870, 375] width 1303 height 320
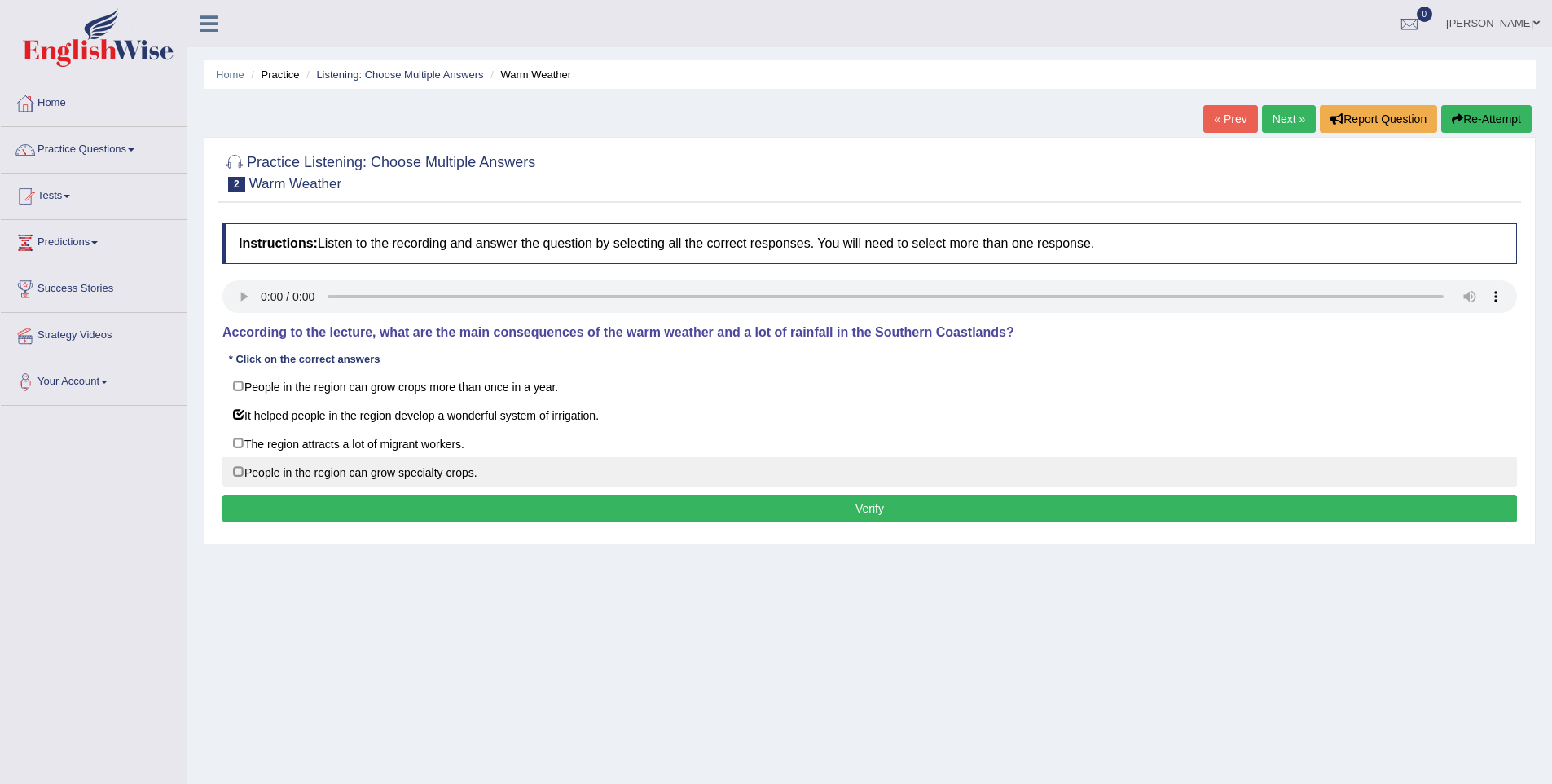
click at [234, 462] on label "People in the region can grow specialty crops." at bounding box center [870, 471] width 1295 height 30
checkbox input "true"
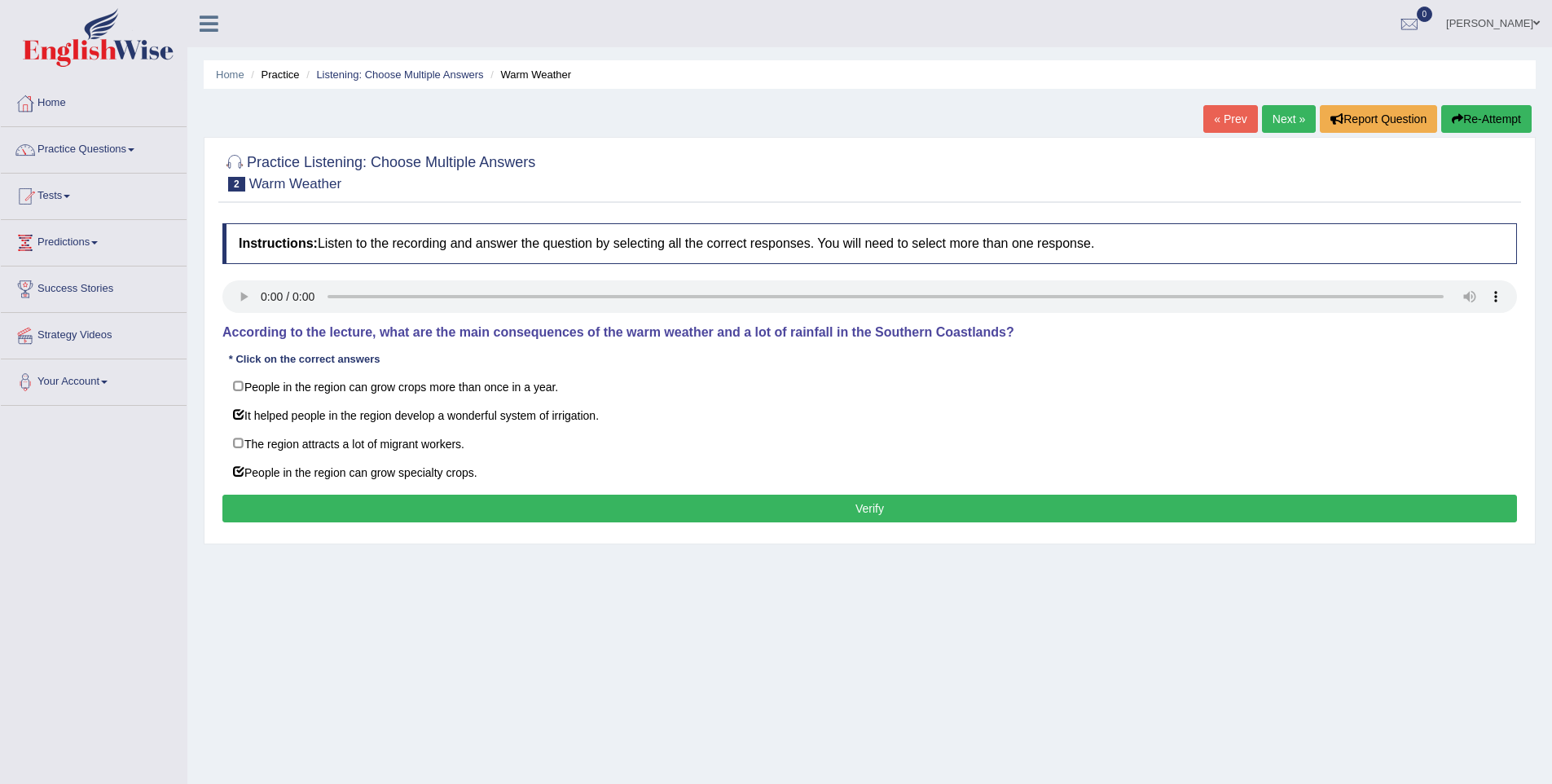
click at [251, 499] on button "Verify" at bounding box center [870, 508] width 1295 height 28
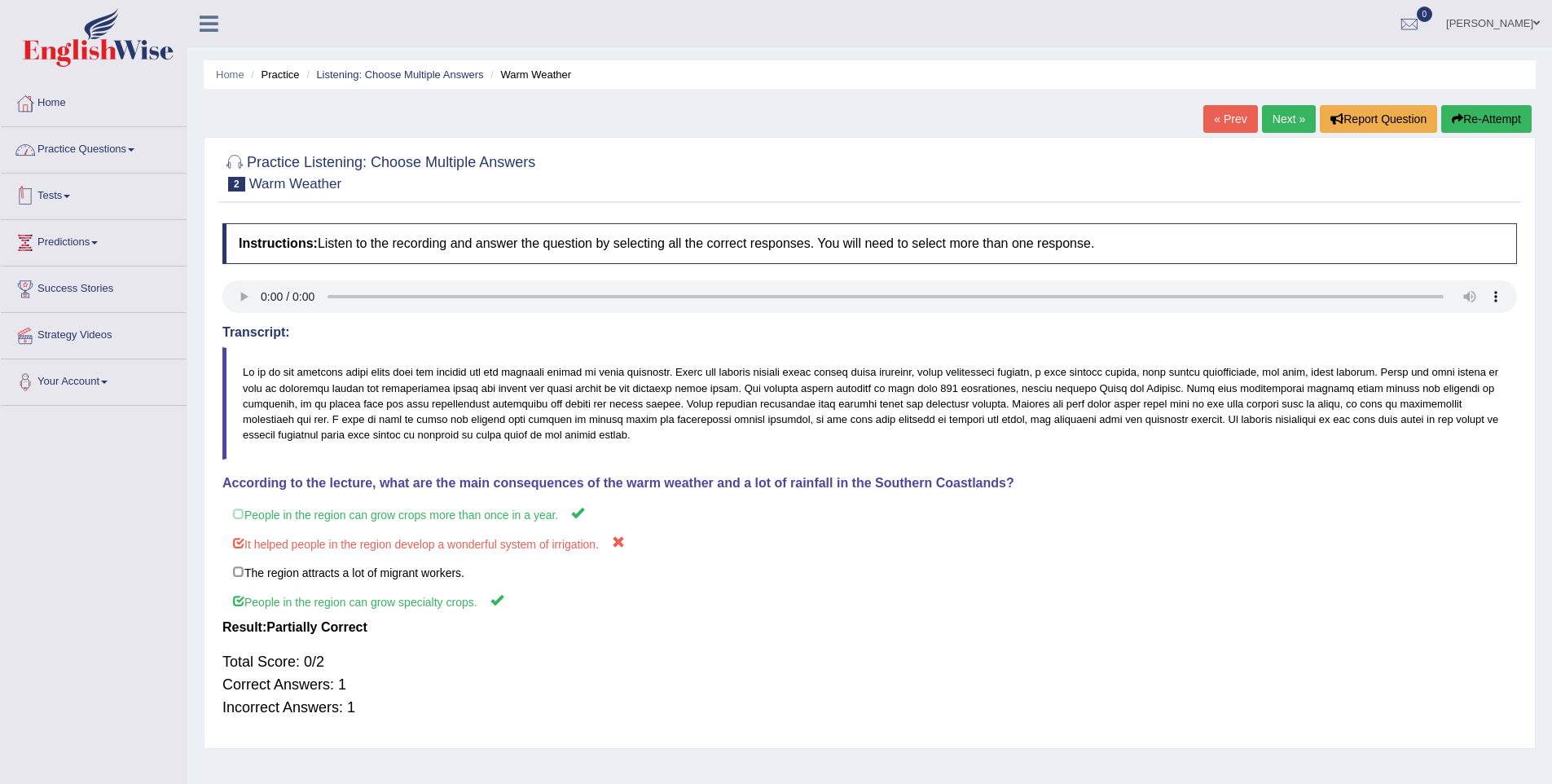
click at [87, 152] on link "Practice Questions" at bounding box center [93, 148] width 186 height 41
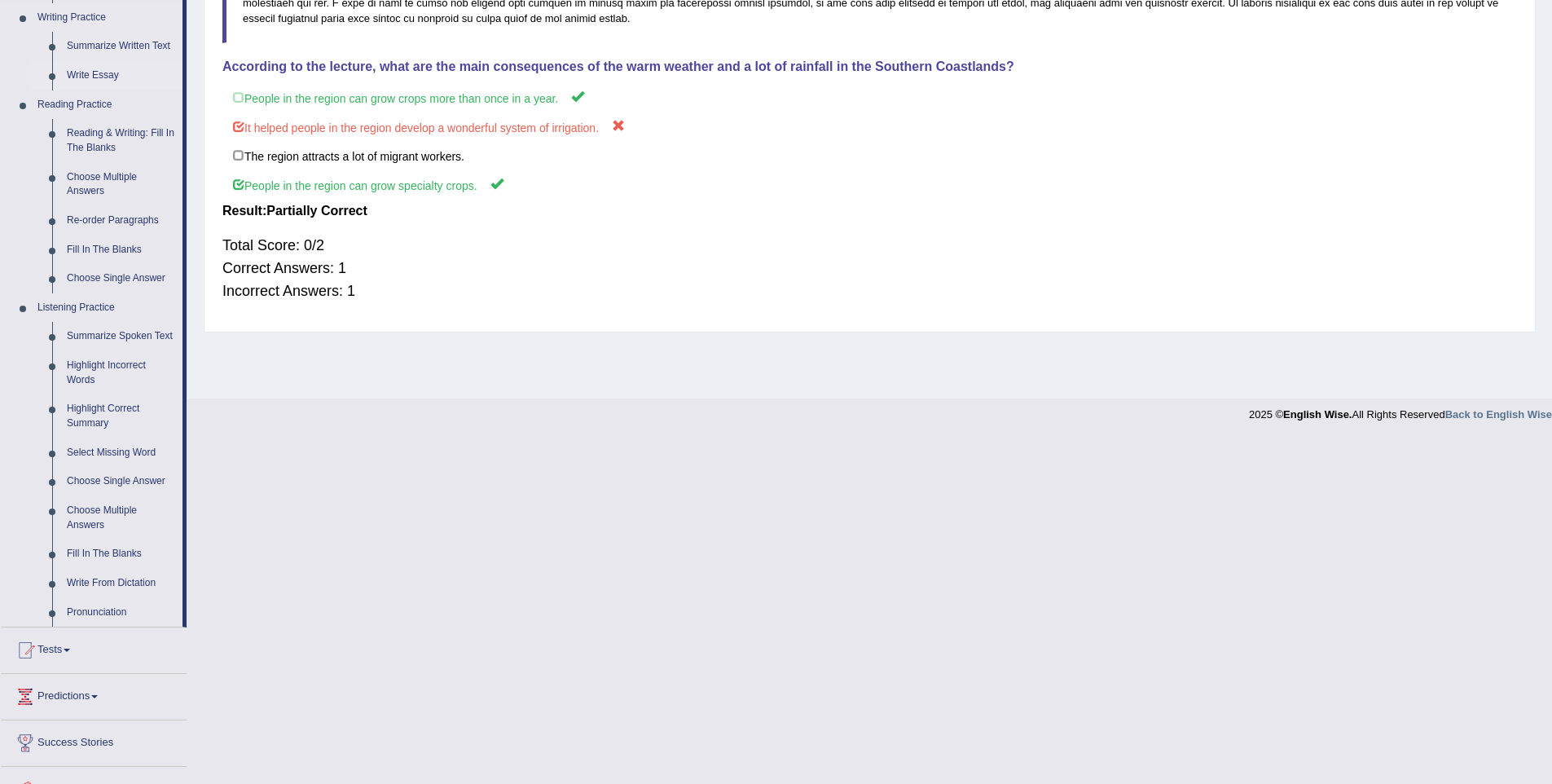
scroll to position [419, 0]
click at [75, 565] on link "Fill In The Blanks" at bounding box center [121, 551] width 123 height 30
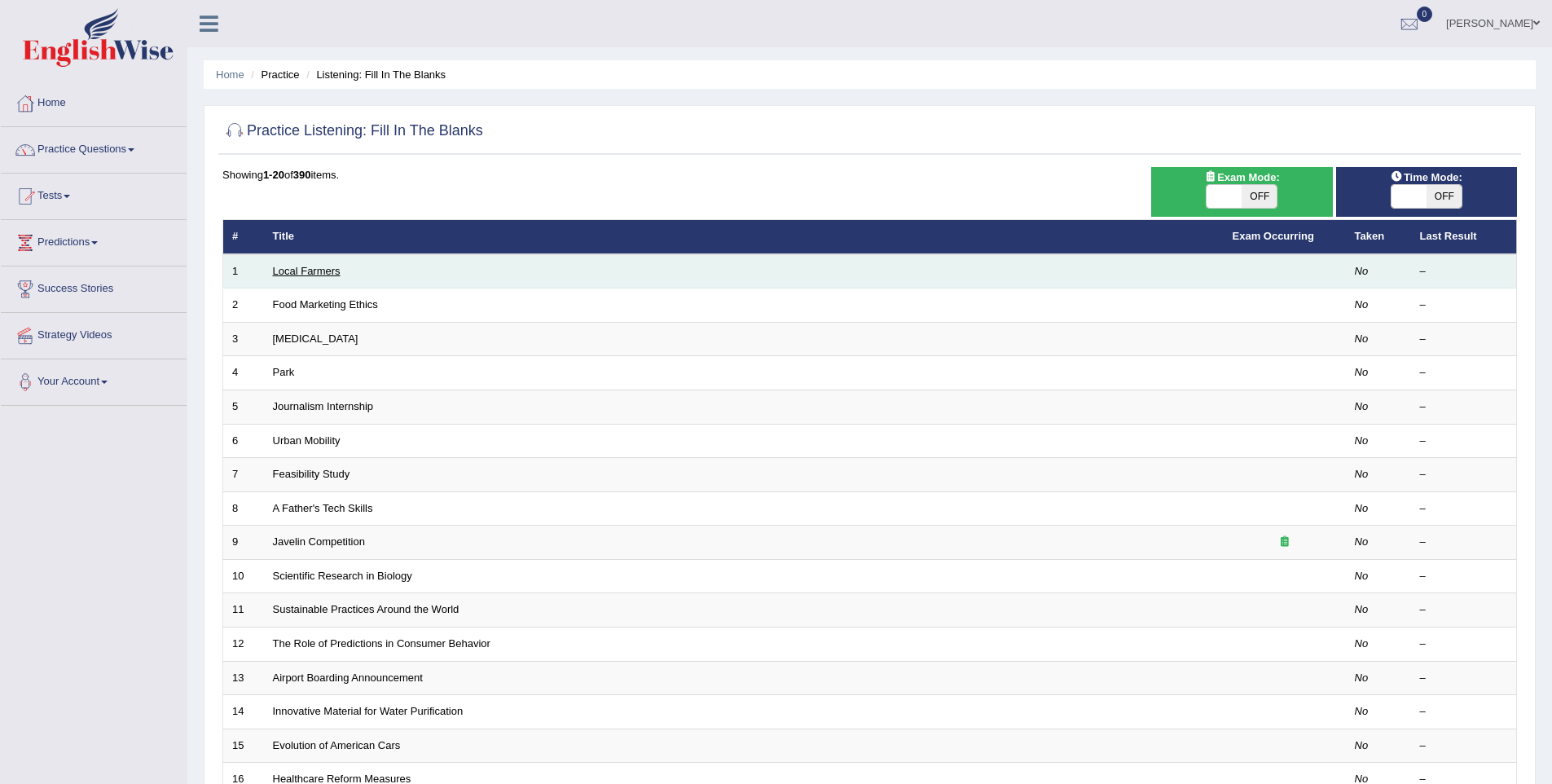
click at [290, 274] on link "Local Farmers" at bounding box center [307, 271] width 68 height 12
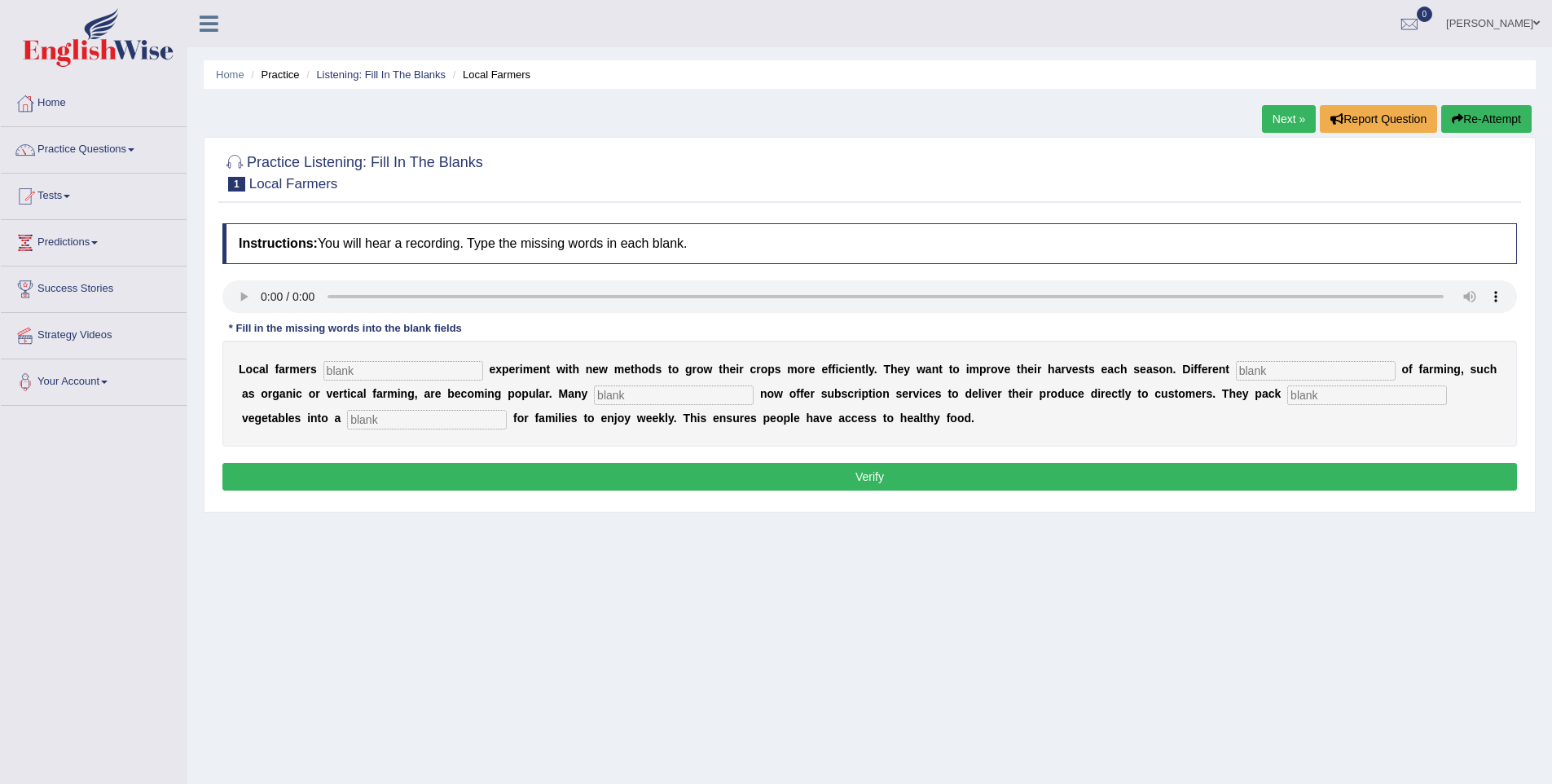
click at [392, 376] on input "text" at bounding box center [404, 370] width 160 height 20
click at [1321, 389] on input "text" at bounding box center [1368, 395] width 160 height 20
click at [1291, 364] on input "text" at bounding box center [1316, 370] width 160 height 20
click at [1288, 388] on input "text" at bounding box center [1368, 395] width 160 height 20
click at [347, 424] on input "text" at bounding box center [427, 420] width 160 height 20
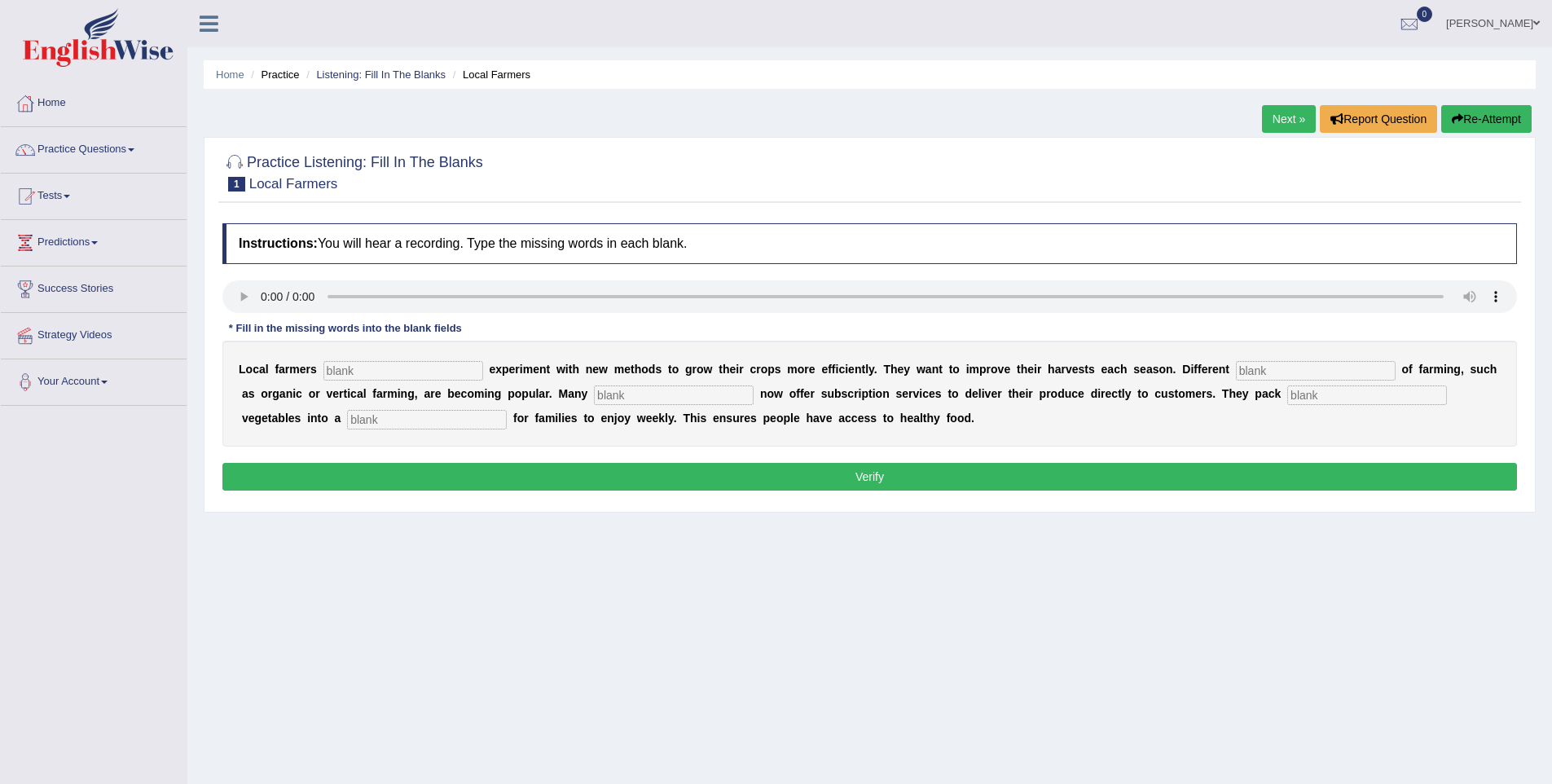
click at [388, 375] on input "text" at bounding box center [404, 370] width 160 height 20
click at [340, 366] on input "text" at bounding box center [404, 370] width 160 height 20
type input "frequently"
type input "styles"
type input "farms"
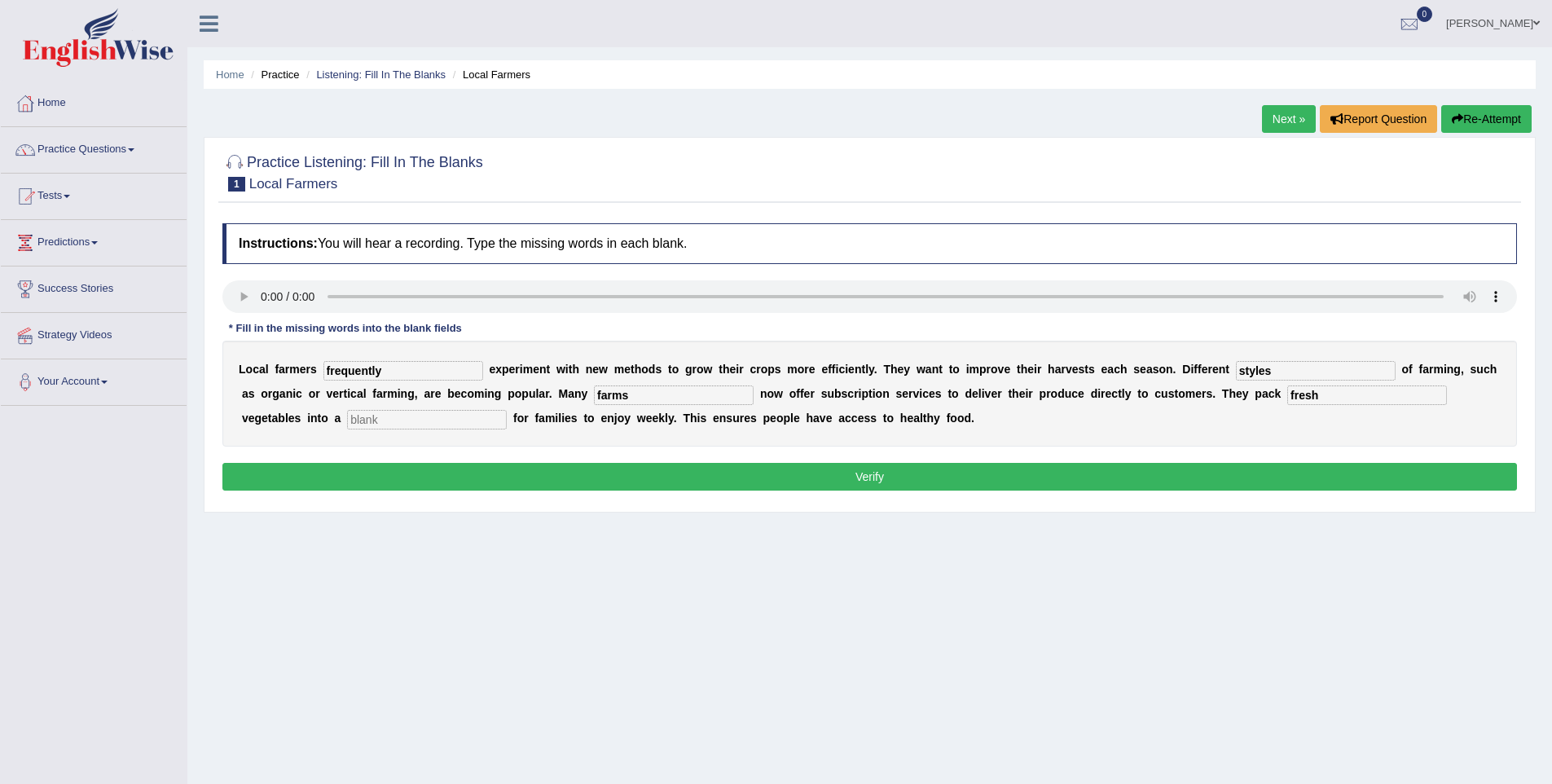
type input "fresh"
type input "box"
click at [339, 473] on button "Verify" at bounding box center [870, 477] width 1295 height 28
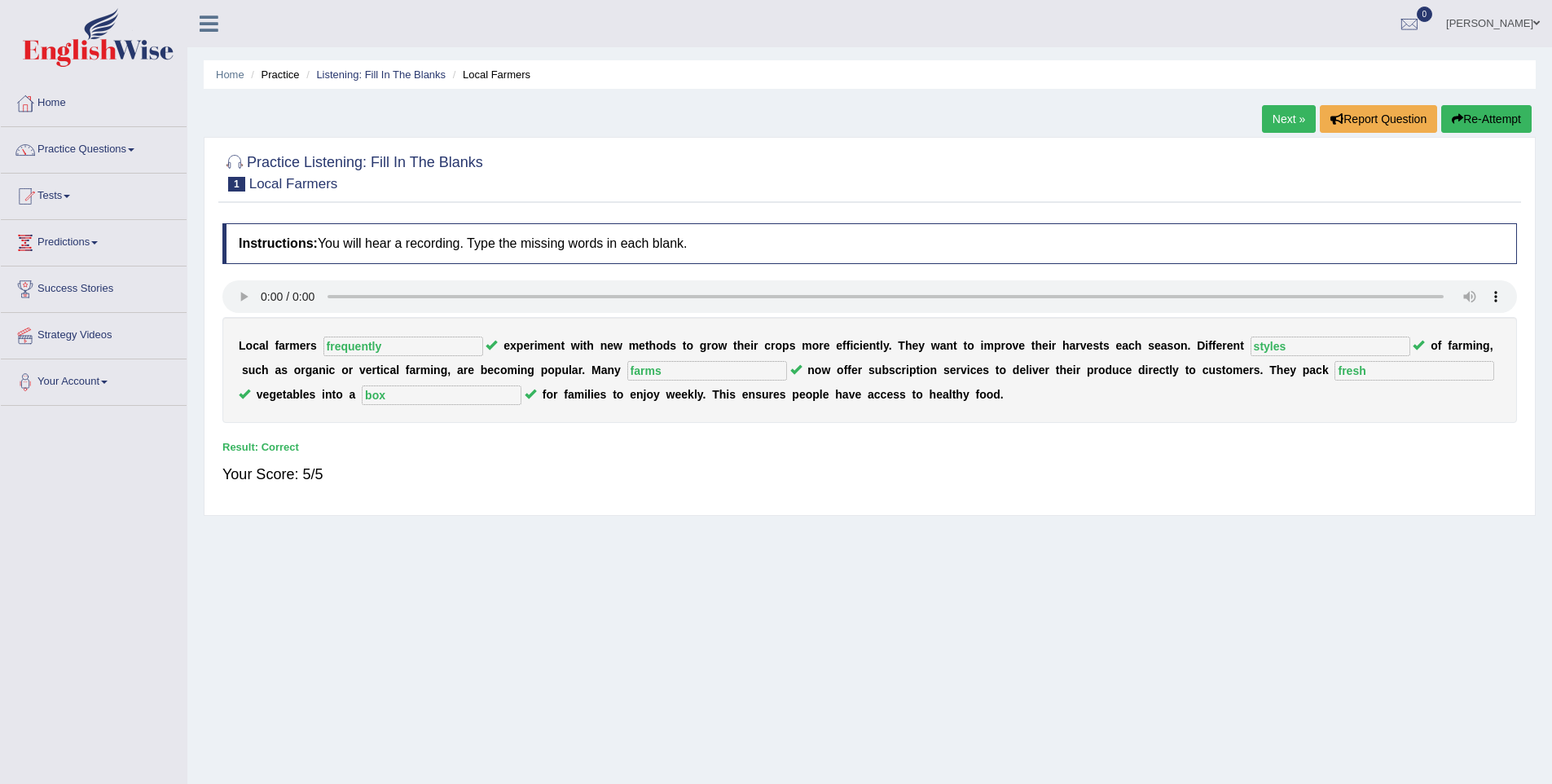
click at [1278, 119] on link "Next »" at bounding box center [1289, 119] width 54 height 28
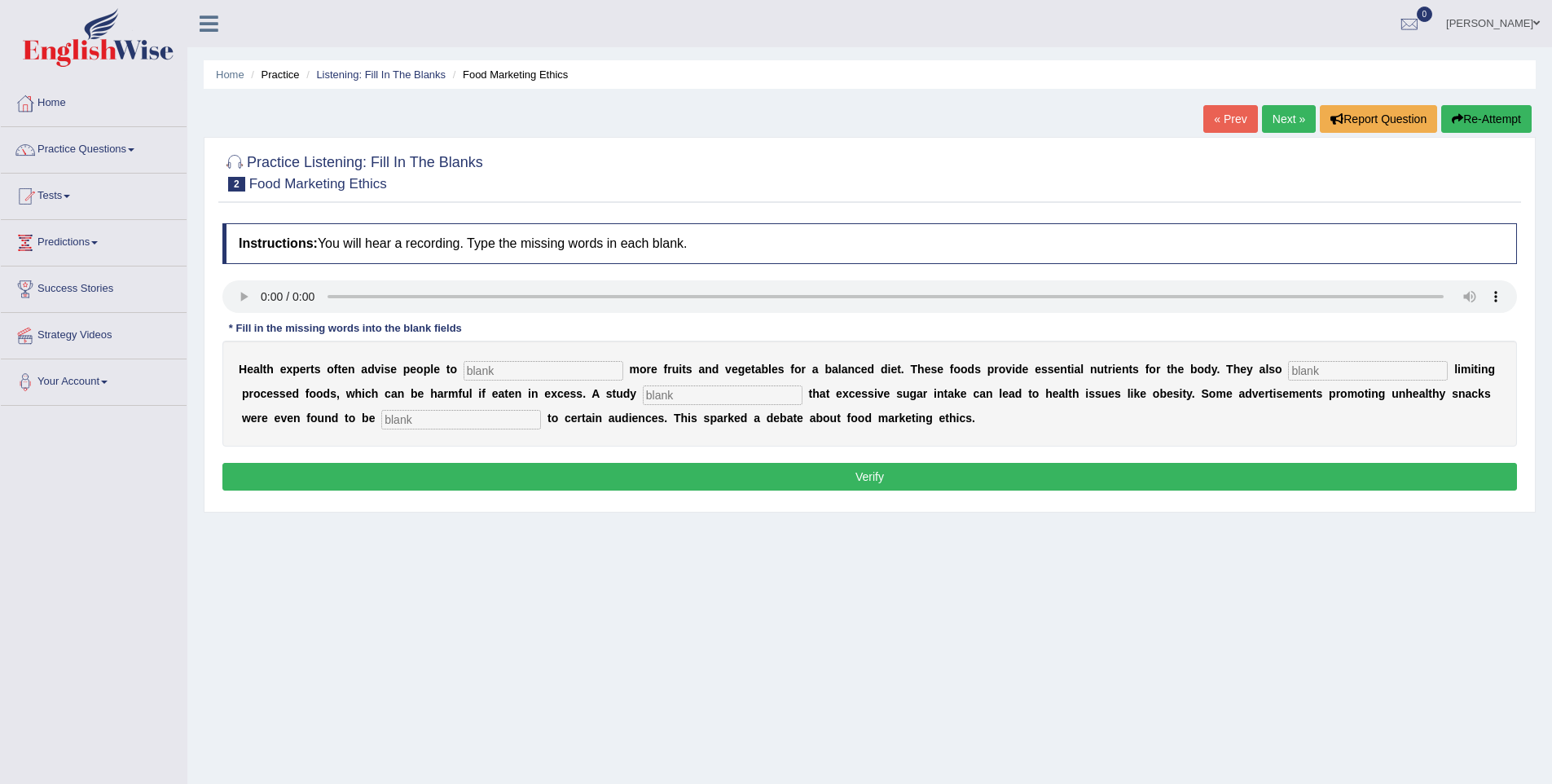
click at [495, 374] on input "text" at bounding box center [544, 370] width 160 height 20
type input "consume"
type input "recommend"
type input "diagnoses"
type input "a"
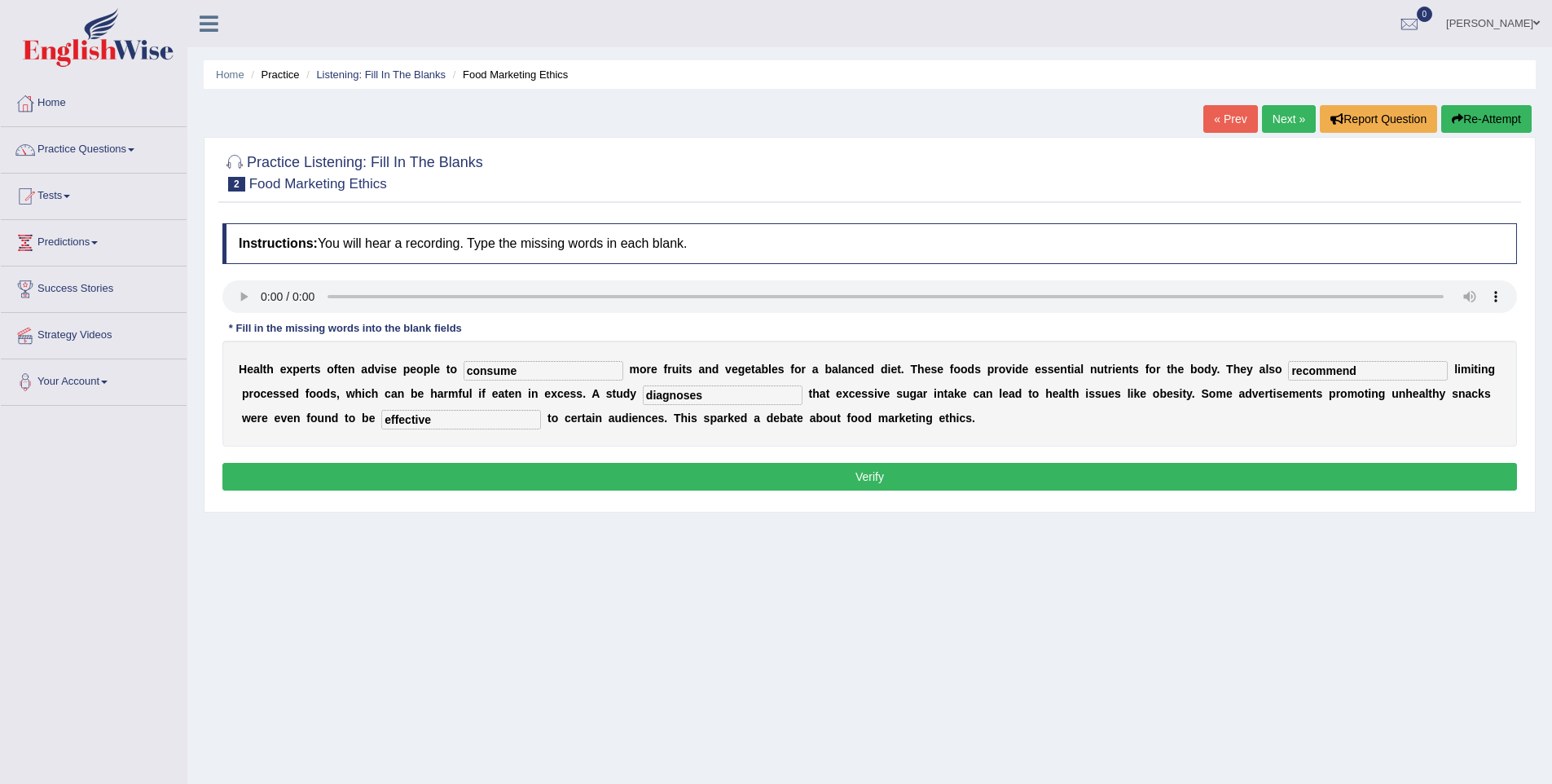
type input "effective"
click at [691, 480] on button "Verify" at bounding box center [870, 477] width 1295 height 28
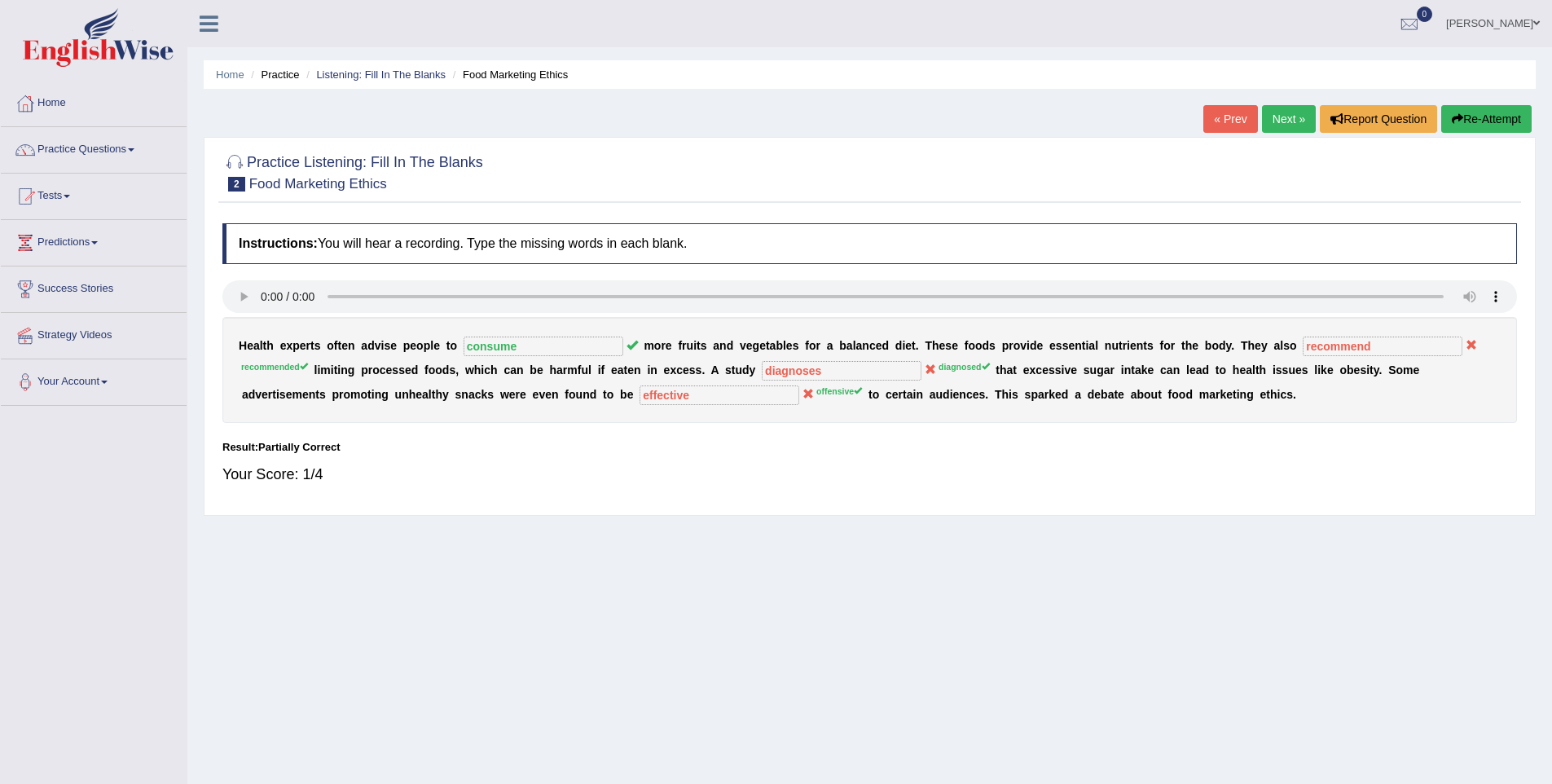
click at [1276, 115] on link "Next »" at bounding box center [1289, 119] width 54 height 28
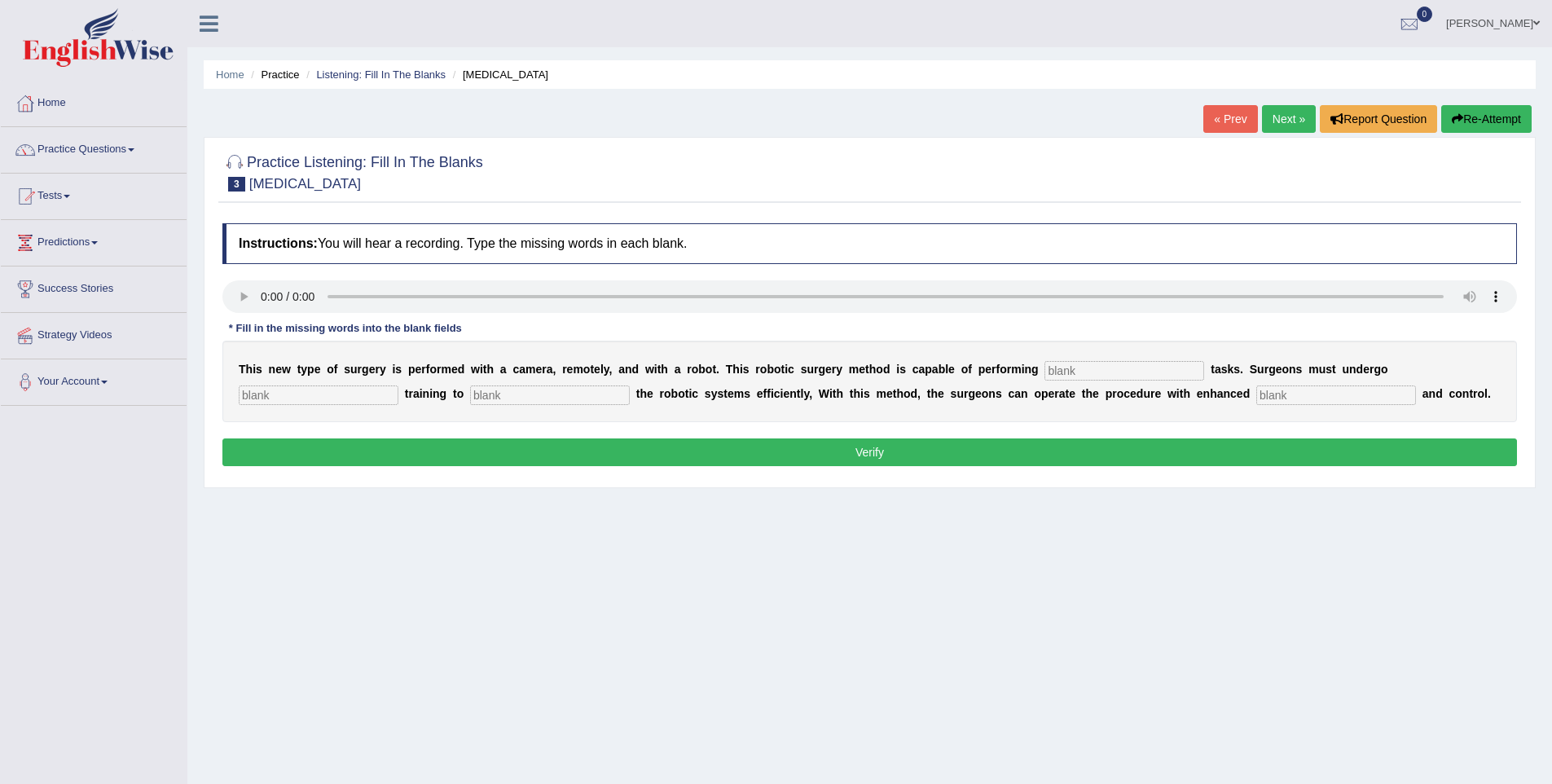
click at [1059, 366] on input "text" at bounding box center [1125, 370] width 160 height 20
type input "complex"
type input "new"
type input "operate"
type input "procedure"
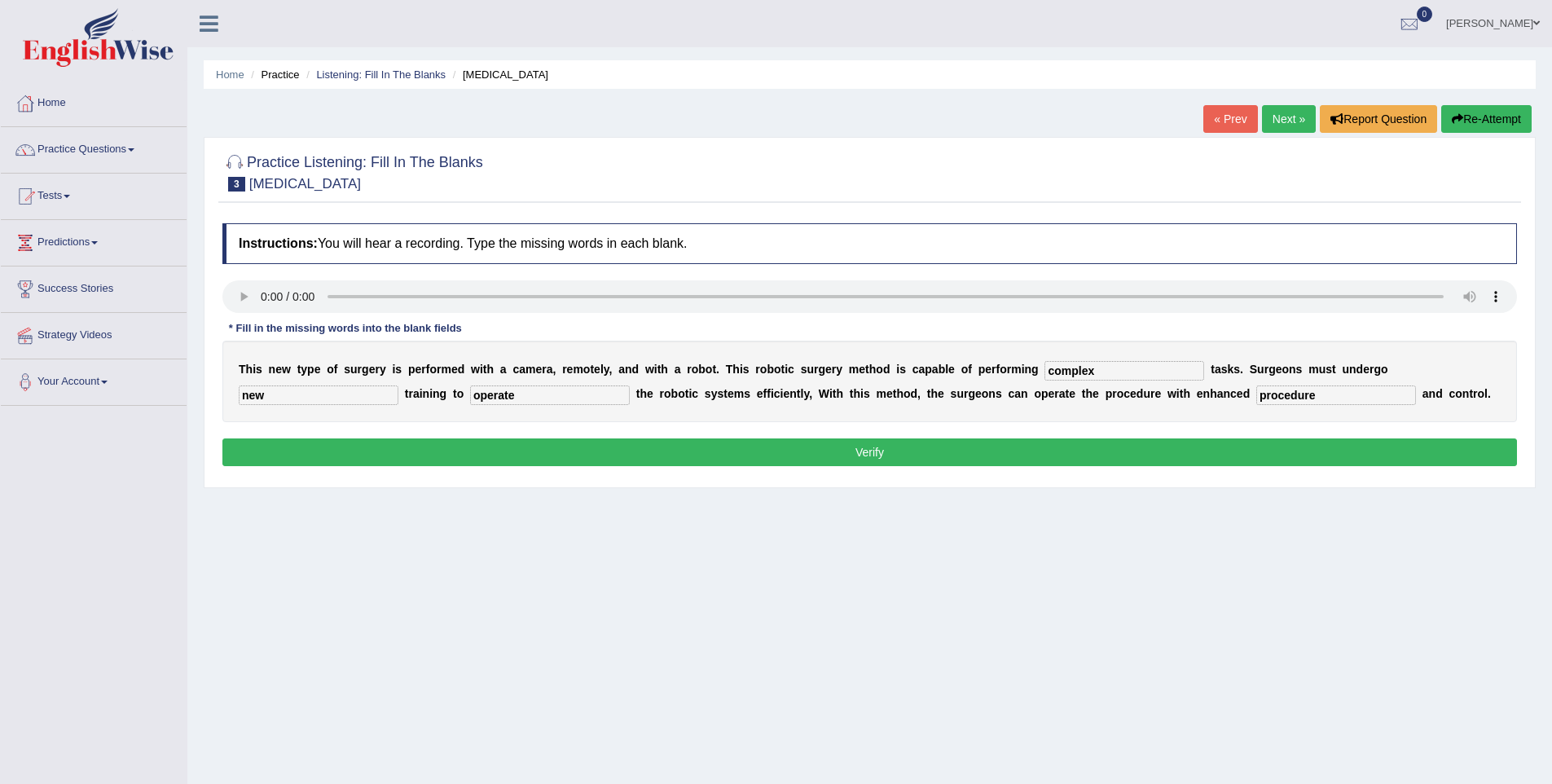
click at [1006, 447] on button "Verify" at bounding box center [870, 452] width 1295 height 28
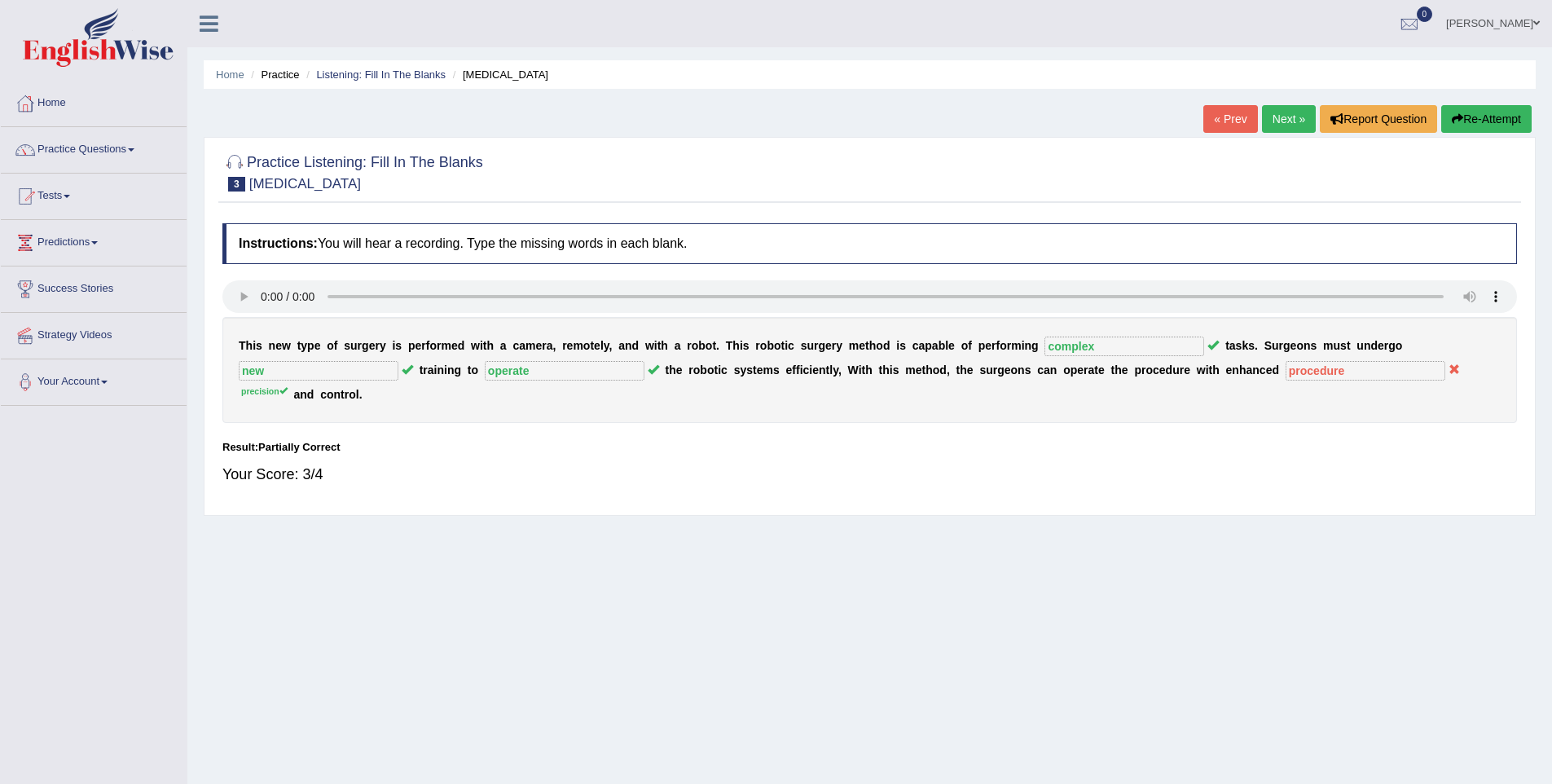
click at [1289, 119] on link "Next »" at bounding box center [1289, 119] width 54 height 28
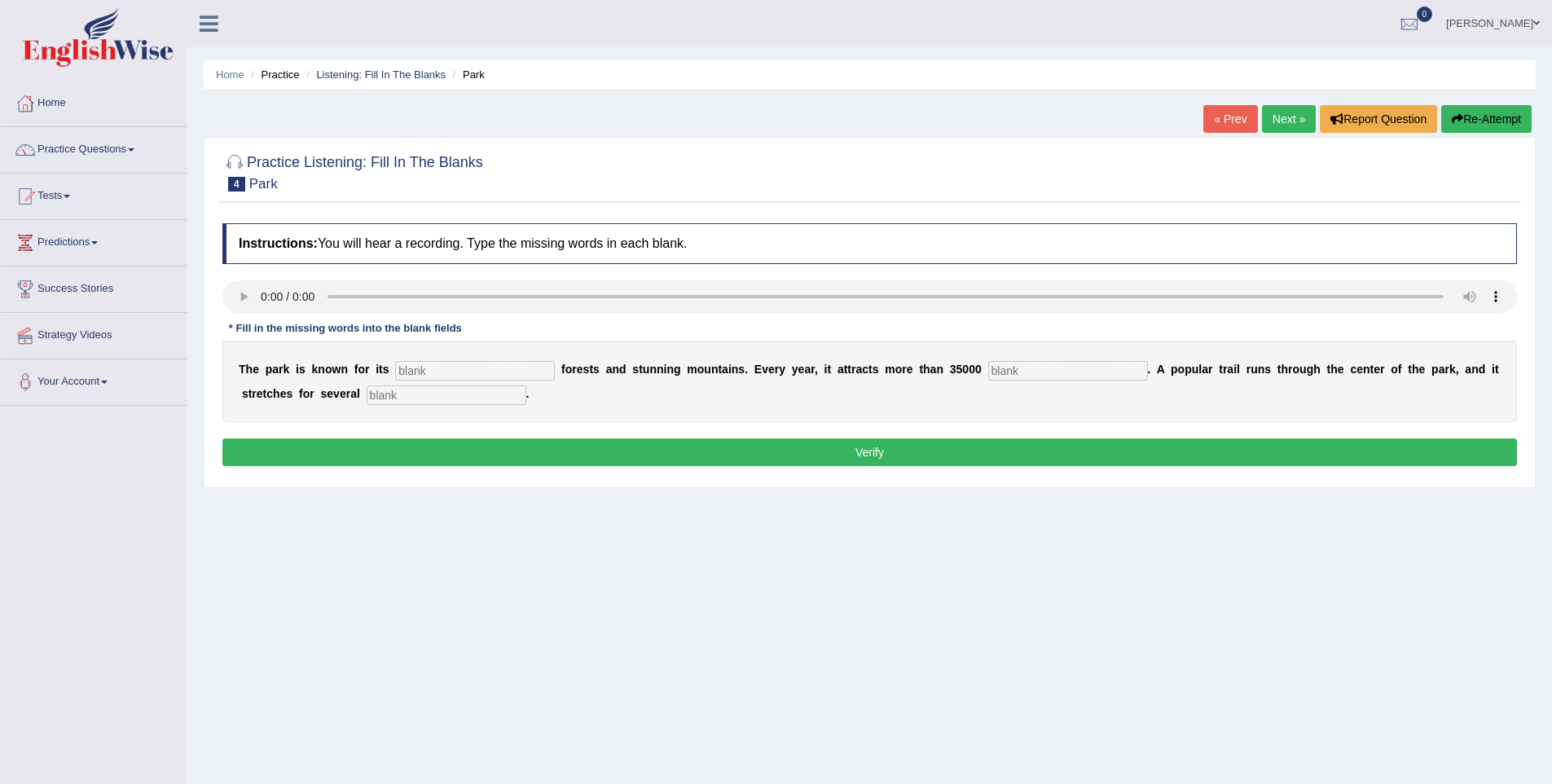
click at [438, 366] on input "text" at bounding box center [475, 370] width 160 height 20
type input "unique"
type input "visitors₹"
type input "miles"
click at [584, 448] on button "Verify" at bounding box center [870, 452] width 1295 height 28
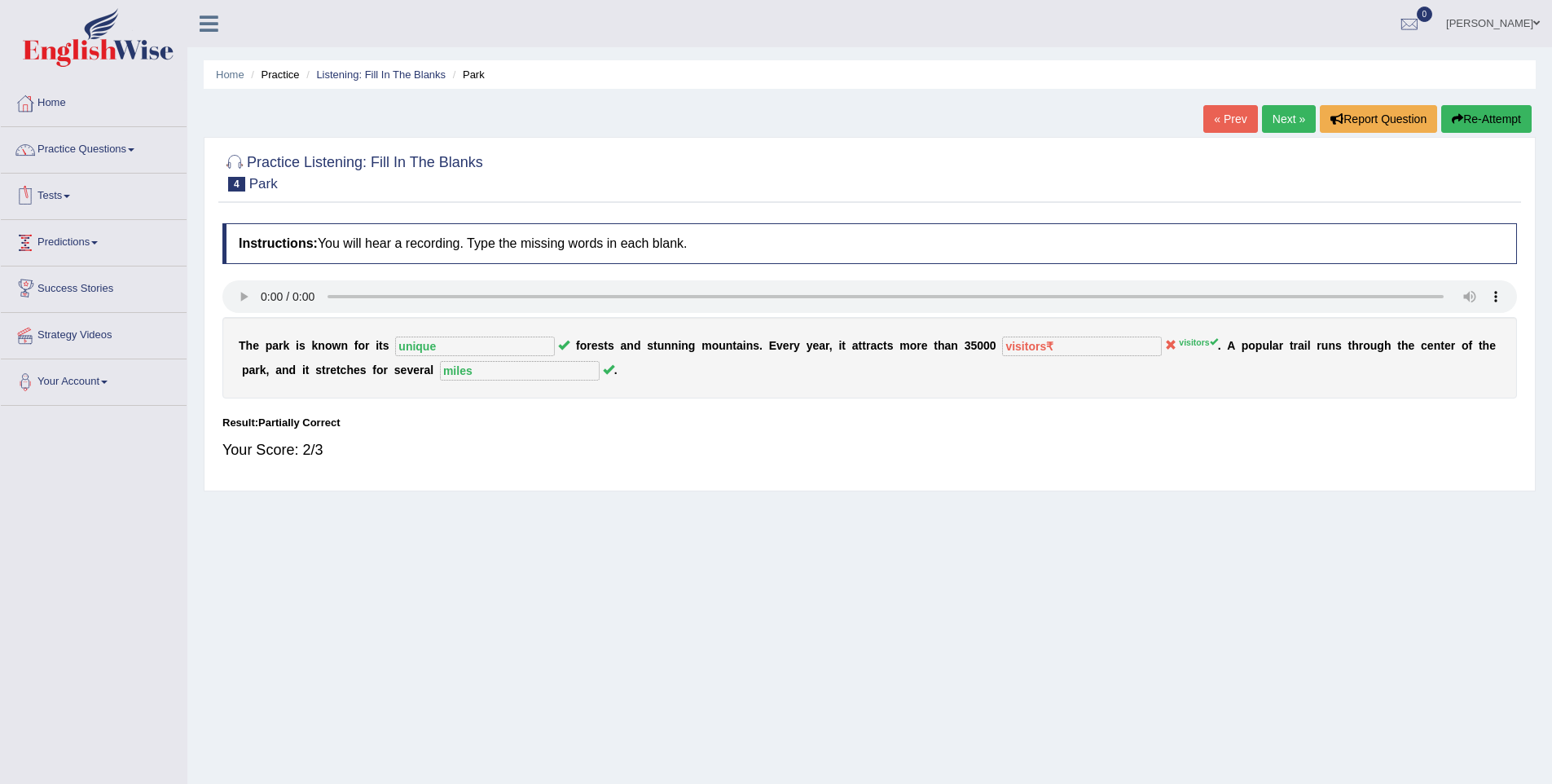
click at [114, 157] on link "Practice Questions" at bounding box center [93, 148] width 186 height 41
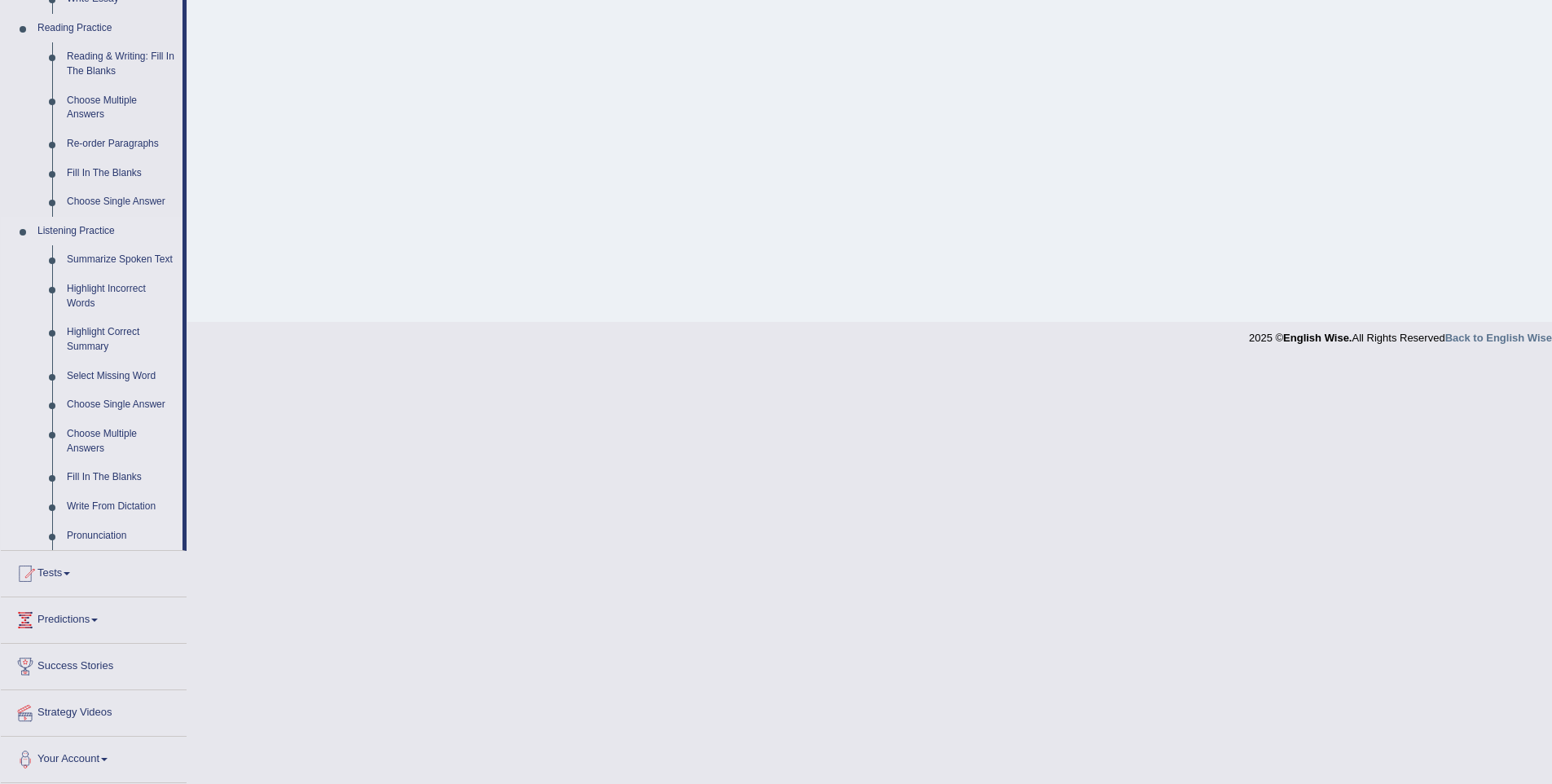
scroll to position [505, 0]
click at [146, 508] on link "Write From Dictation" at bounding box center [121, 506] width 123 height 30
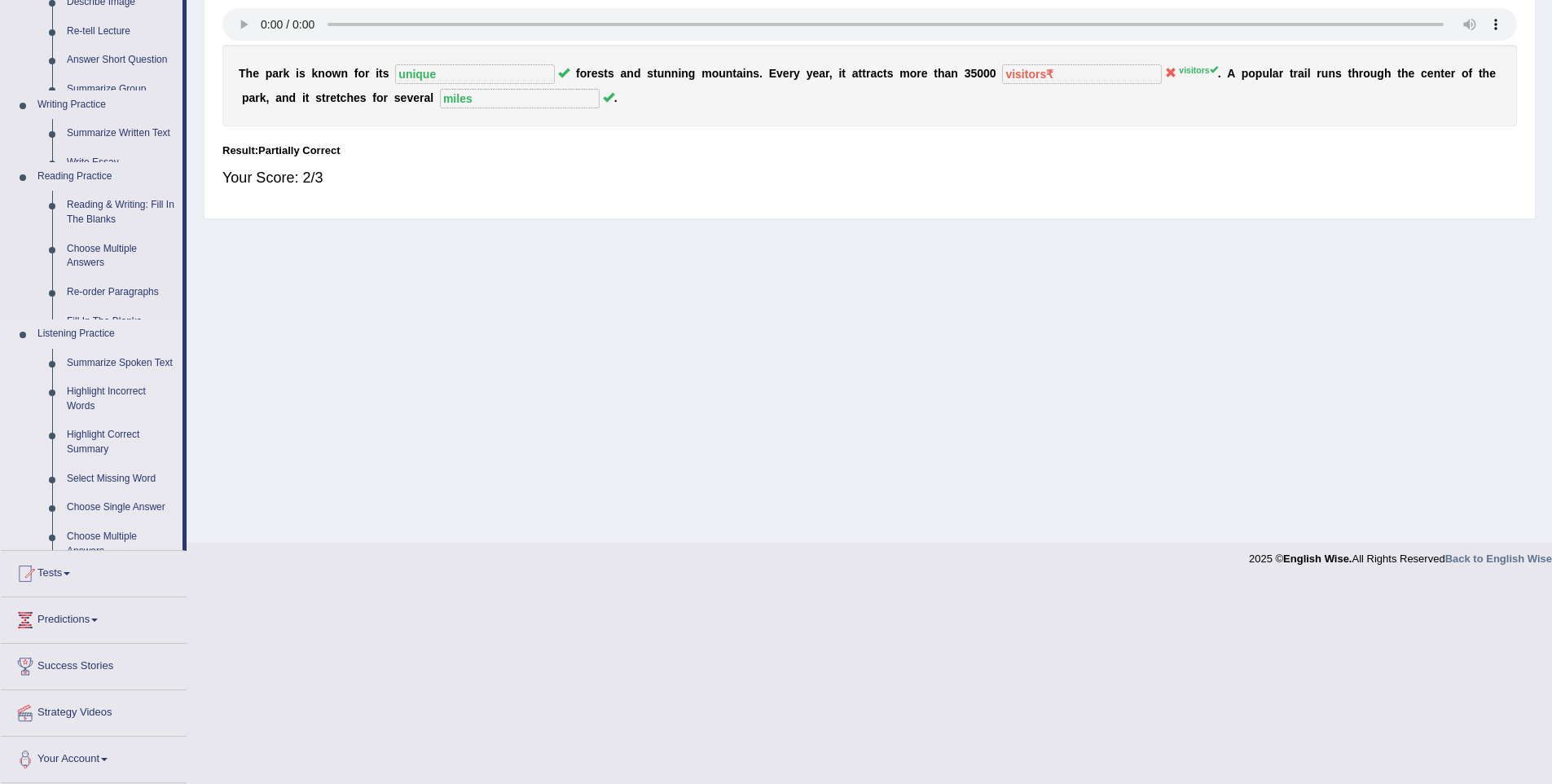
scroll to position [71, 0]
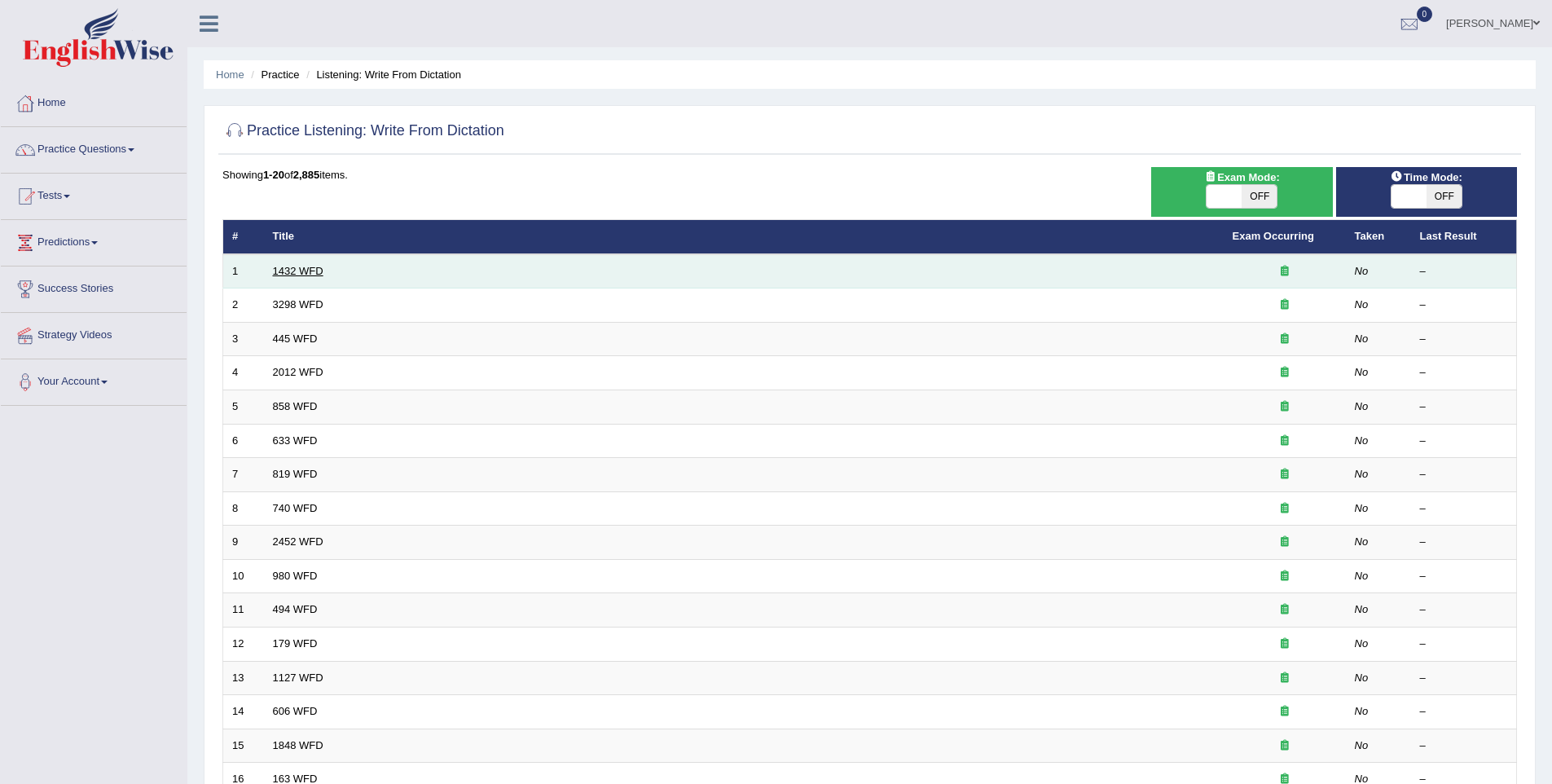
click at [313, 276] on link "1432 WFD" at bounding box center [297, 271] width 50 height 12
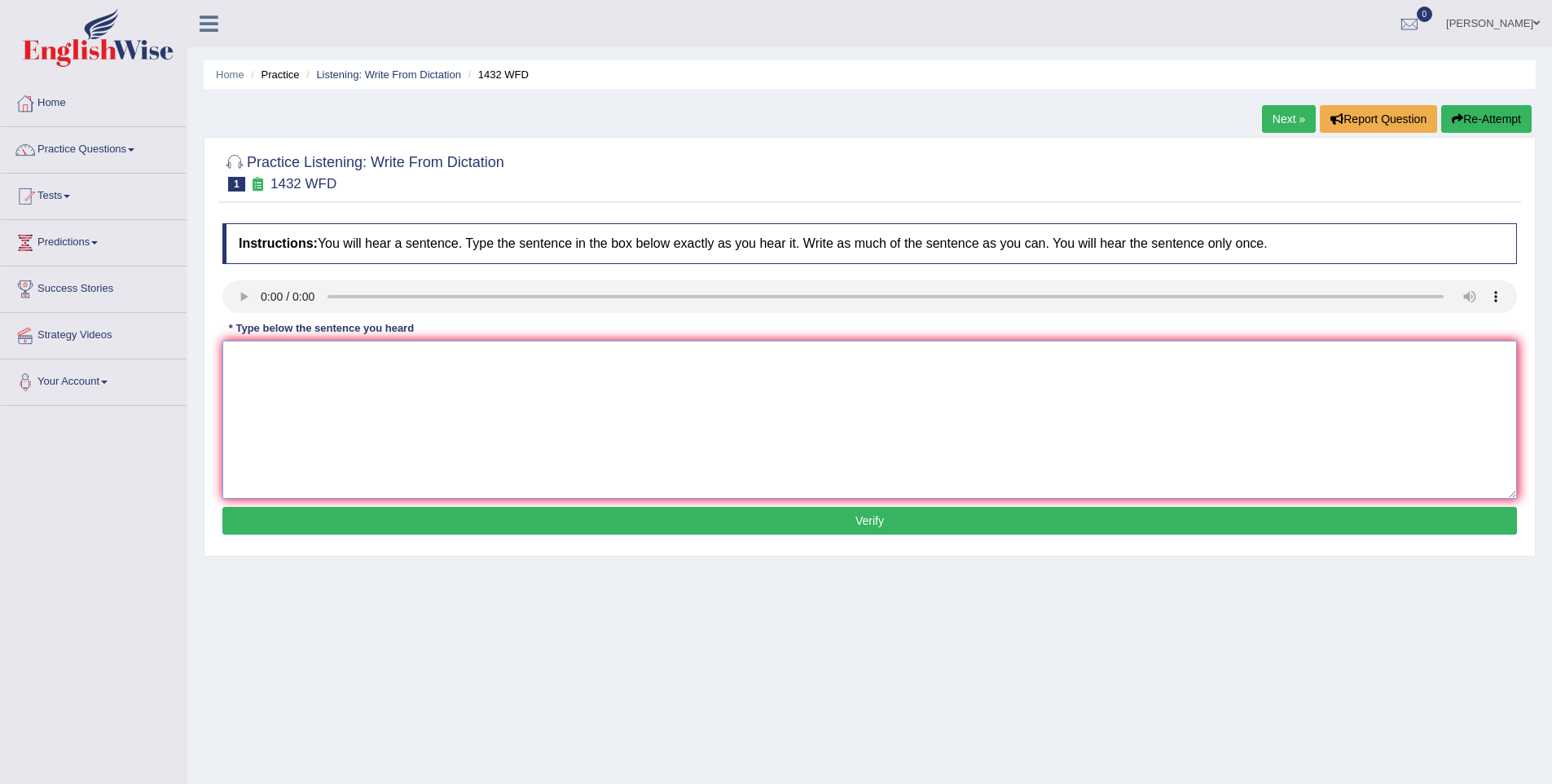
click at [333, 385] on textarea at bounding box center [870, 420] width 1295 height 158
type textarea "More physical activity is beneficial to your health."
click at [346, 511] on button "Verify" at bounding box center [870, 521] width 1295 height 28
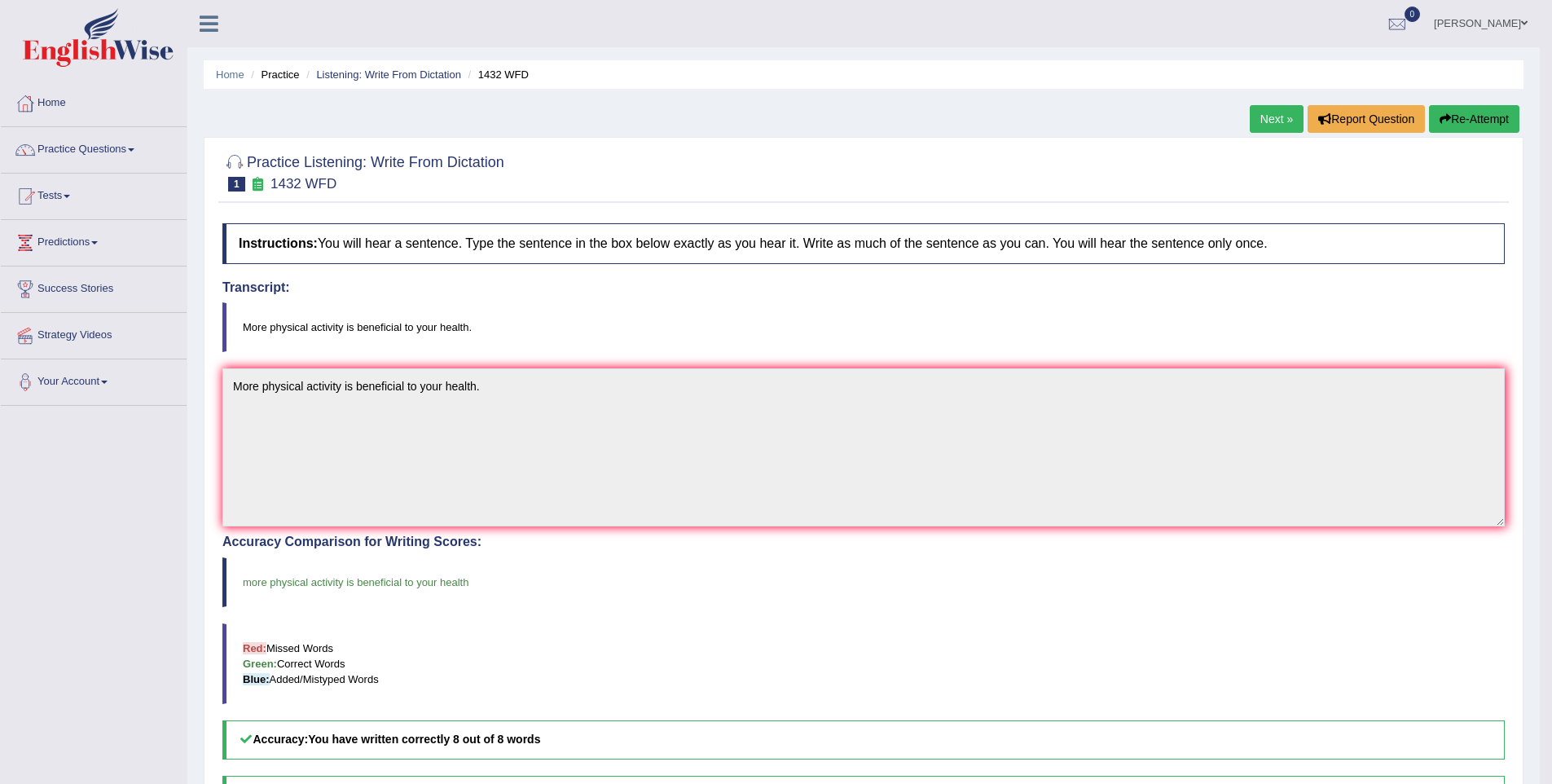
click at [1282, 122] on link "Next »" at bounding box center [1277, 119] width 54 height 28
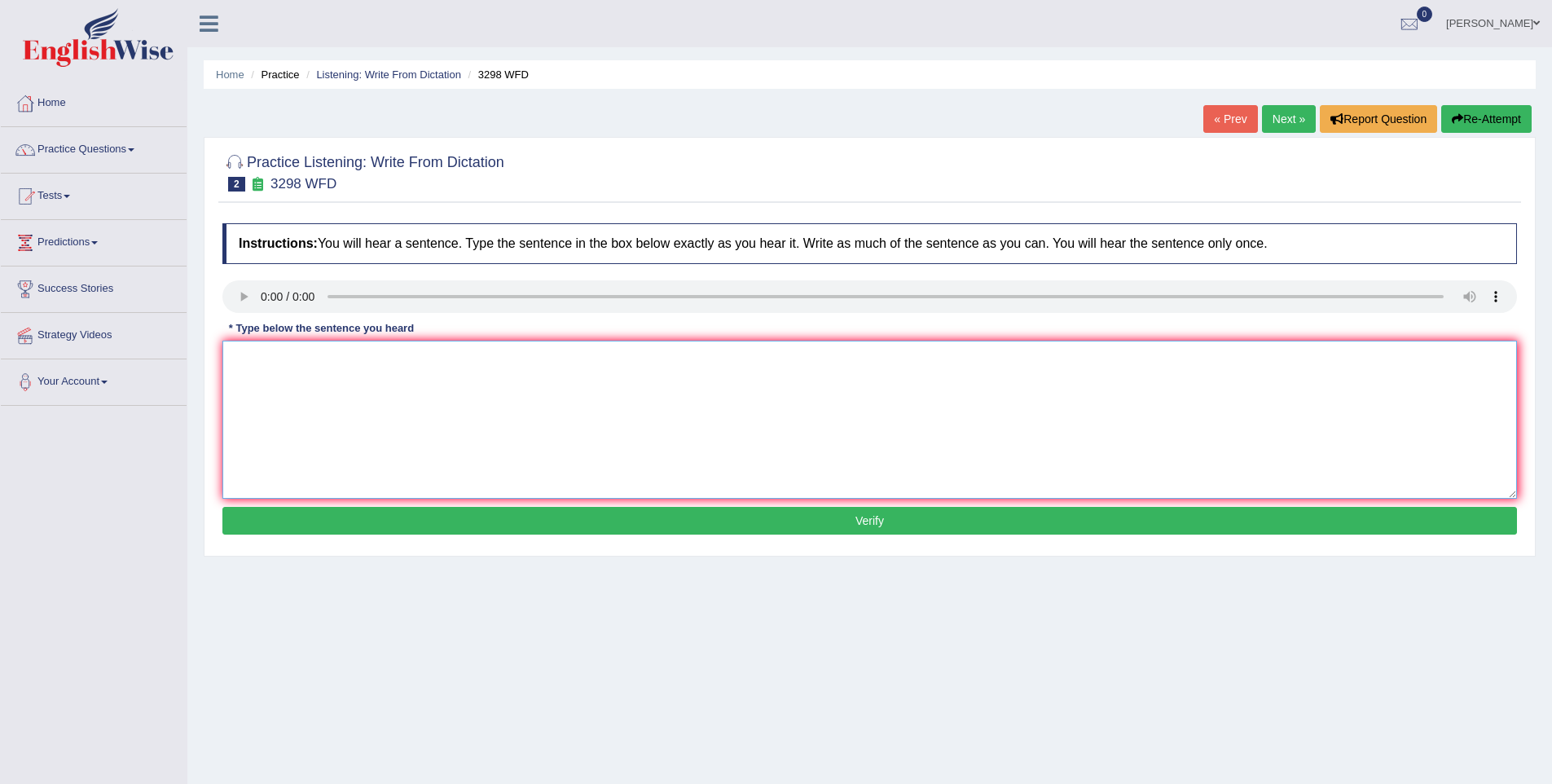
click at [350, 364] on textarea at bounding box center [870, 420] width 1295 height 158
type textarea "Animal behaviour contains unique aspects as compared to humans."
click at [450, 516] on button "Verify" at bounding box center [870, 521] width 1295 height 28
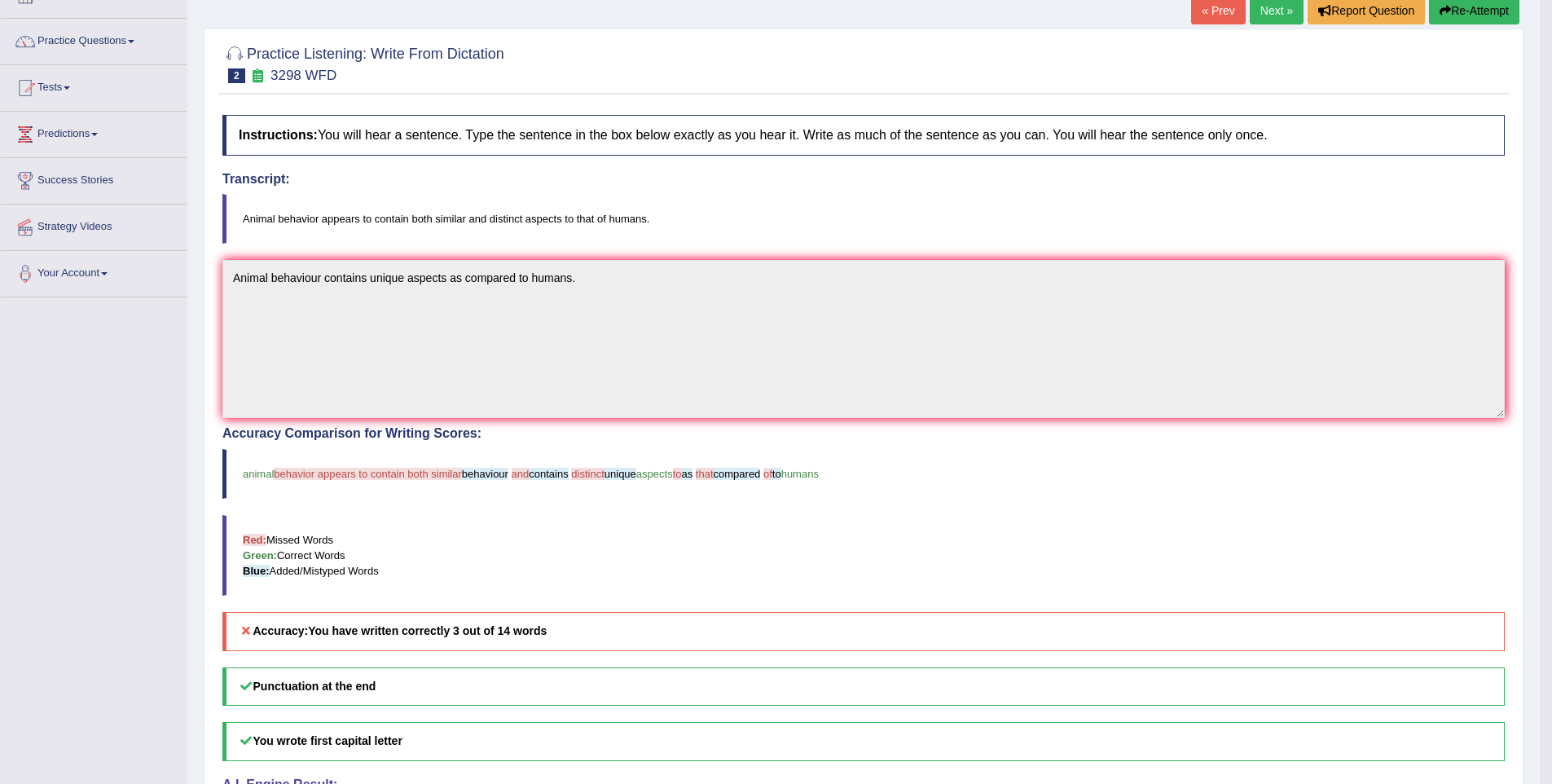
scroll to position [82, 0]
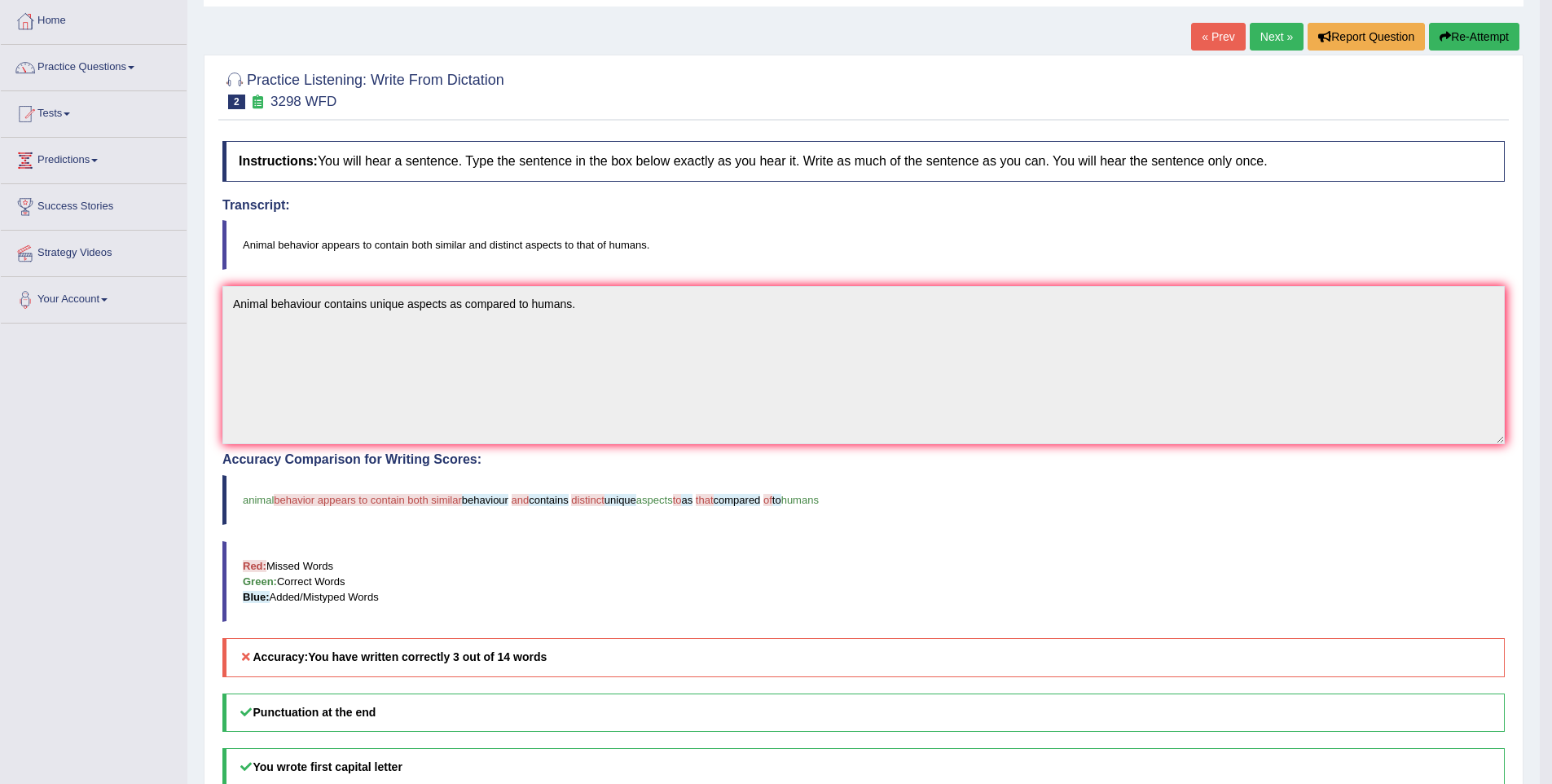
click at [1251, 38] on link "Next »" at bounding box center [1277, 37] width 54 height 28
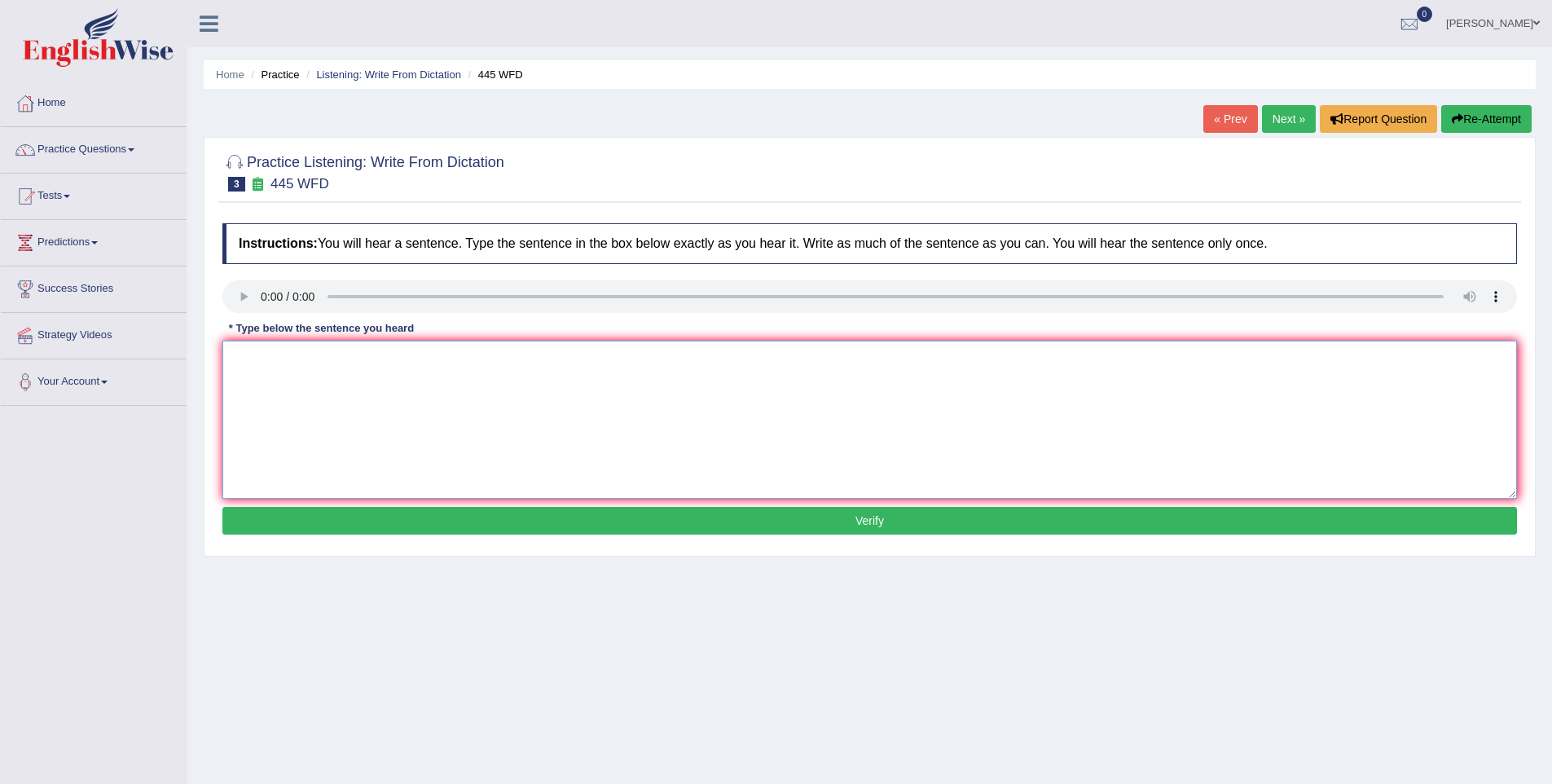
click at [291, 437] on textarea at bounding box center [870, 420] width 1295 height 158
type textarea "The [DEMOGRAPHIC_DATA] astronomers made a plan to land a spaceship on mars."
click at [429, 515] on button "Verify" at bounding box center [870, 521] width 1295 height 28
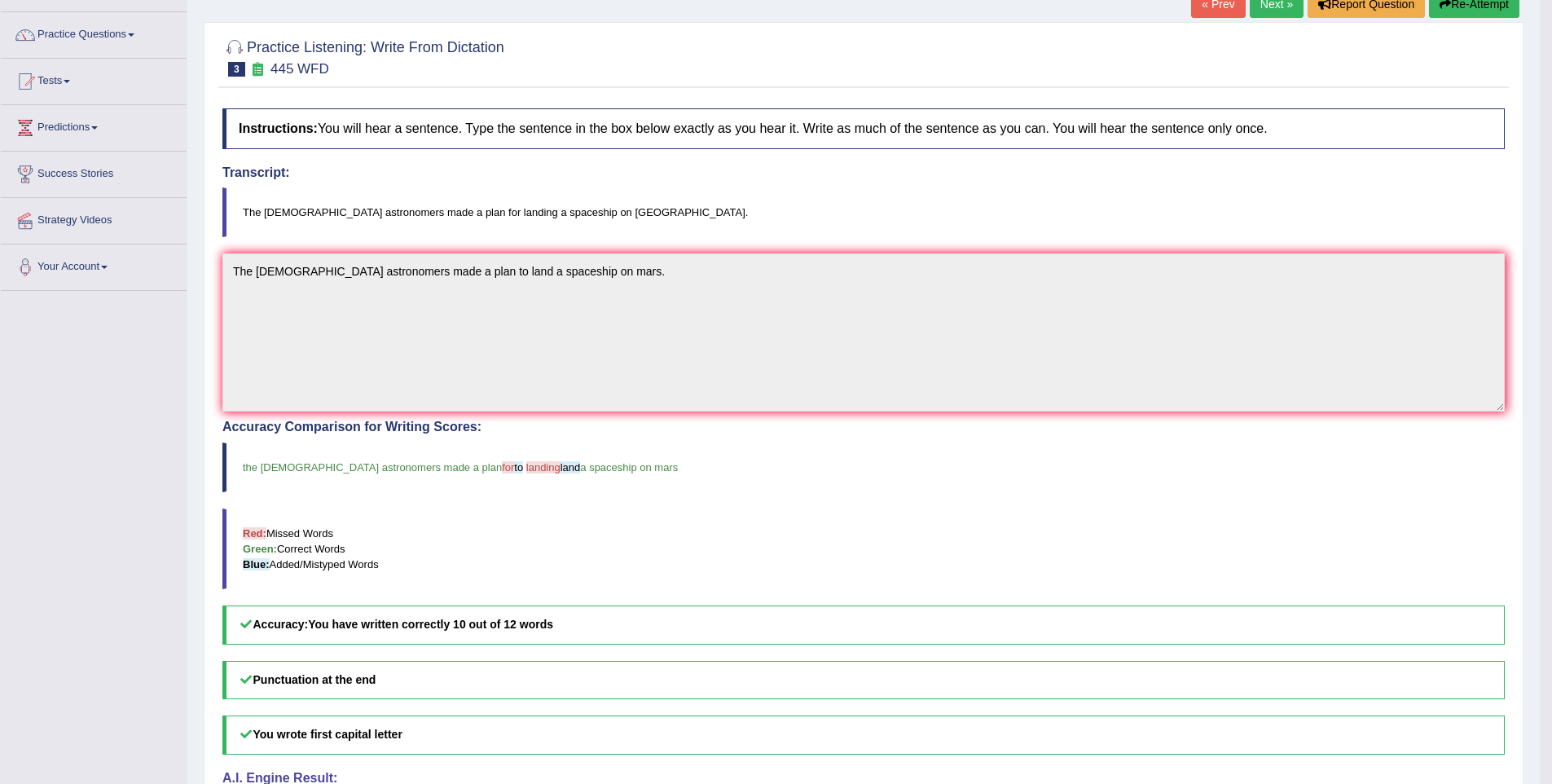
scroll to position [92, 0]
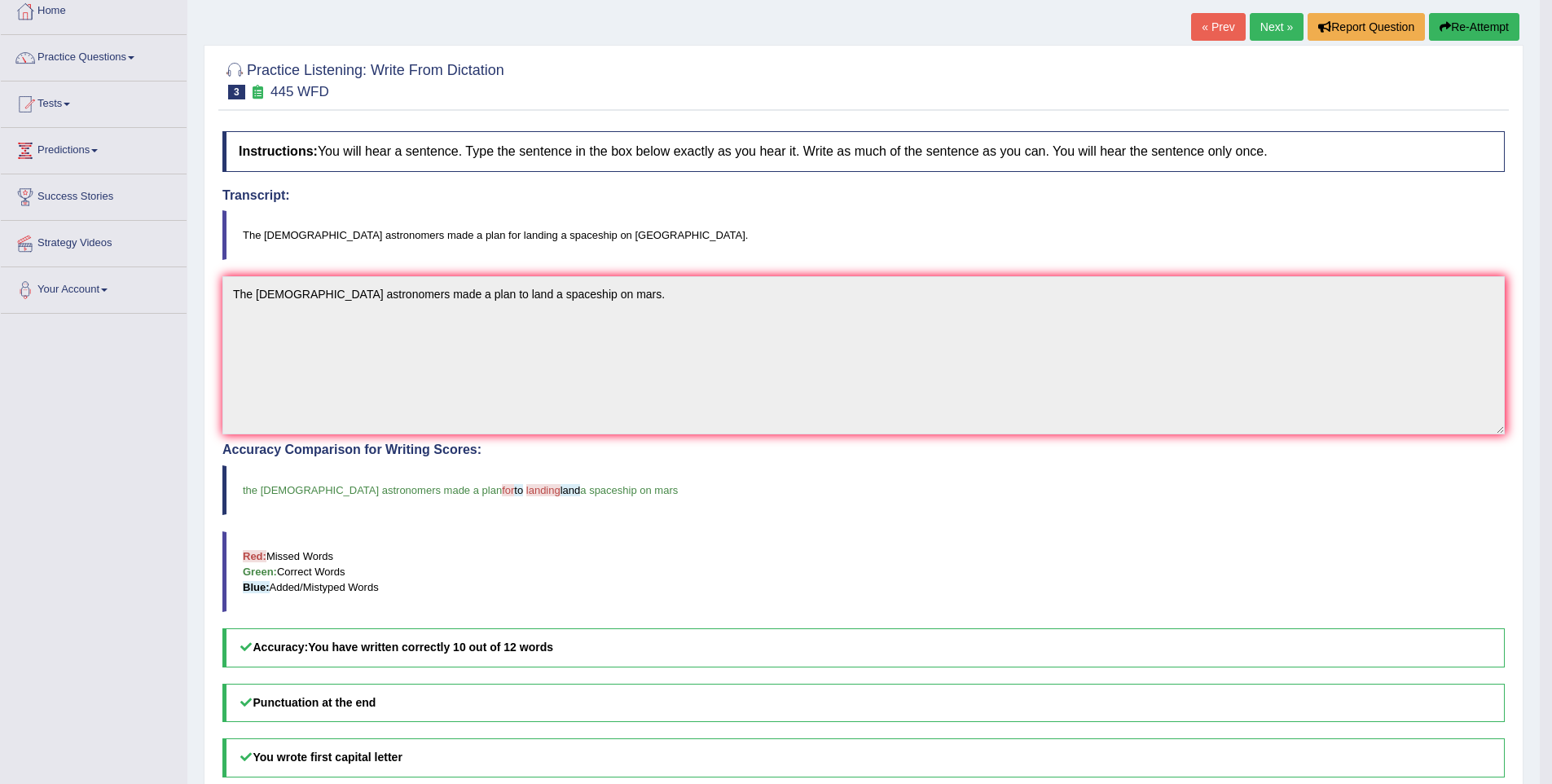
click at [1271, 30] on link "Next »" at bounding box center [1277, 26] width 54 height 28
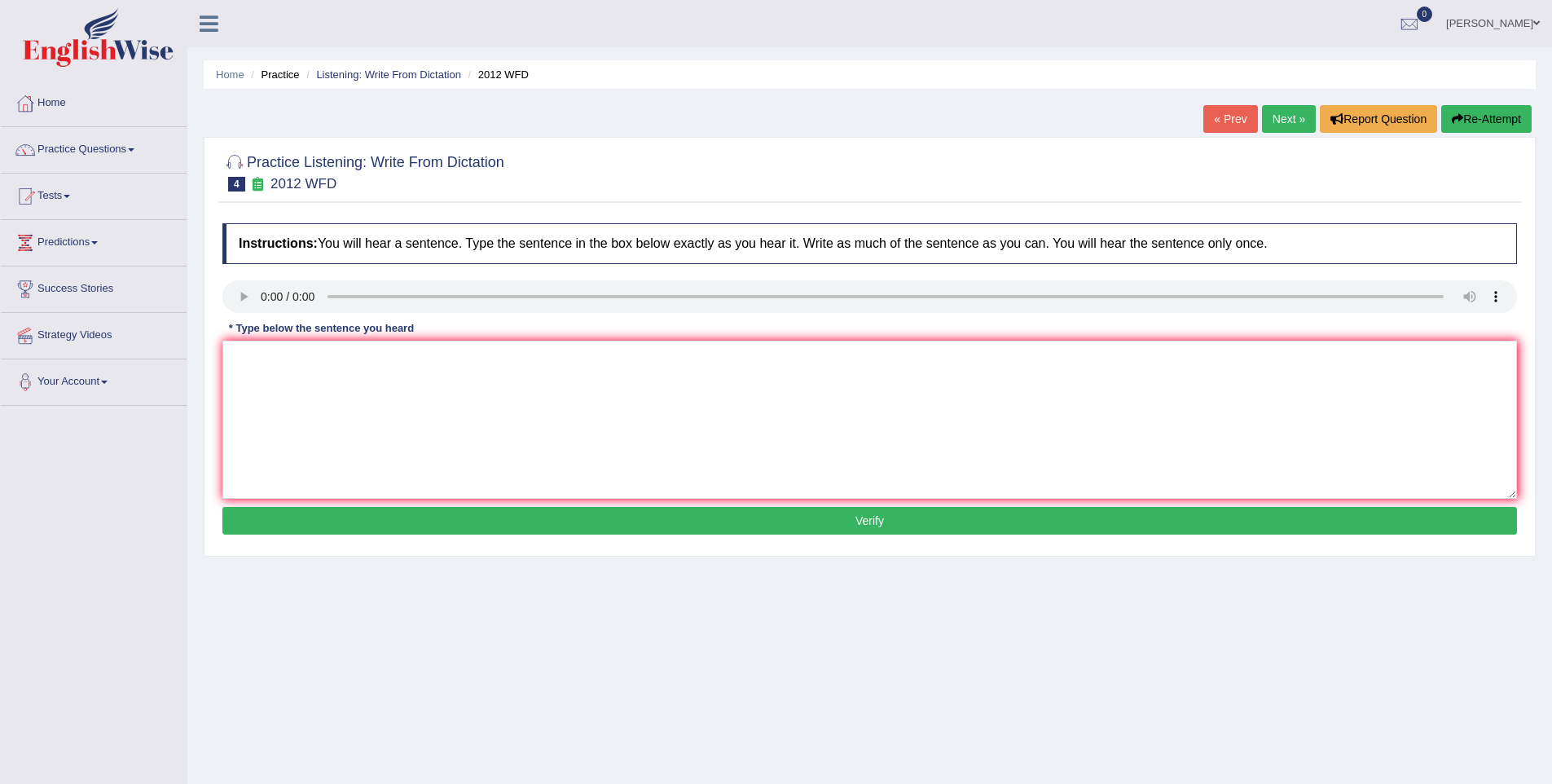
click at [291, 330] on div "* Type below the sentence you heard" at bounding box center [321, 329] width 198 height 15
click at [318, 388] on textarea at bounding box center [870, 420] width 1295 height 158
click at [341, 361] on textarea "There is a great debat on this topic." at bounding box center [870, 420] width 1295 height 158
click at [345, 358] on textarea "There is a great debat on this topic." at bounding box center [870, 420] width 1295 height 158
type textarea "There is a great debate on this topic."
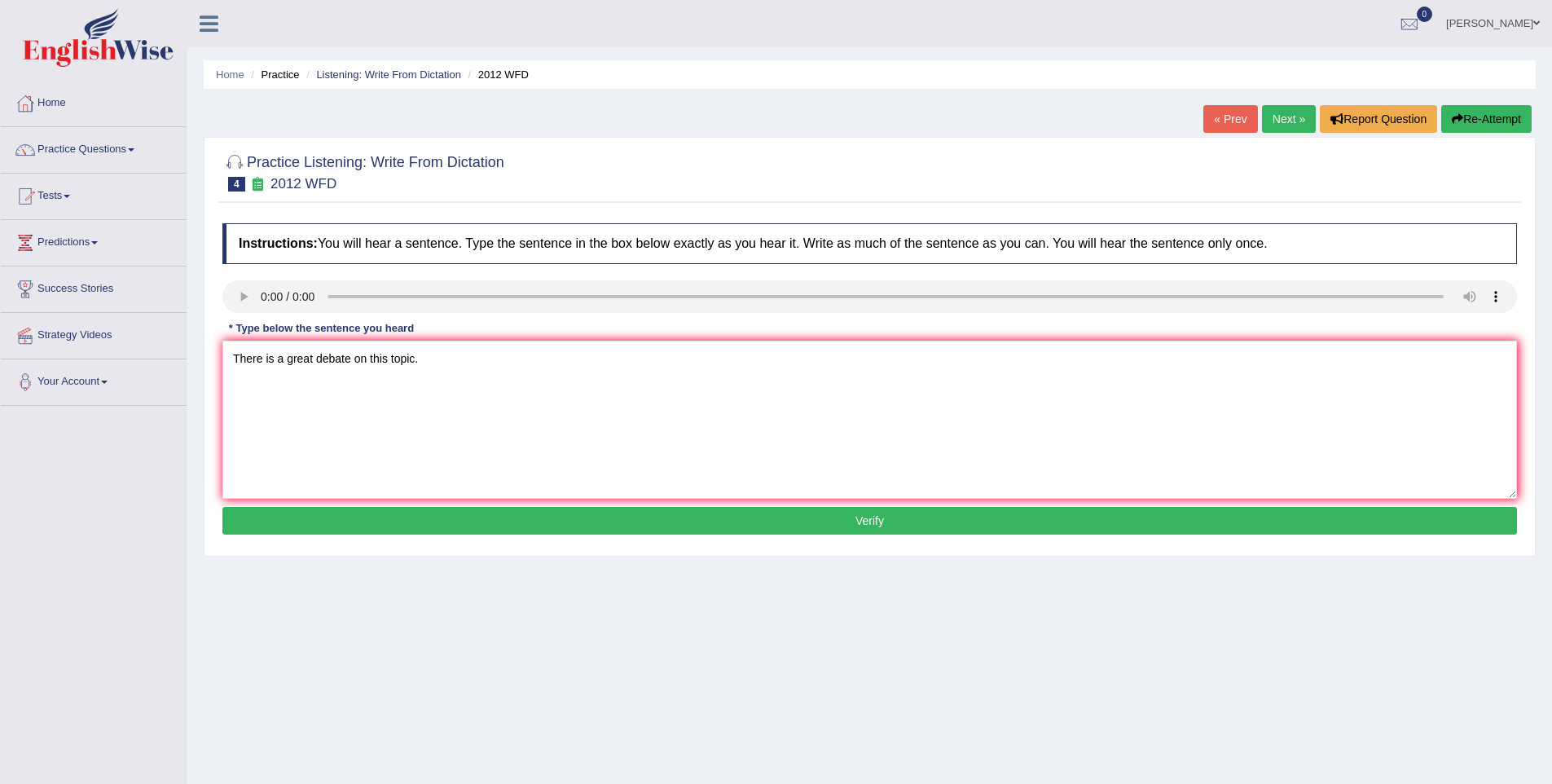
click at [361, 520] on button "Verify" at bounding box center [870, 521] width 1295 height 28
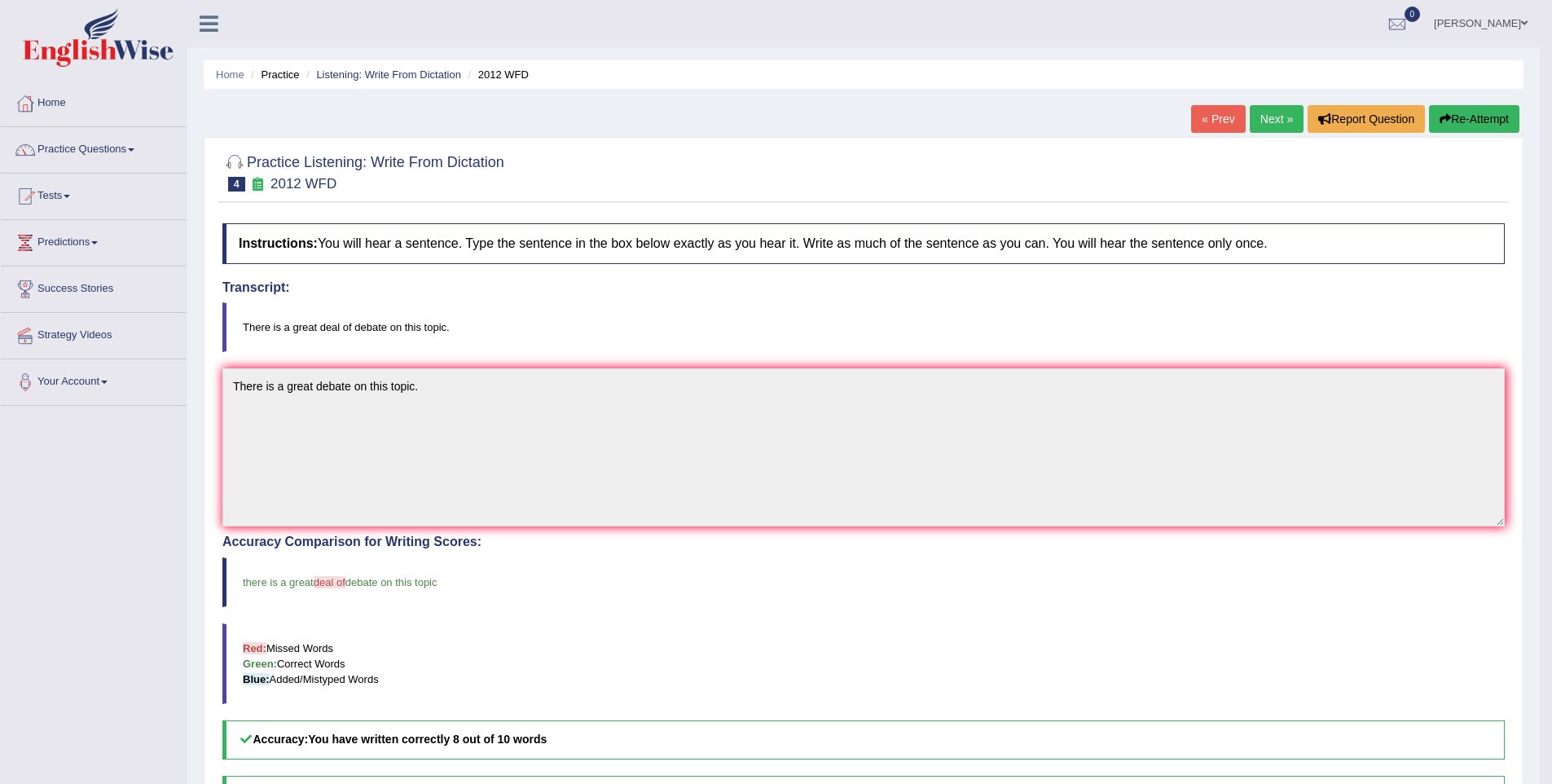
click at [1261, 128] on link "Next »" at bounding box center [1277, 119] width 54 height 28
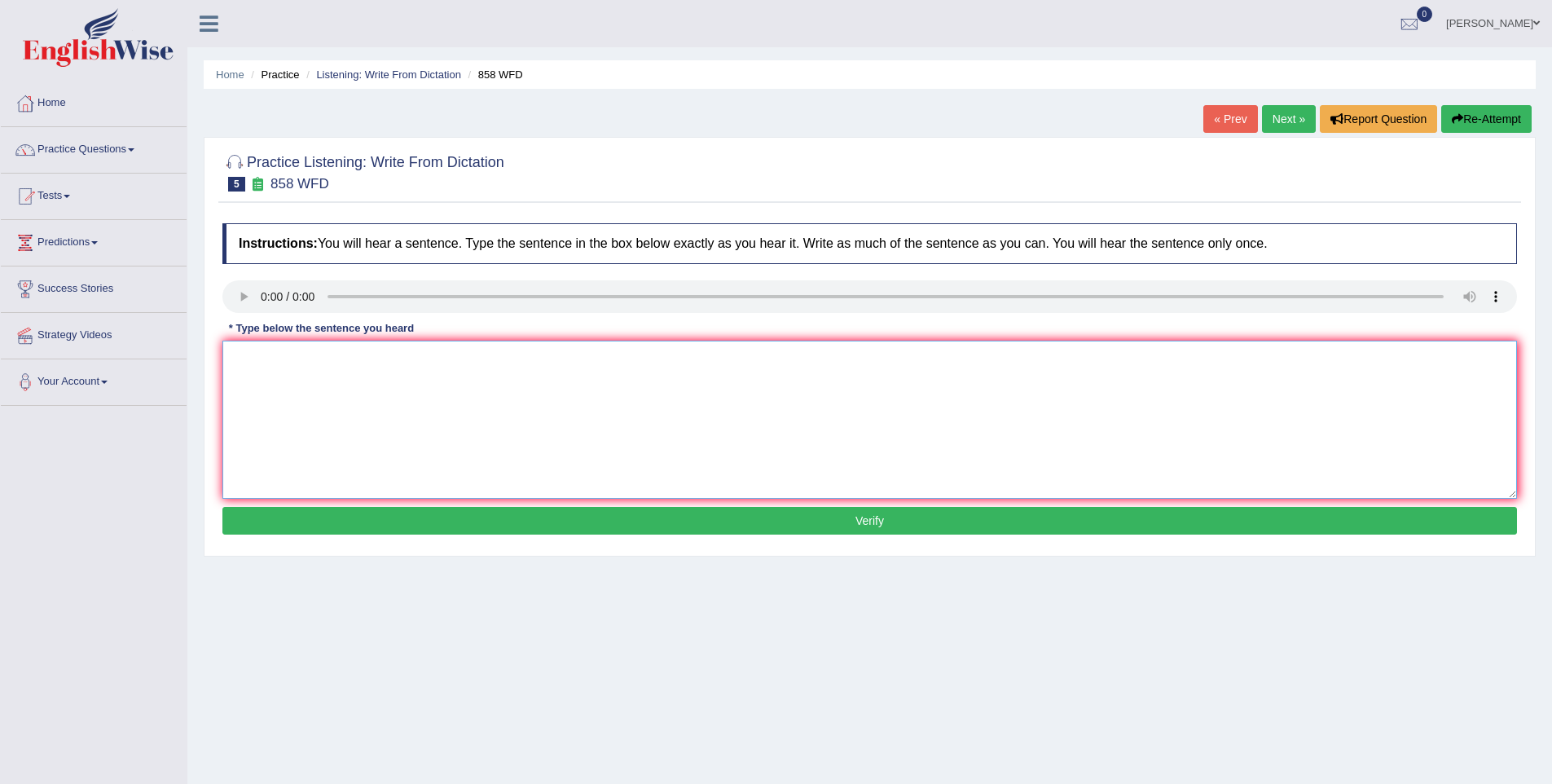
click at [481, 428] on textarea at bounding box center [870, 420] width 1295 height 158
click at [393, 359] on textarea at bounding box center [870, 420] width 1295 height 158
click at [443, 375] on textarea "The year" at bounding box center [870, 420] width 1295 height 158
type textarea "The year when the ship of artifacts wrecked historians."
click at [630, 517] on button "Verify" at bounding box center [870, 521] width 1295 height 28
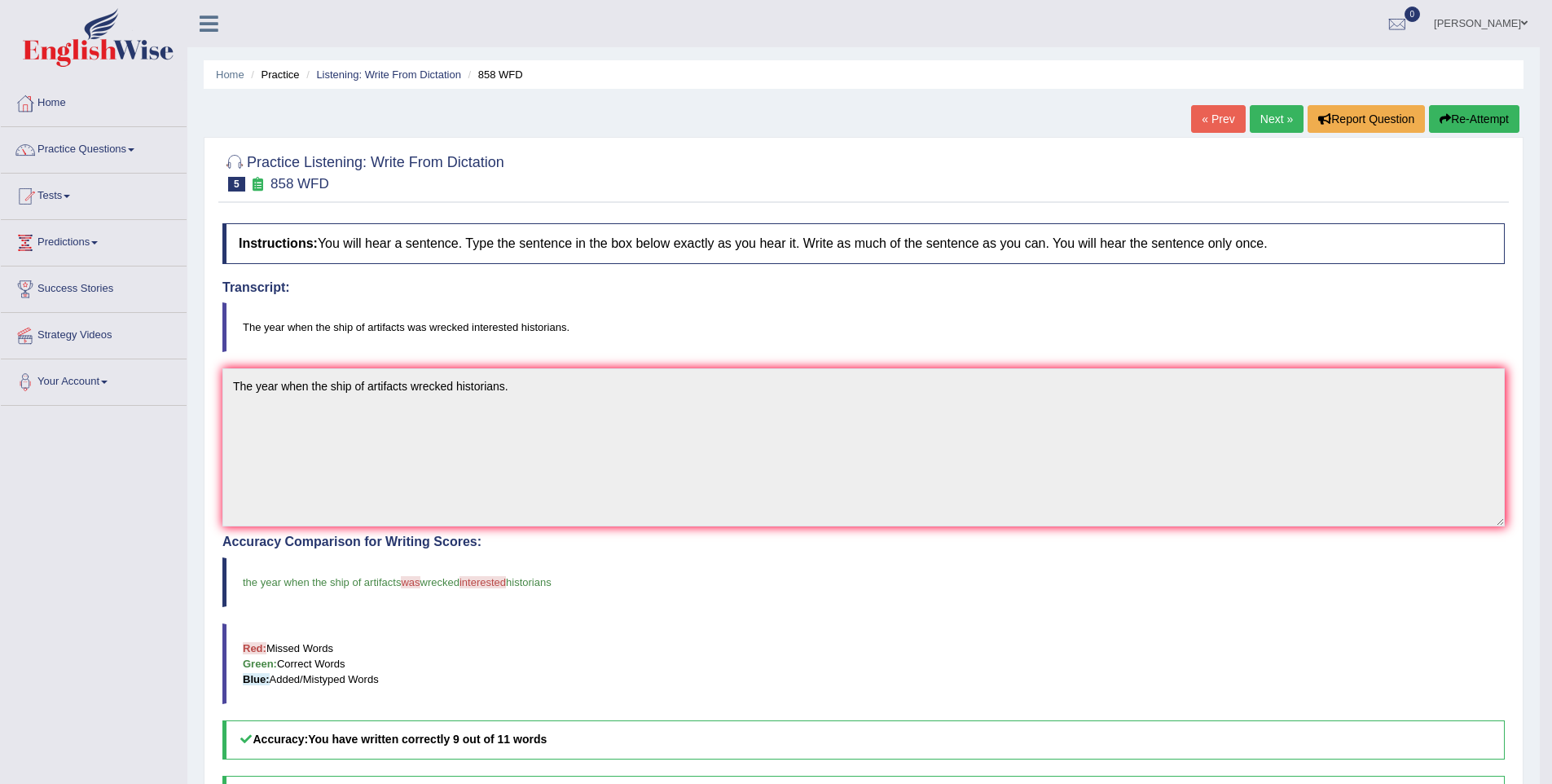
click at [110, 143] on link "Practice Questions" at bounding box center [93, 148] width 186 height 41
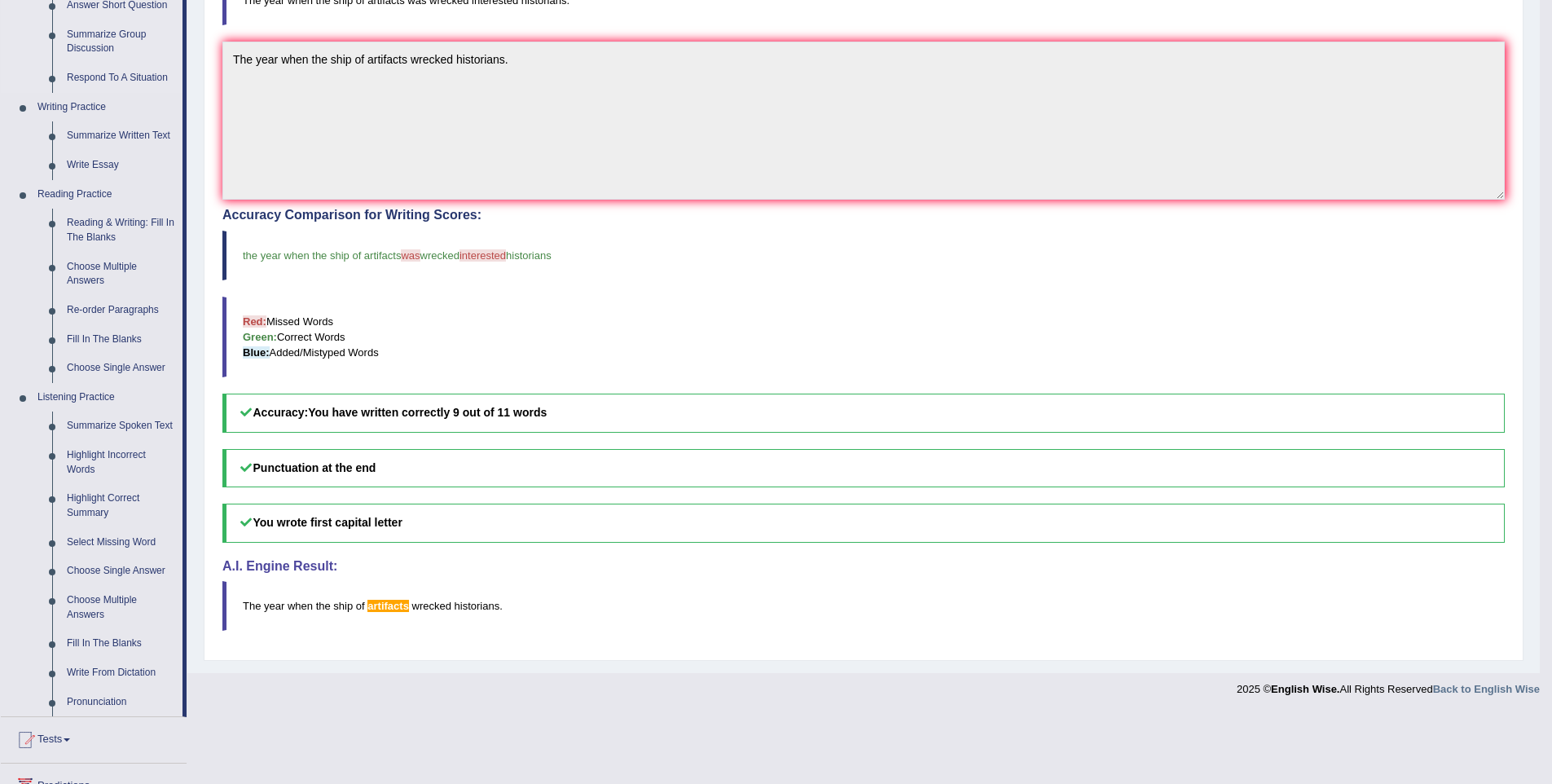
scroll to position [328, 0]
click at [407, 606] on span "artifacts" at bounding box center [388, 605] width 42 height 12
click at [386, 608] on span "artifacts" at bounding box center [388, 605] width 42 height 12
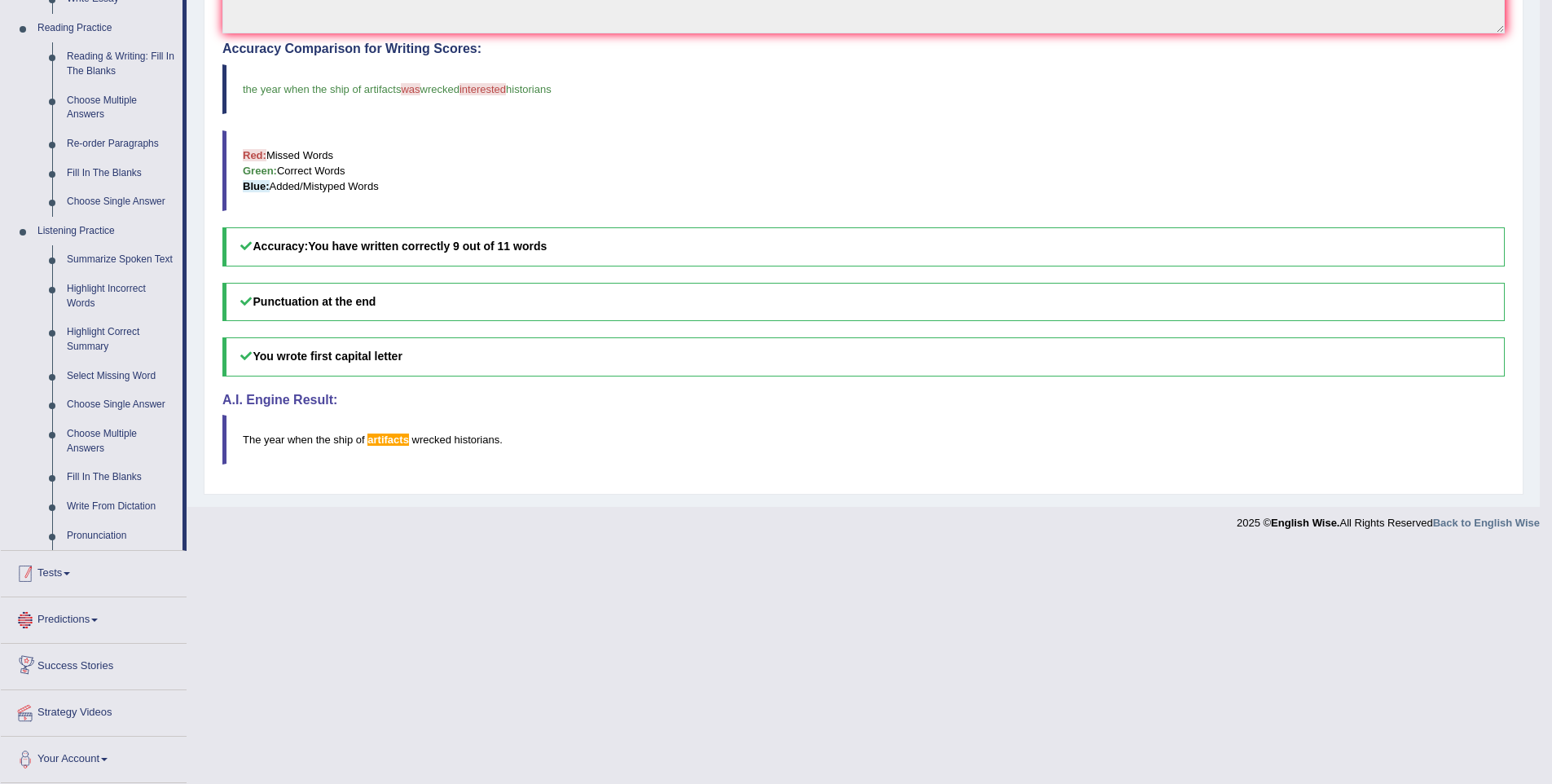
click at [57, 578] on link "Tests" at bounding box center [93, 571] width 186 height 41
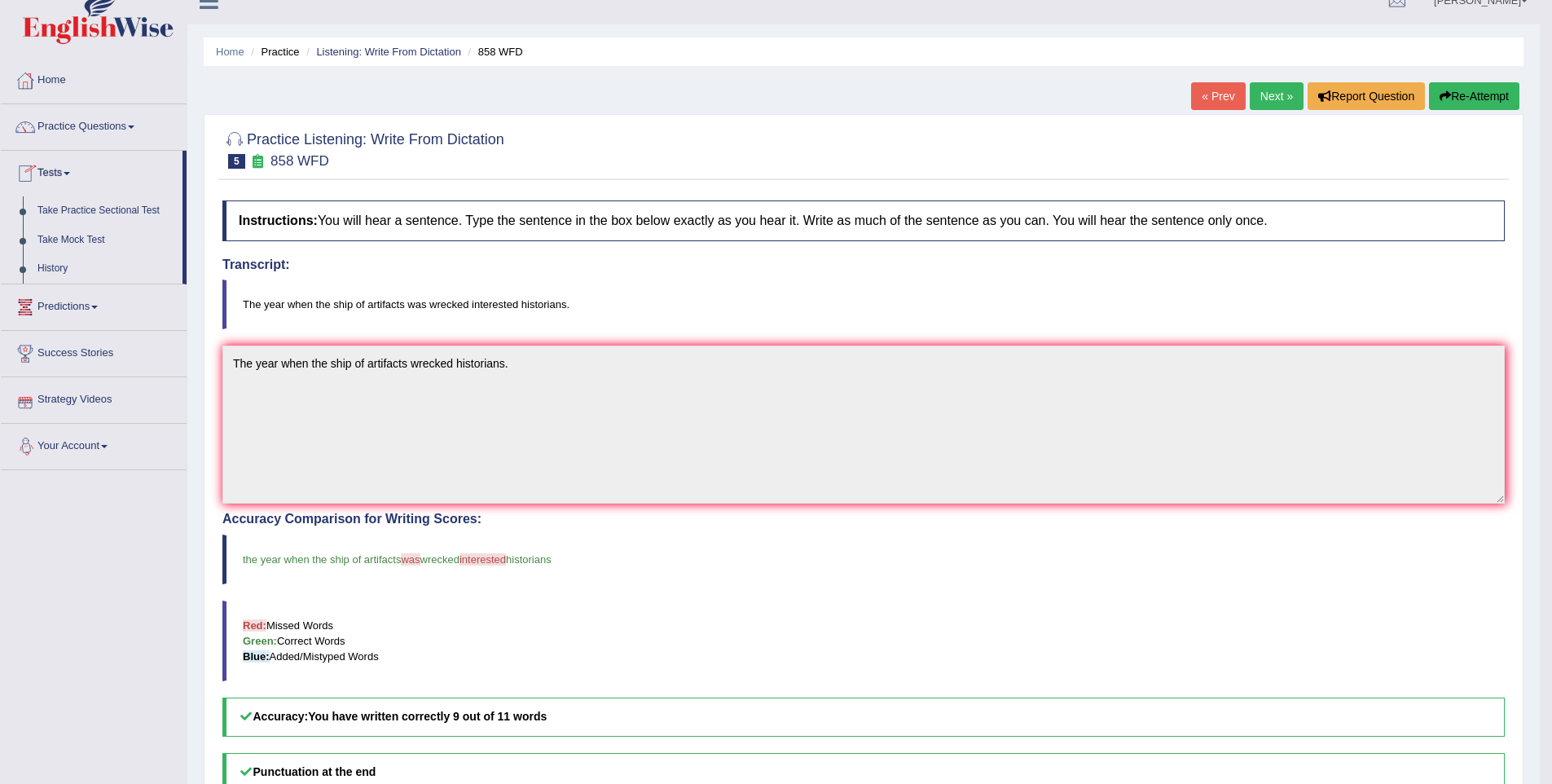
scroll to position [0, 0]
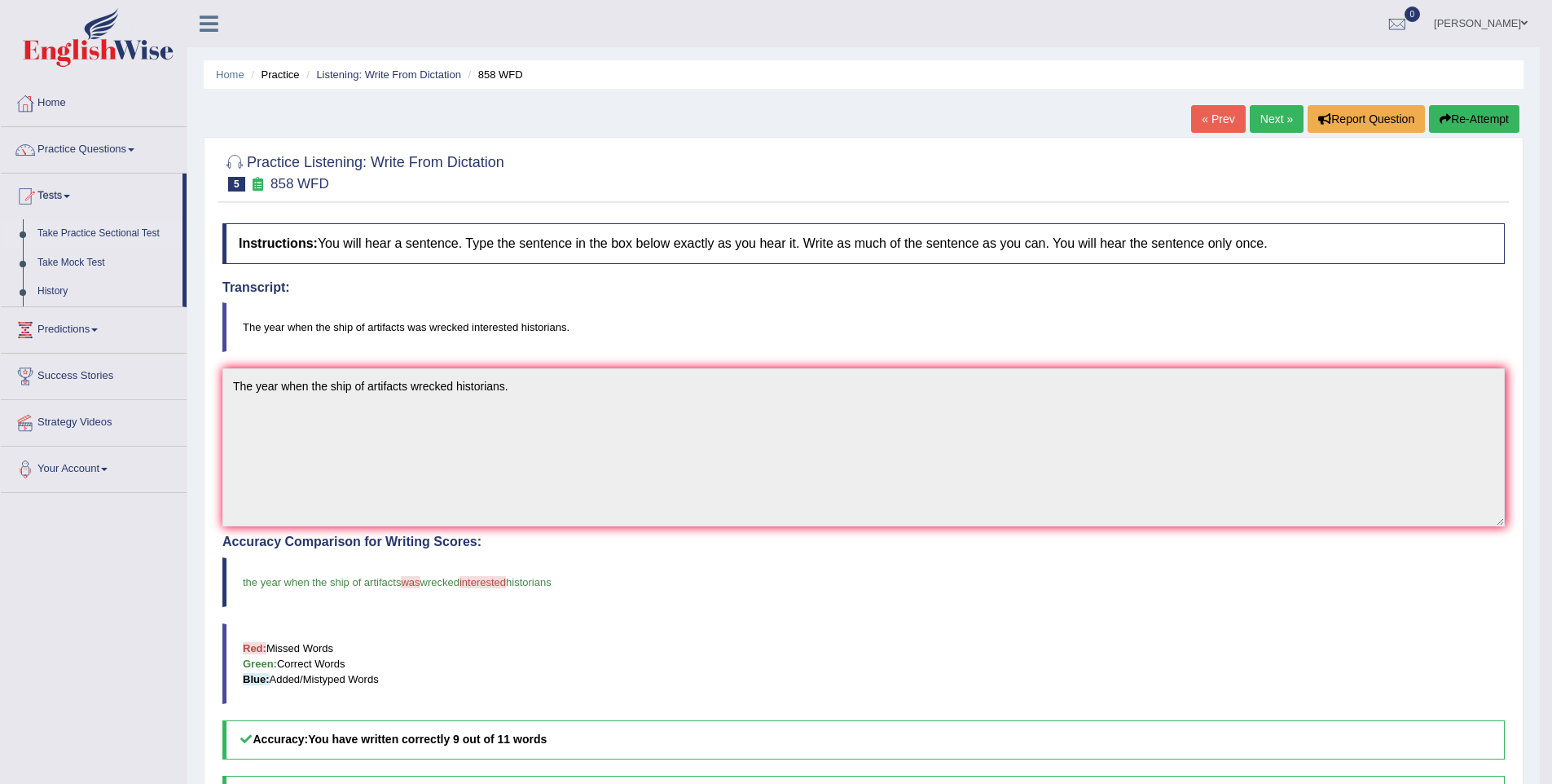
click at [110, 234] on link "Take Practice Sectional Test" at bounding box center [105, 234] width 152 height 30
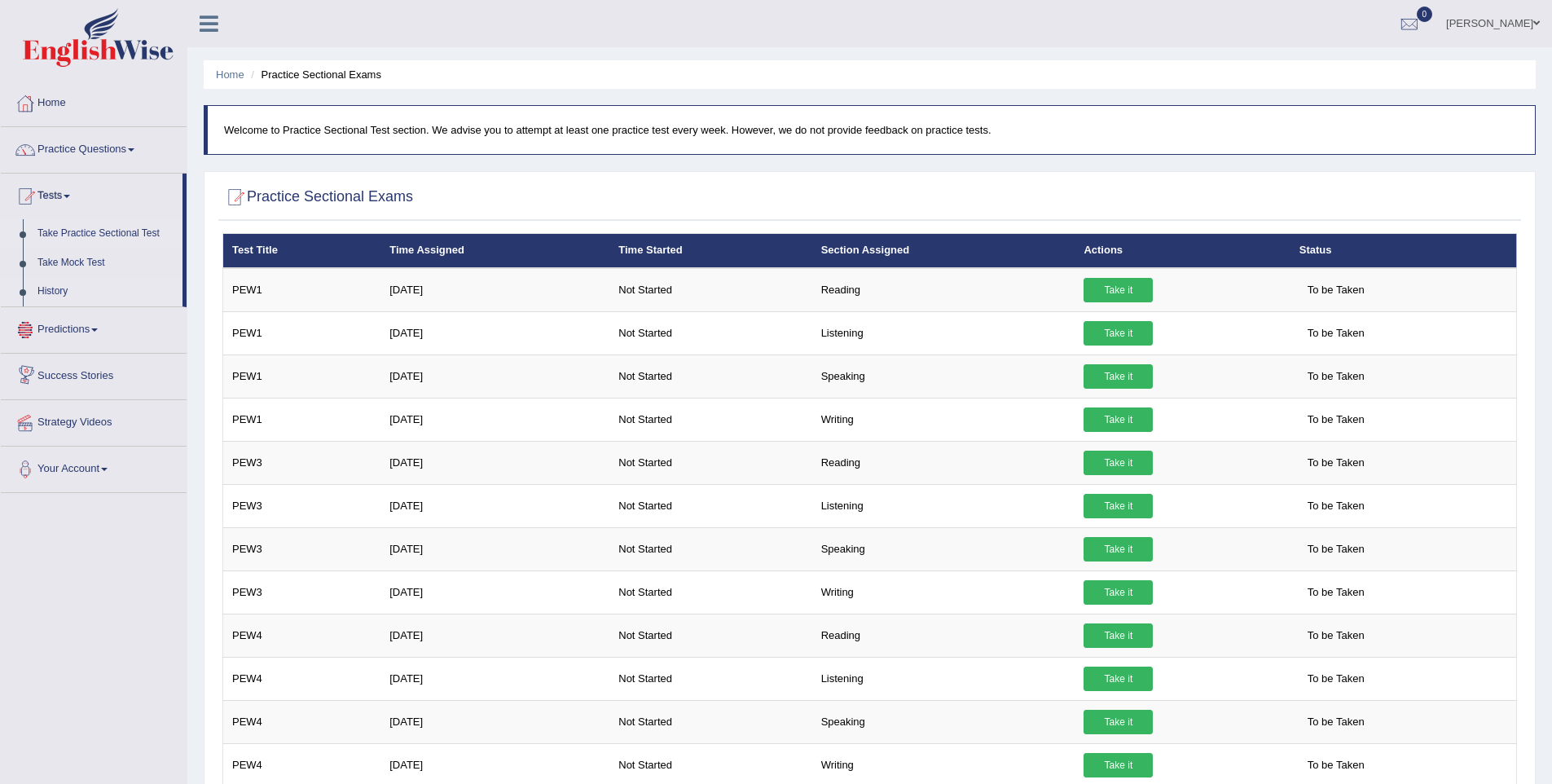
click at [65, 287] on link "History" at bounding box center [105, 291] width 152 height 30
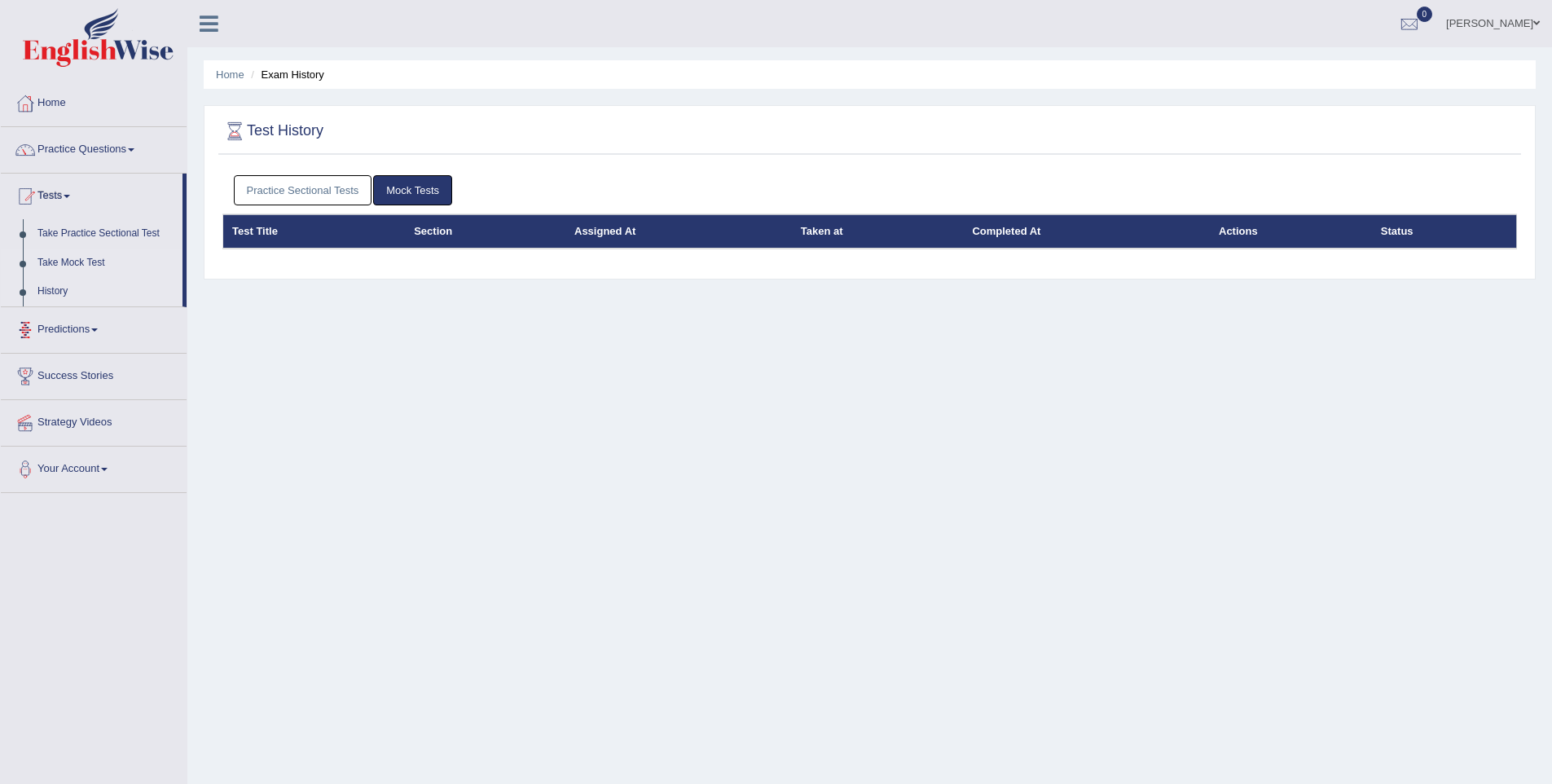
click at [69, 263] on link "Take Mock Test" at bounding box center [105, 263] width 152 height 30
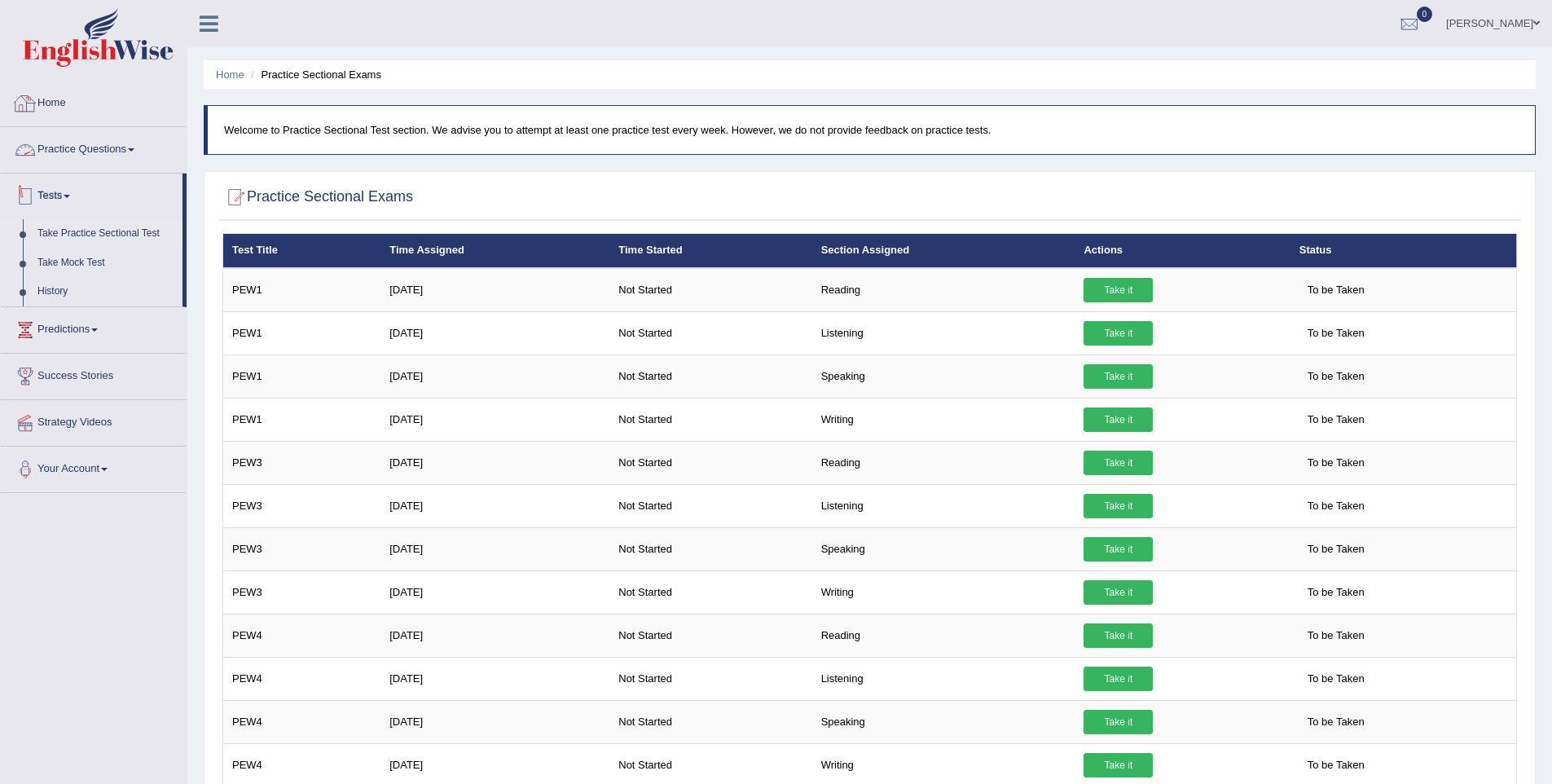
click at [121, 146] on link "Practice Questions" at bounding box center [93, 148] width 186 height 41
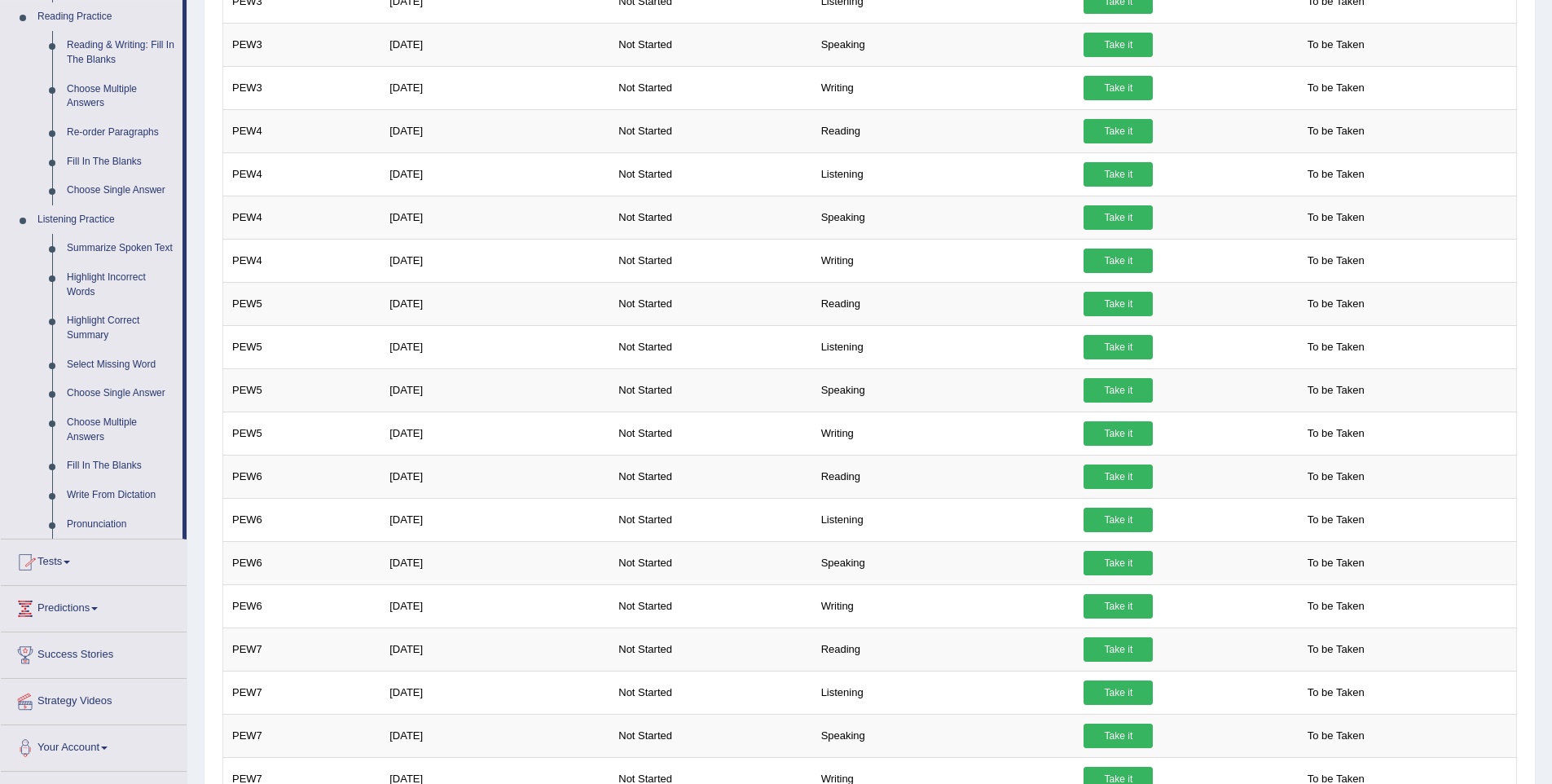
scroll to position [56, 0]
